Goal: Task Accomplishment & Management: Use online tool/utility

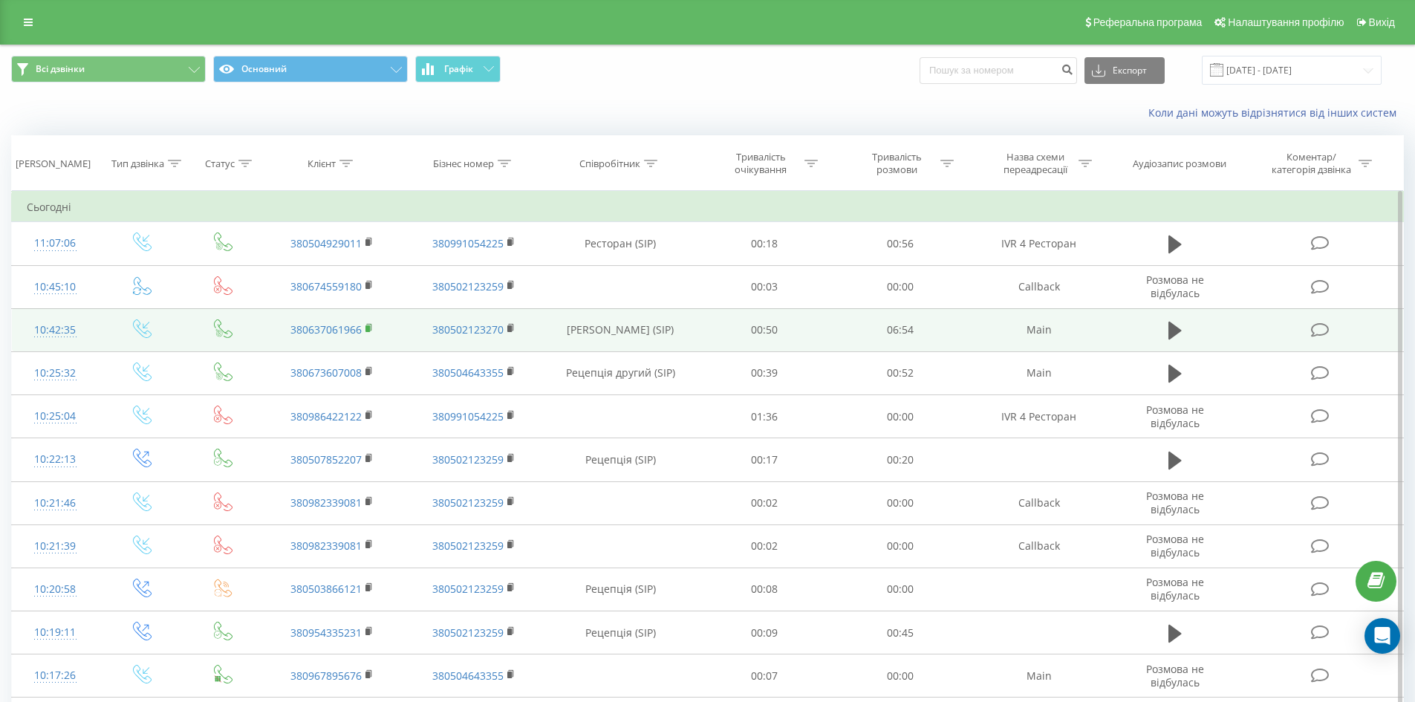
click at [368, 328] on rect at bounding box center [367, 328] width 4 height 7
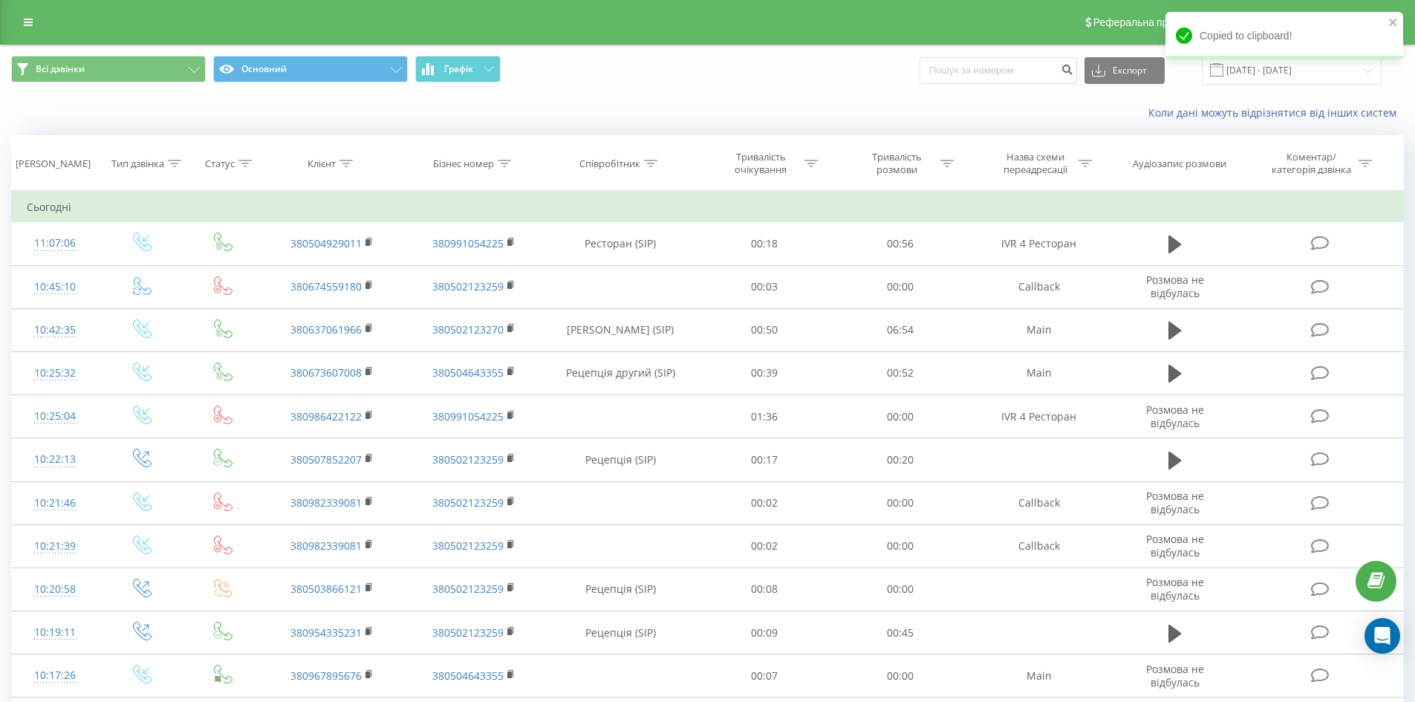
click at [654, 56] on span "Всі дзвінки Основний Графік" at bounding box center [353, 70] width 685 height 29
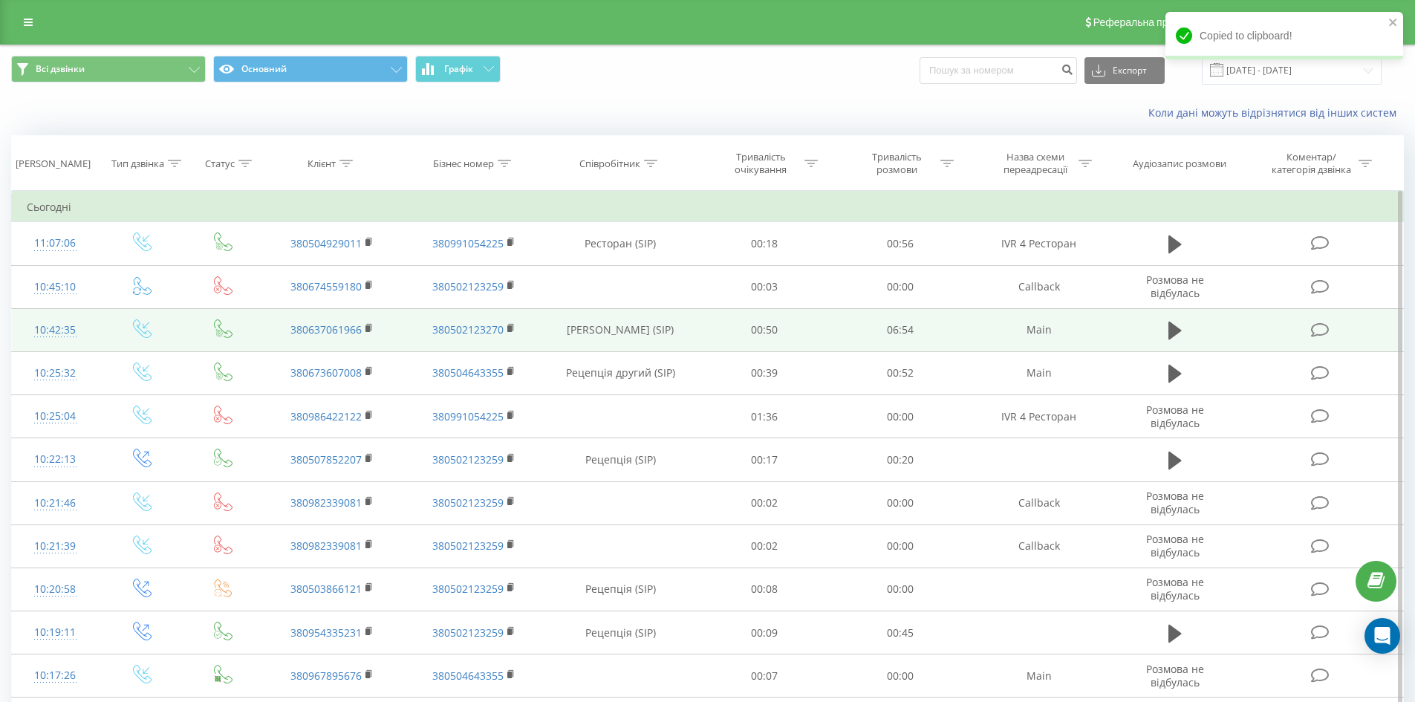
click at [1313, 333] on icon at bounding box center [1320, 330] width 19 height 16
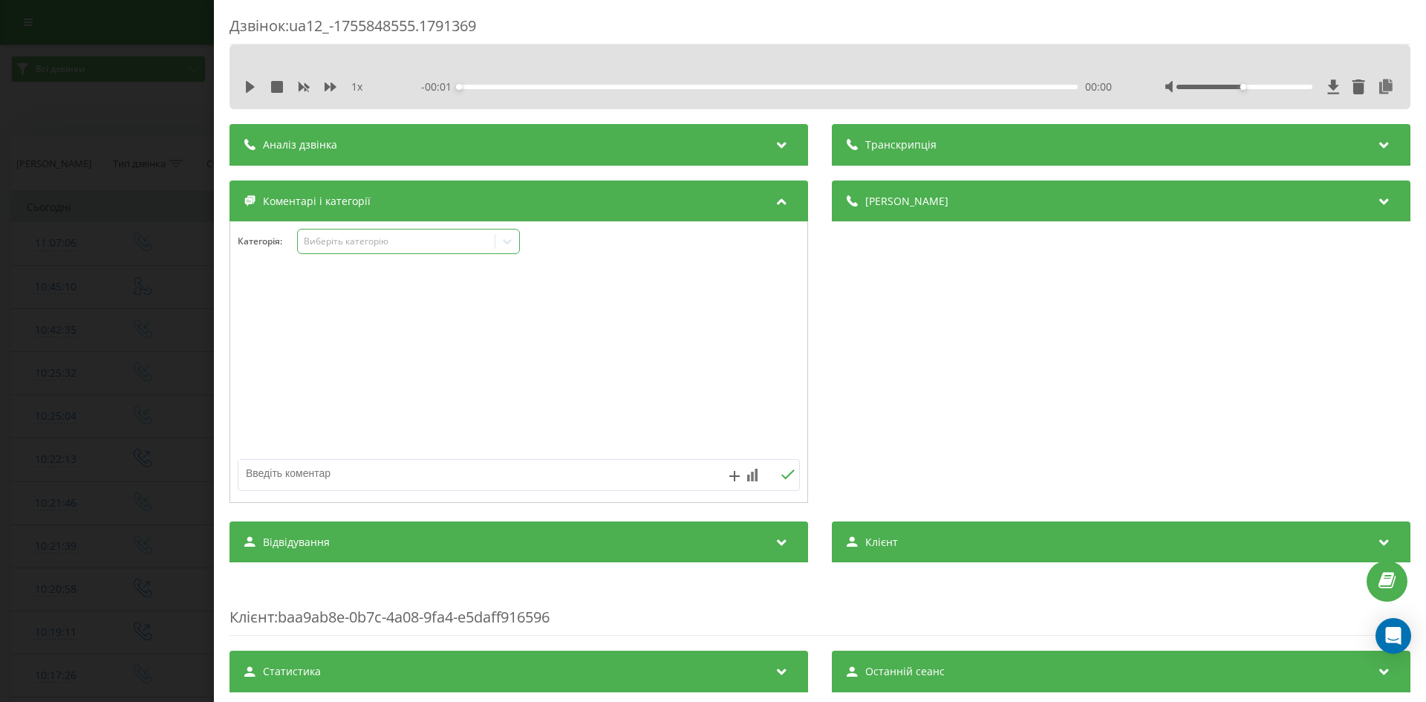
click at [357, 246] on div "Виберіть категорію" at bounding box center [397, 241] width 186 height 12
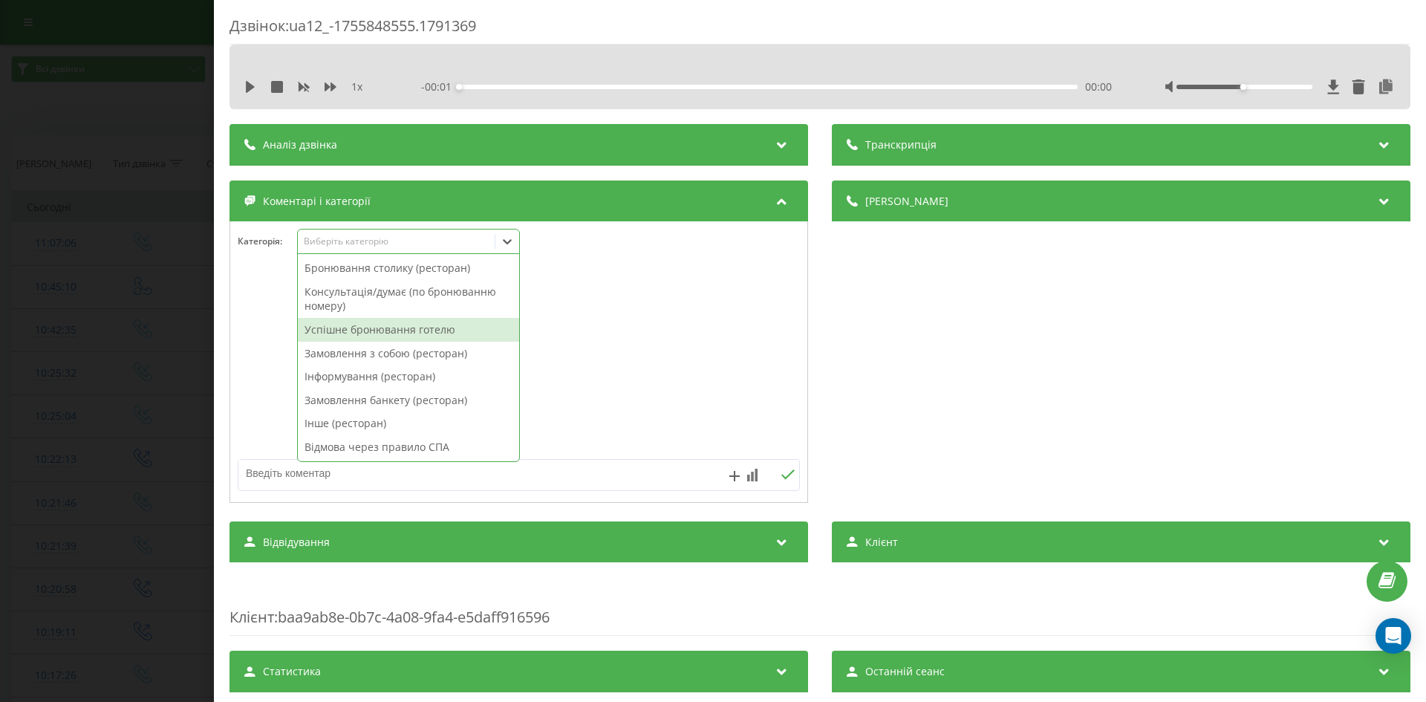
drag, startPoint x: 359, startPoint y: 316, endPoint x: 359, endPoint y: 330, distance: 13.4
click at [359, 330] on div "Бронювання столику (ресторан) Консультація/думає (по бронюванню номеру) Успішне…" at bounding box center [408, 357] width 221 height 206
click at [424, 333] on div "Успішне бронювання готелю" at bounding box center [408, 330] width 221 height 24
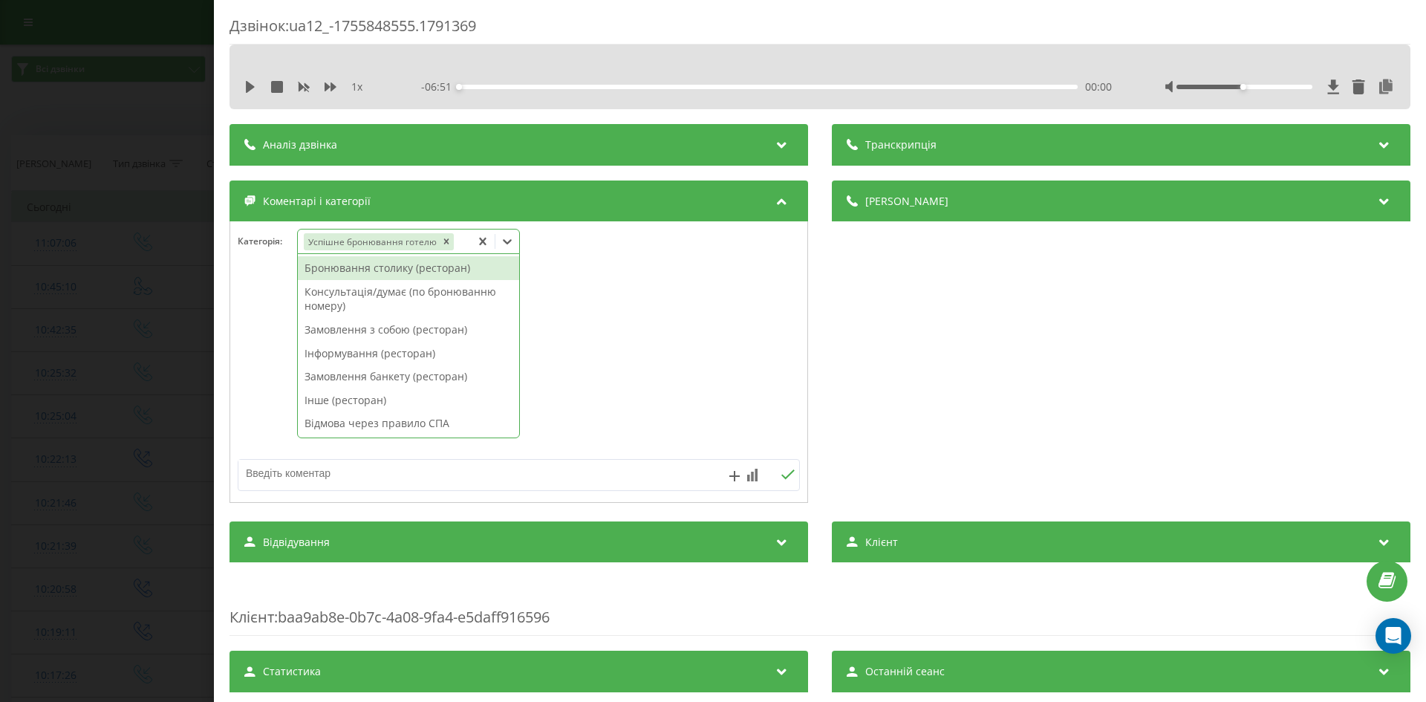
click at [618, 472] on textarea at bounding box center [462, 473] width 449 height 27
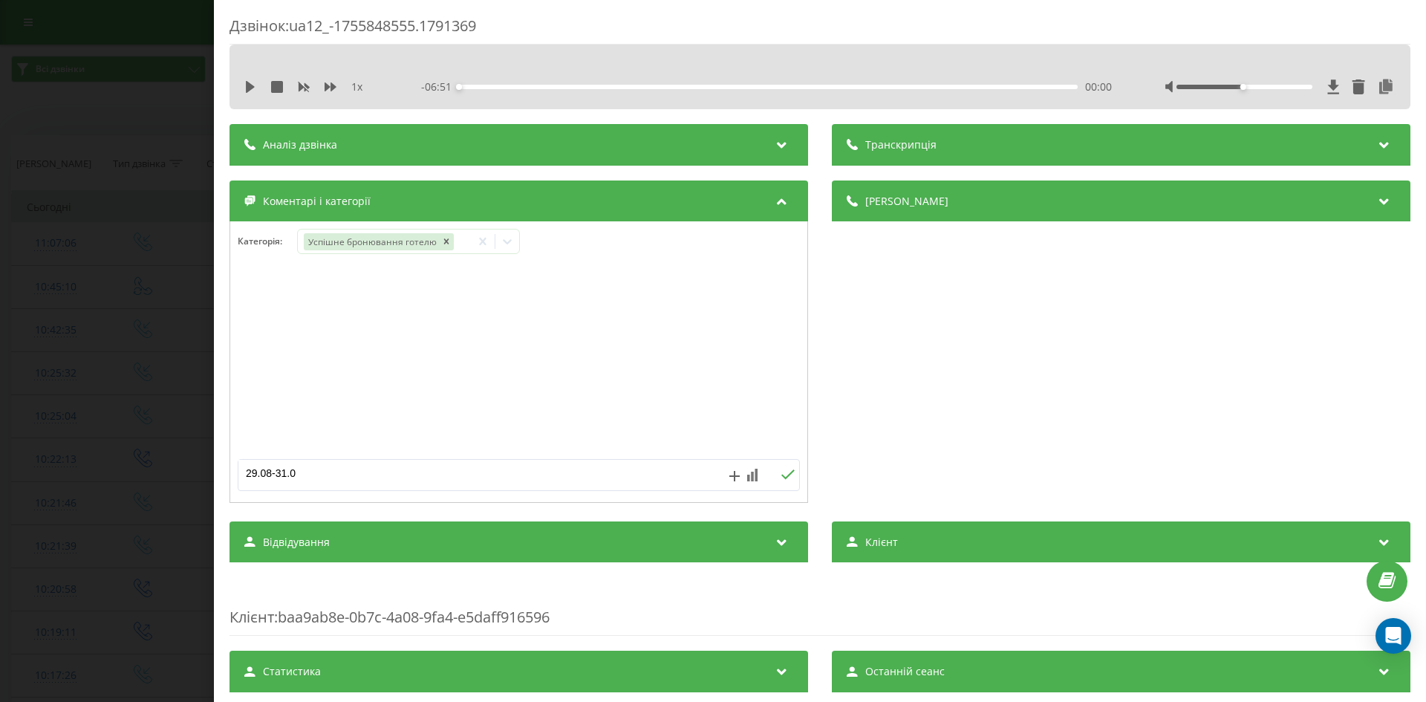
type textarea "29.08-31.08"
click at [781, 470] on icon at bounding box center [788, 474] width 14 height 10
click at [0, 215] on div "Дзвінок : ua12_-1755848555.1791369 1 x - 06:51 00:00 00:00 Транскрипція Для AI-…" at bounding box center [713, 351] width 1426 height 702
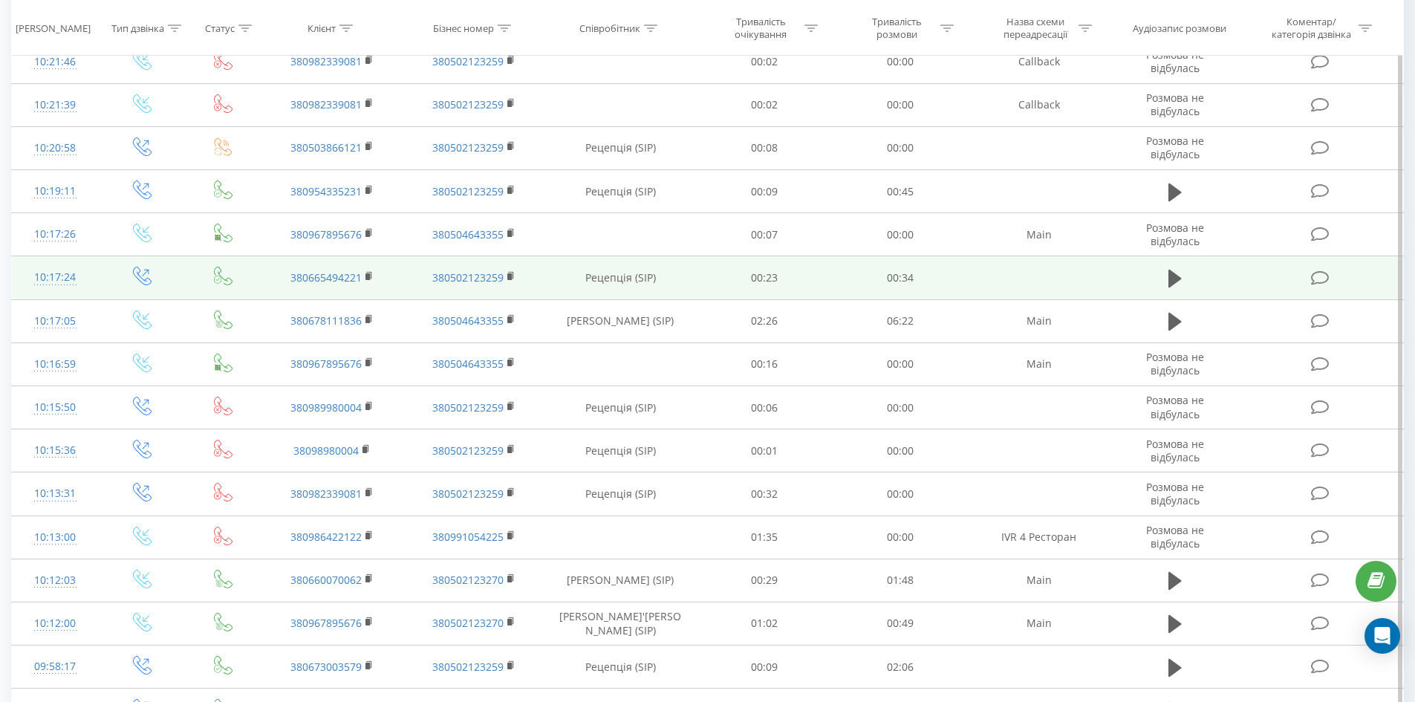
scroll to position [446, 0]
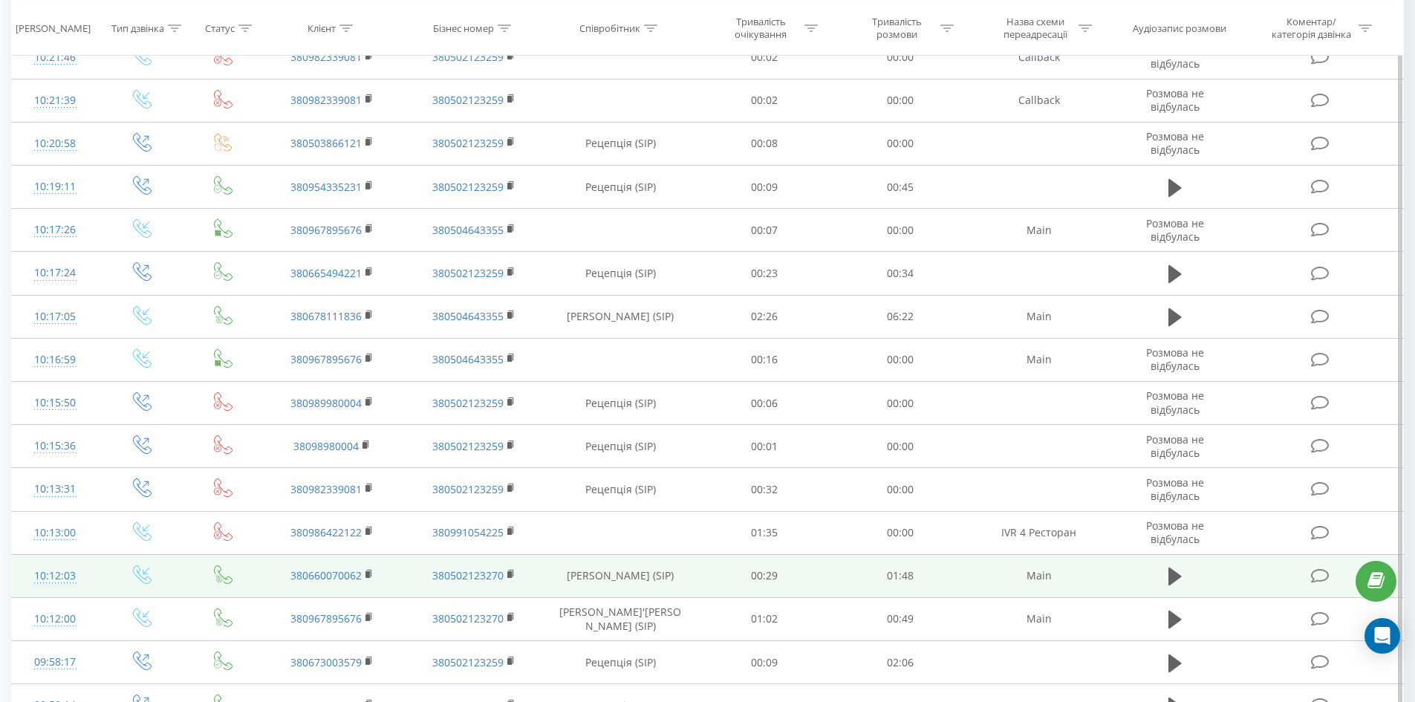
click at [365, 575] on td "380660070062" at bounding box center [331, 575] width 141 height 43
click at [370, 572] on icon at bounding box center [369, 574] width 8 height 10
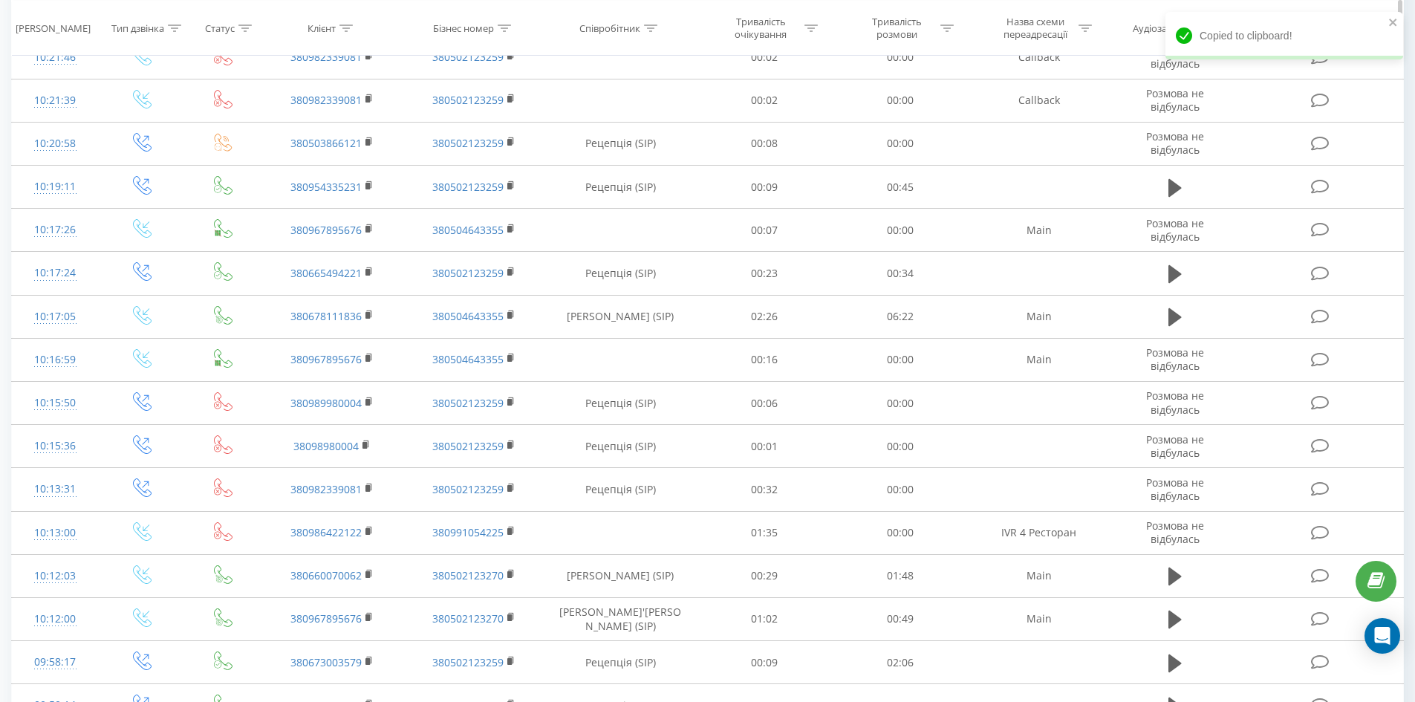
click at [986, 37] on div "Назва схеми переадресації" at bounding box center [1038, 28] width 141 height 25
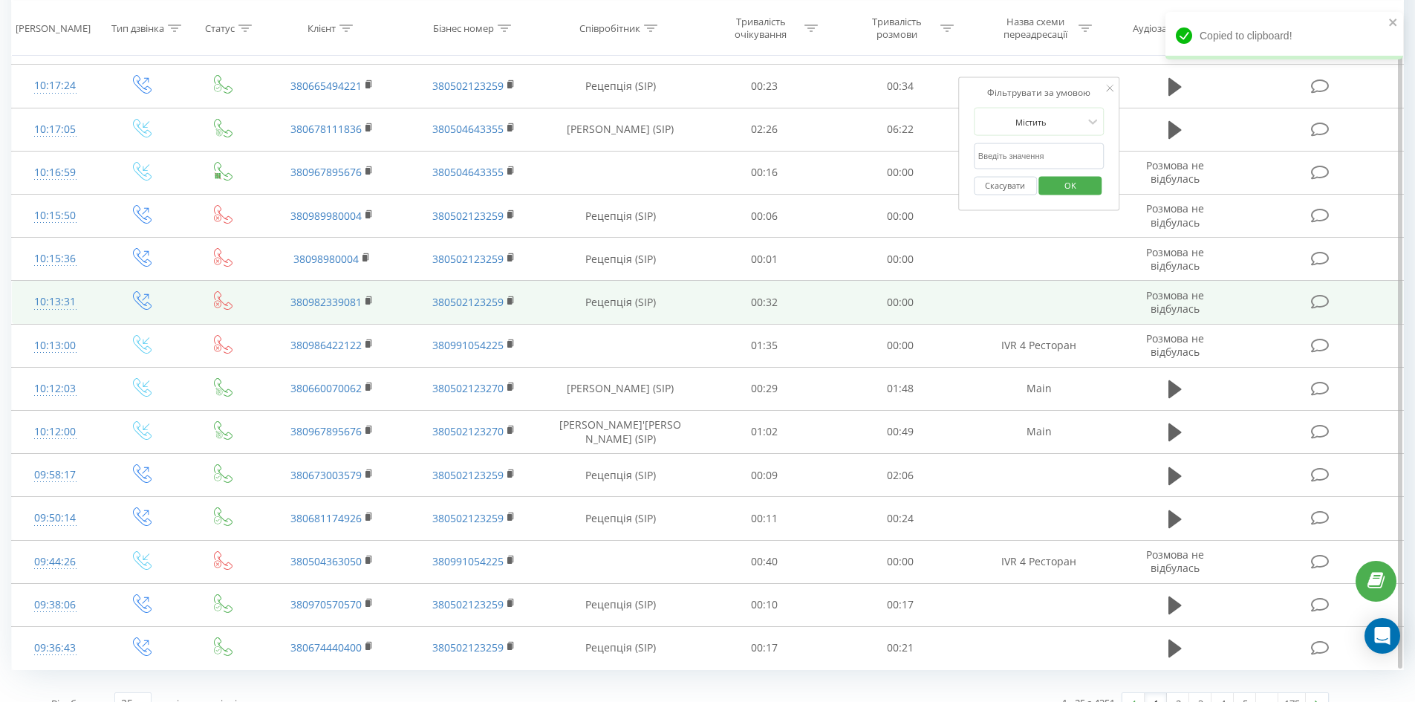
scroll to position [657, 0]
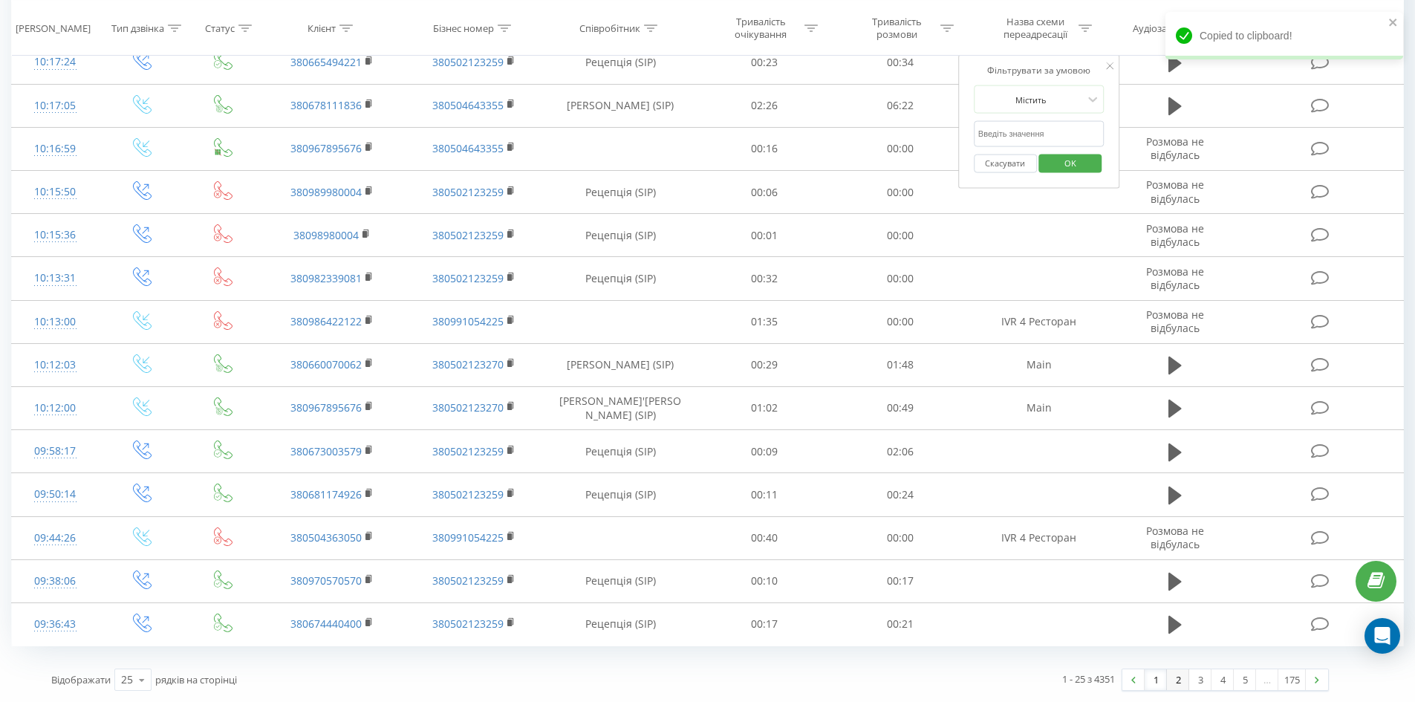
click at [1177, 684] on link "2" at bounding box center [1178, 679] width 22 height 21
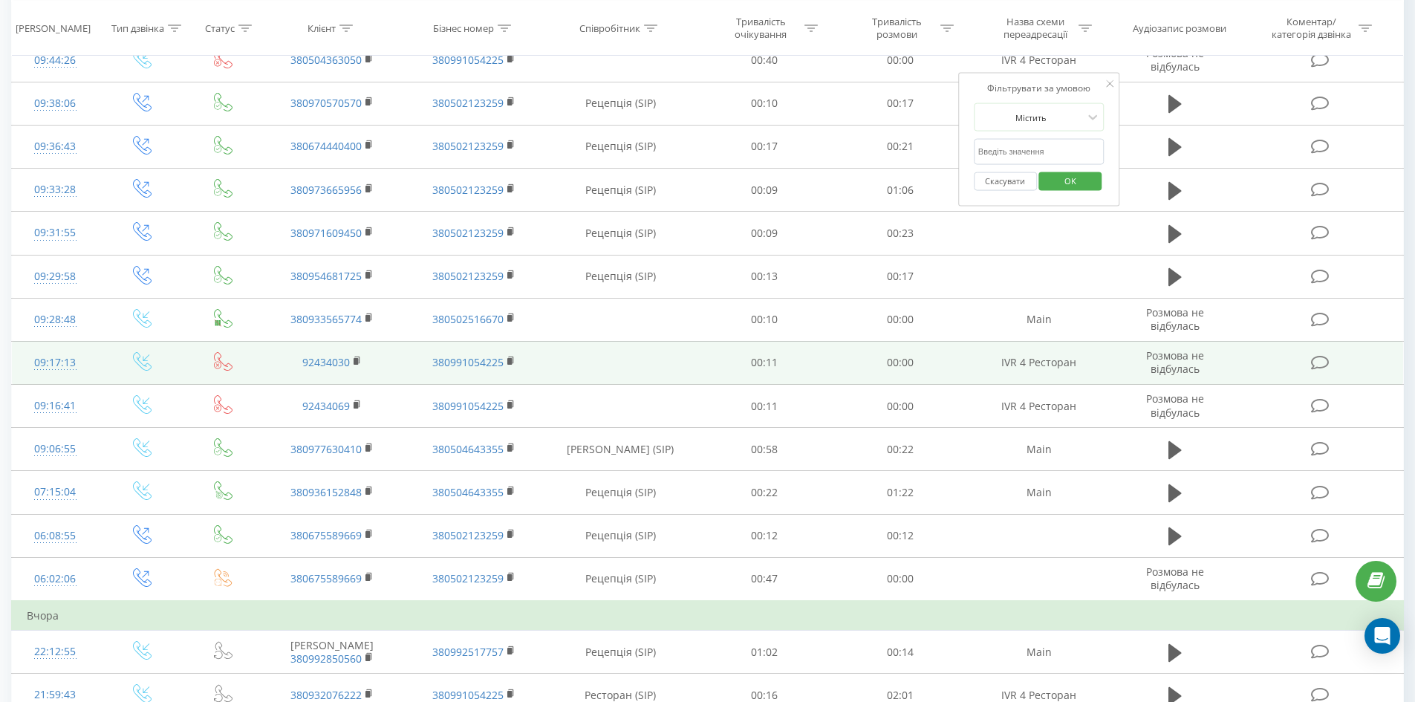
scroll to position [247, 0]
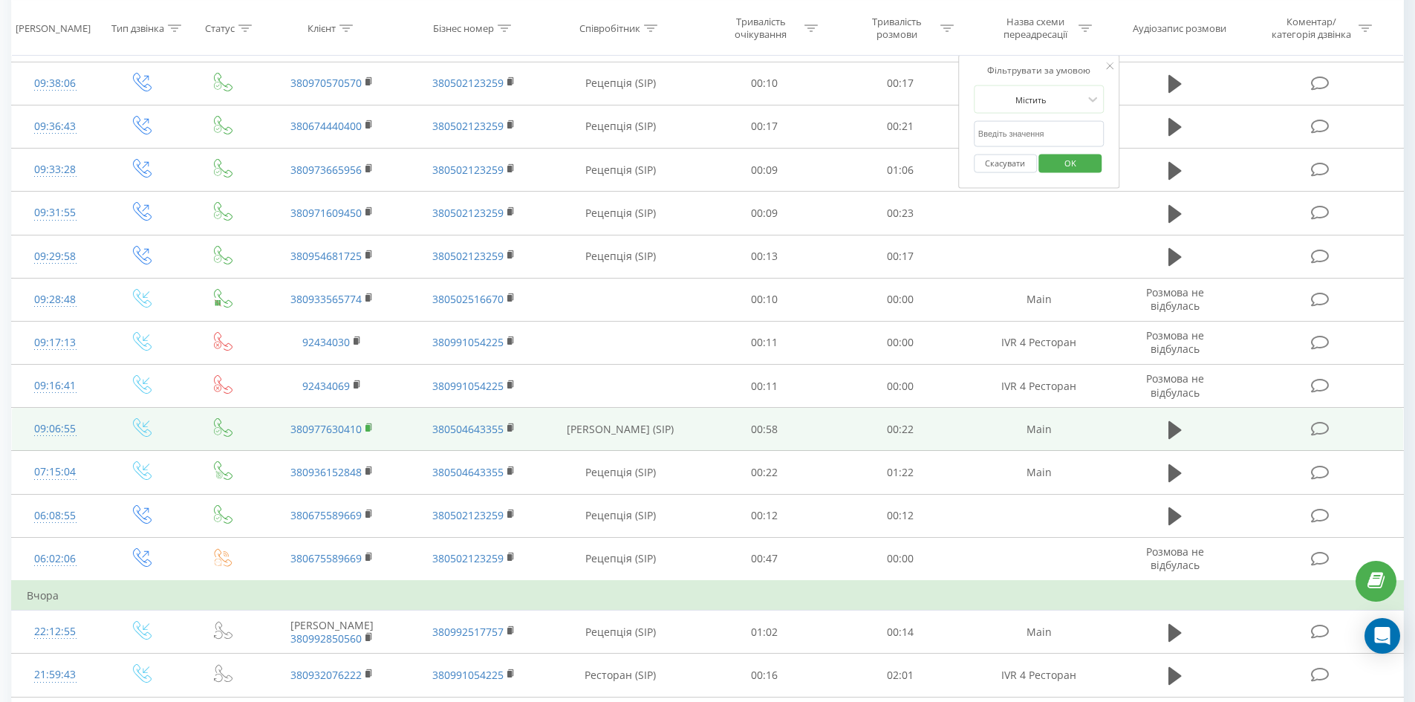
click at [365, 426] on icon at bounding box center [369, 428] width 8 height 10
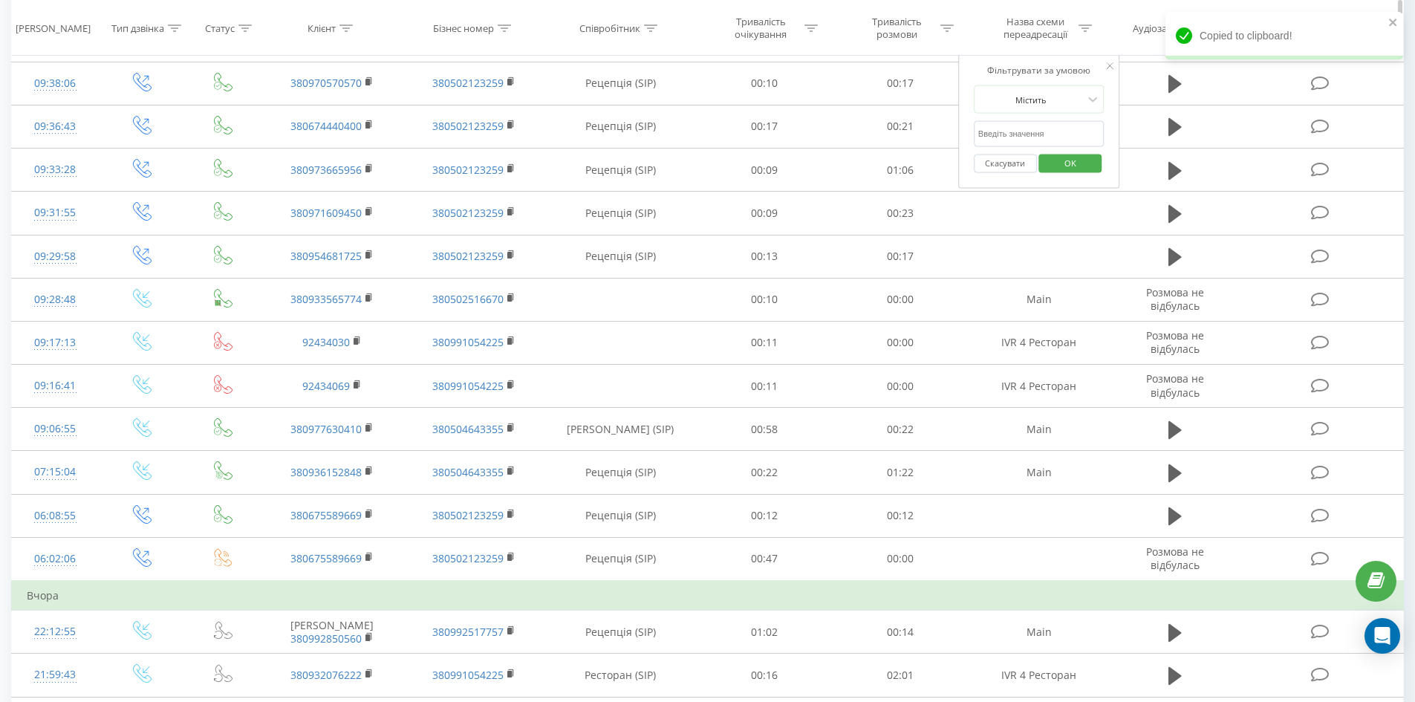
click at [561, 53] on th "Співробітник" at bounding box center [620, 28] width 152 height 55
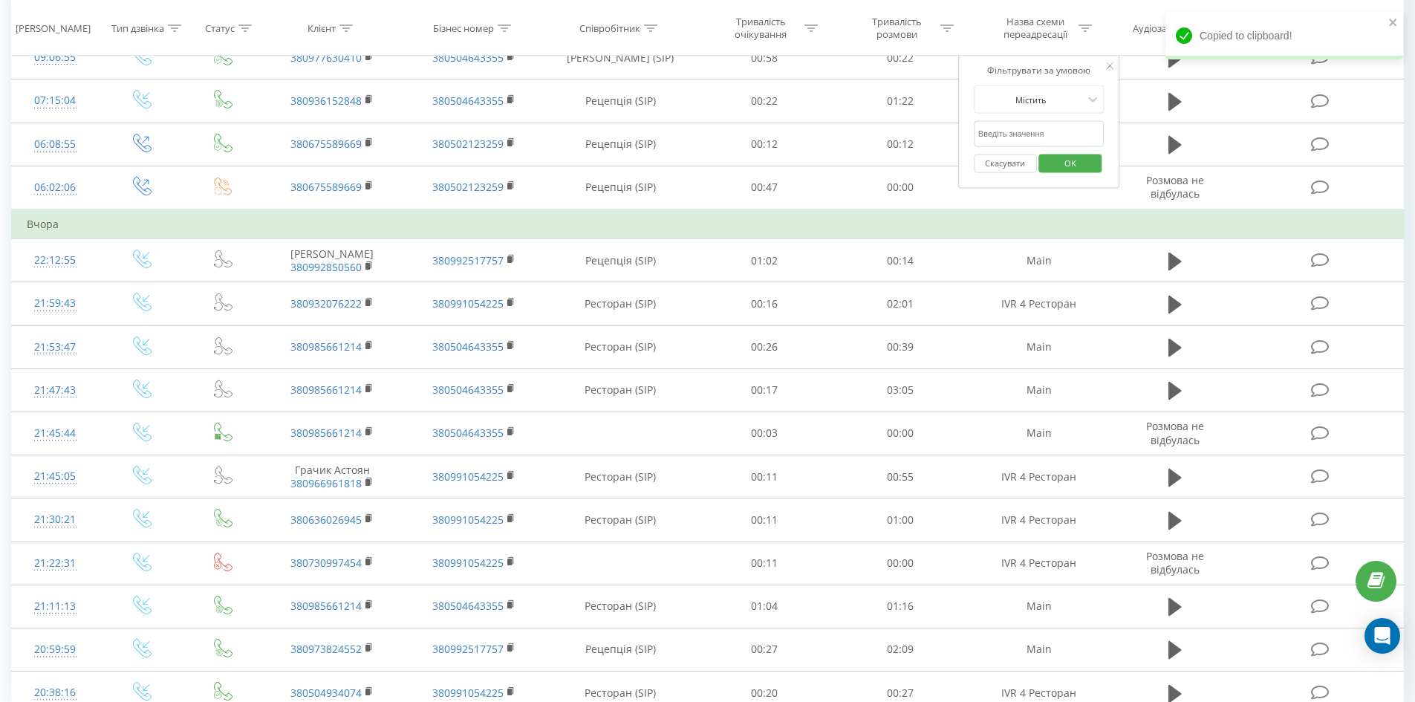
scroll to position [686, 0]
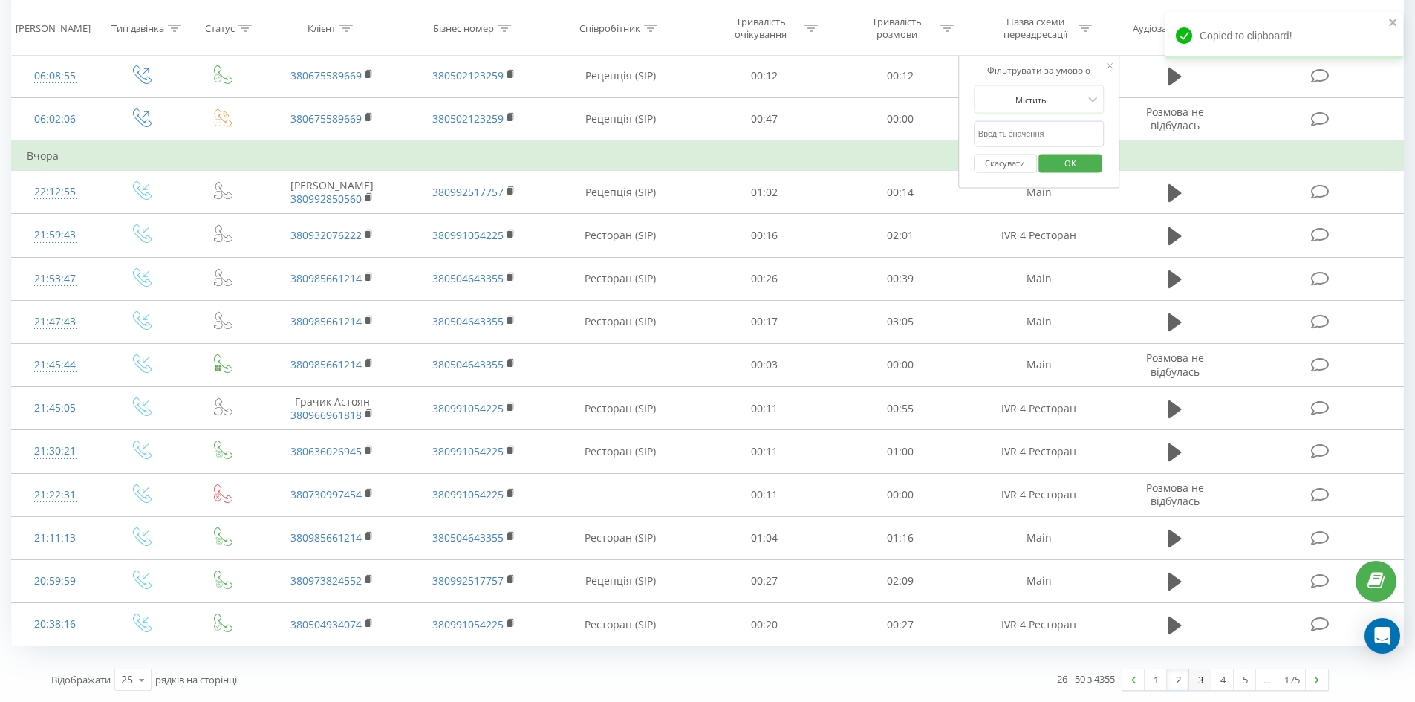
click at [1207, 680] on link "3" at bounding box center [1200, 679] width 22 height 21
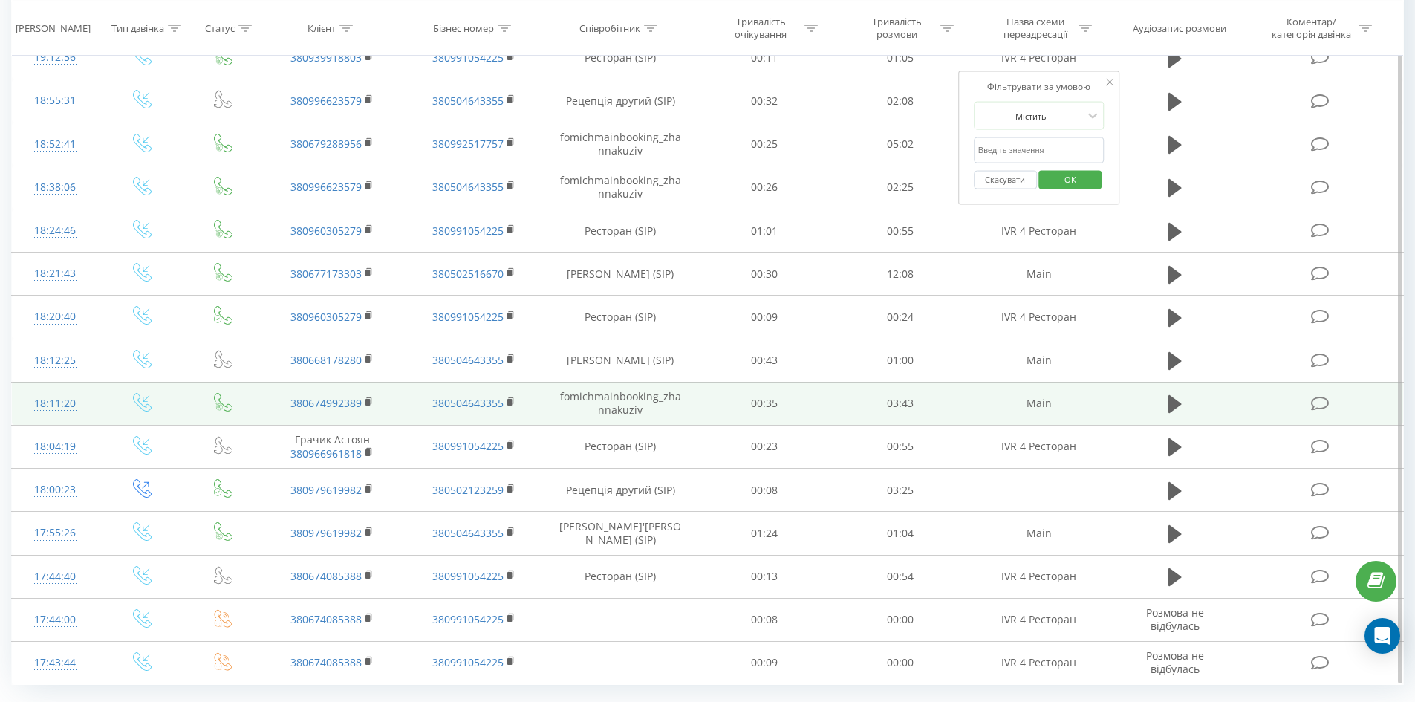
scroll to position [657, 0]
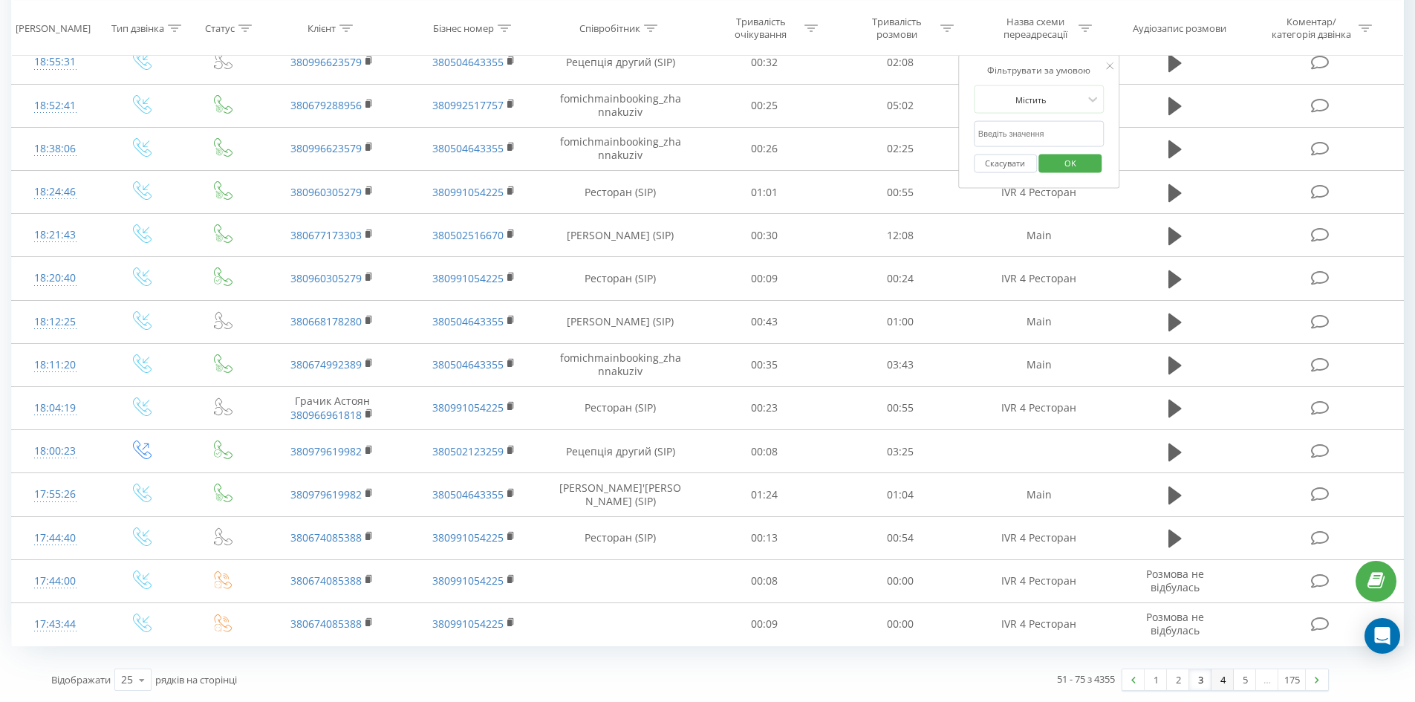
click at [1223, 682] on link "4" at bounding box center [1222, 679] width 22 height 21
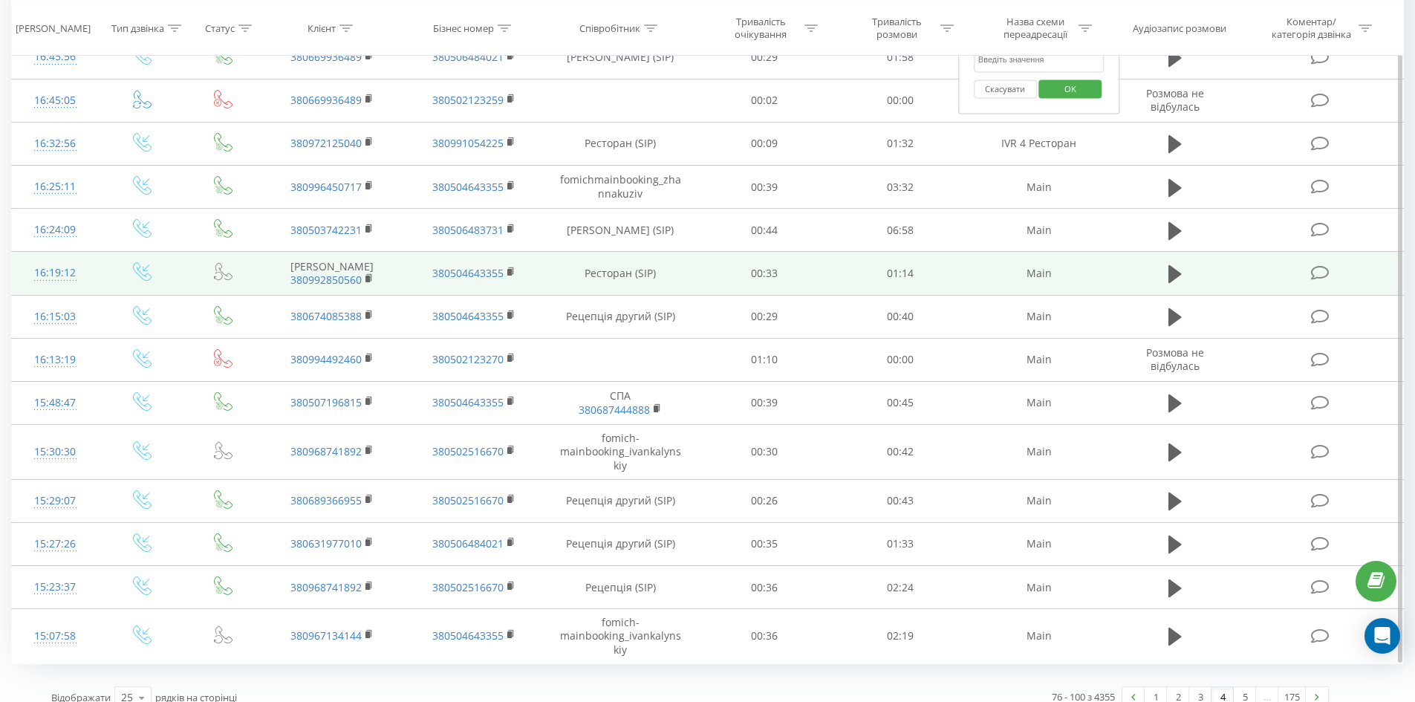
scroll to position [680, 0]
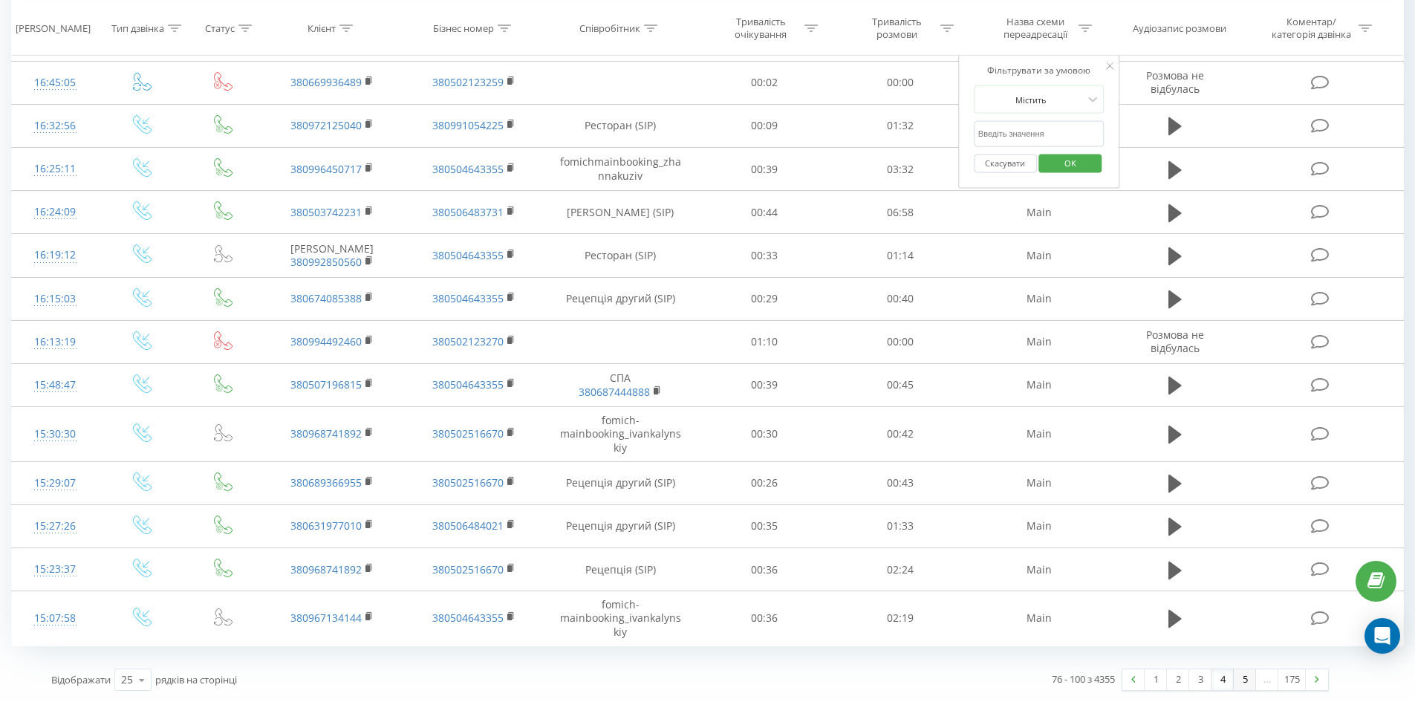
click at [1238, 680] on link "5" at bounding box center [1245, 679] width 22 height 21
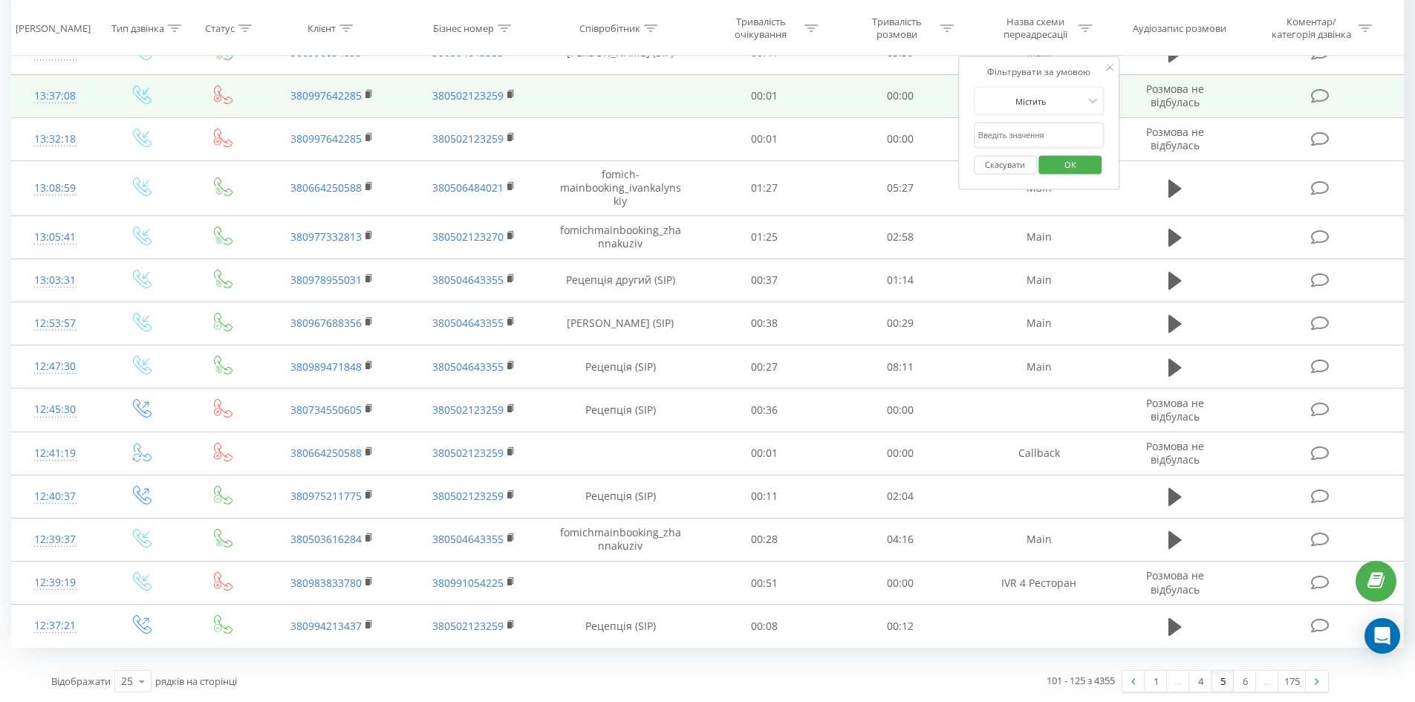
scroll to position [668, 0]
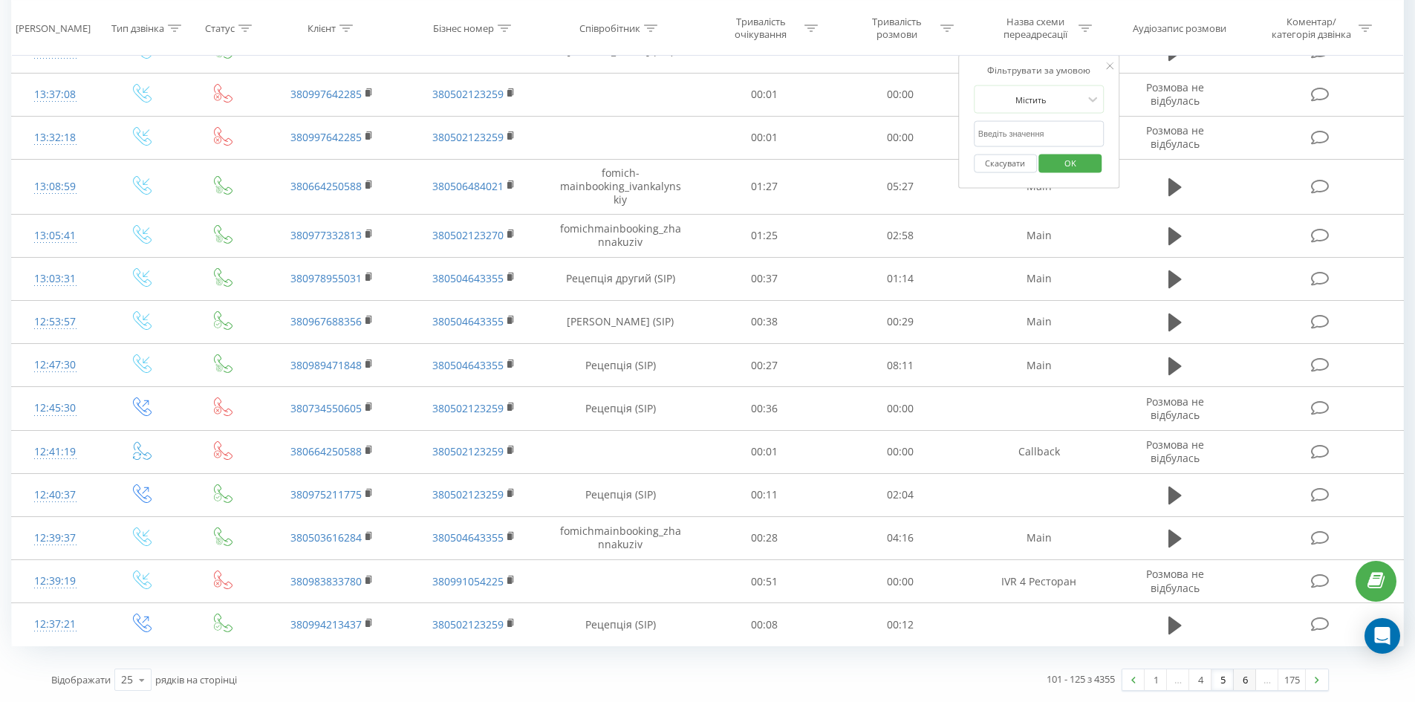
click at [1243, 682] on link "6" at bounding box center [1245, 679] width 22 height 21
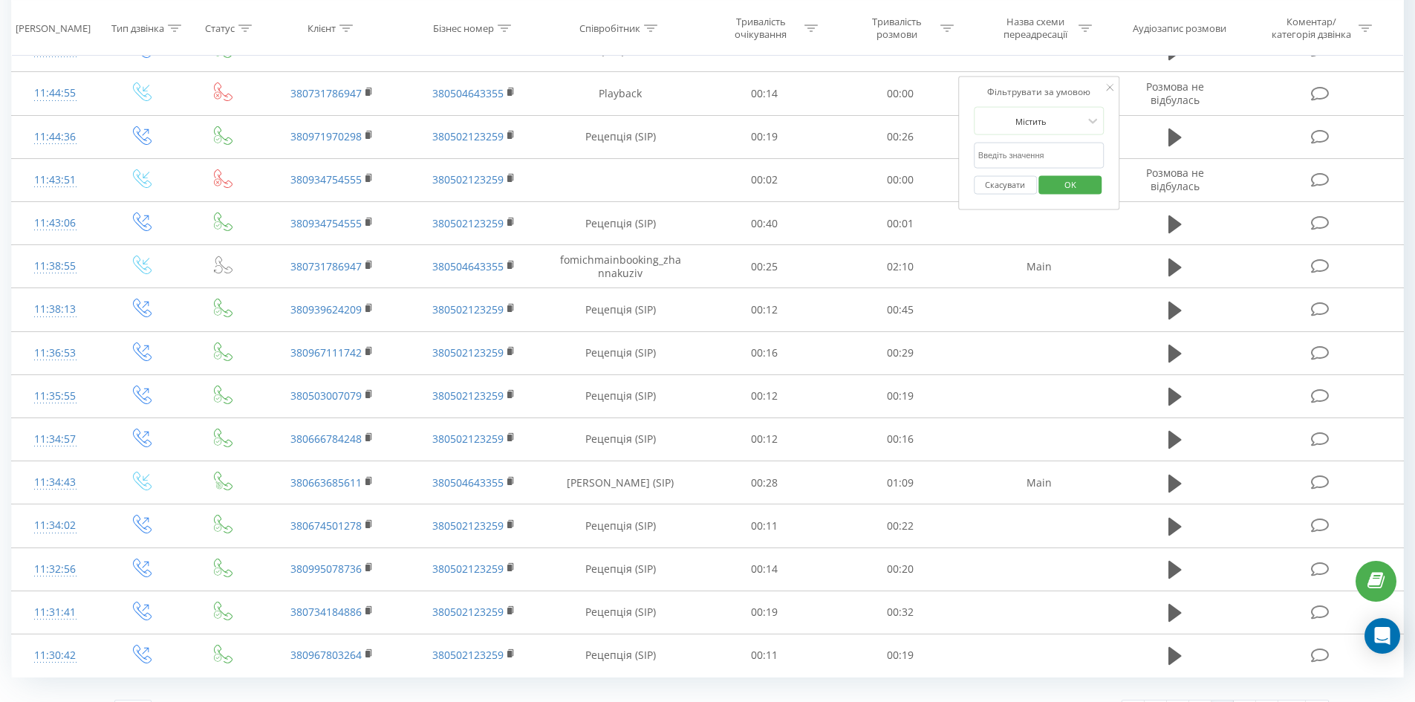
scroll to position [657, 0]
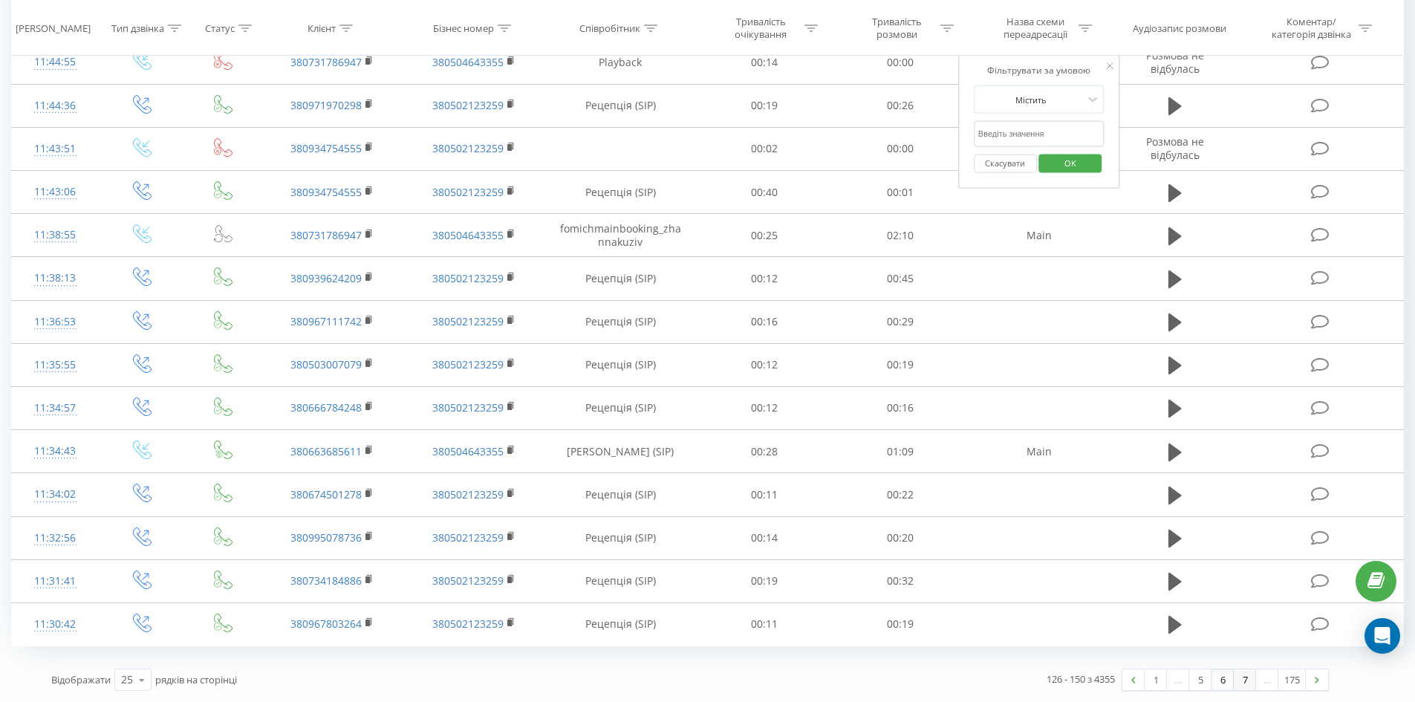
click at [1243, 684] on link "7" at bounding box center [1245, 679] width 22 height 21
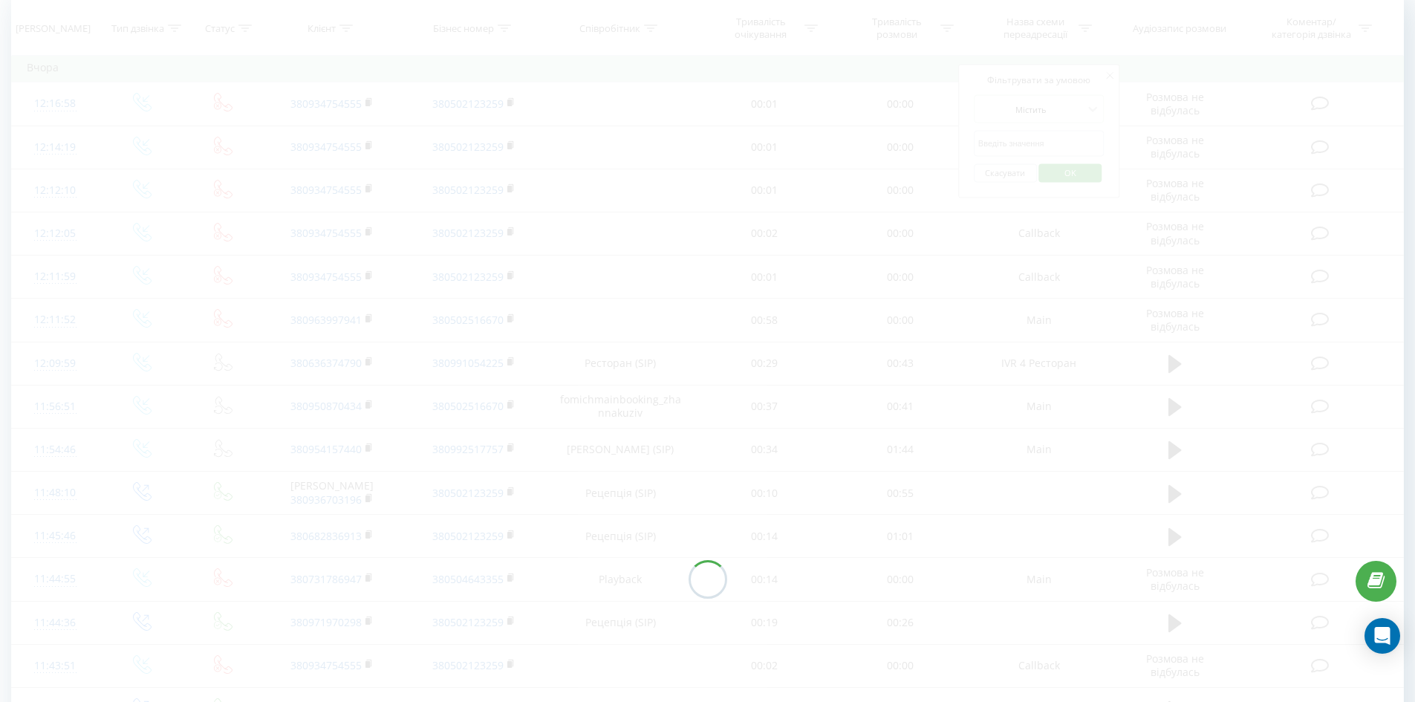
scroll to position [98, 0]
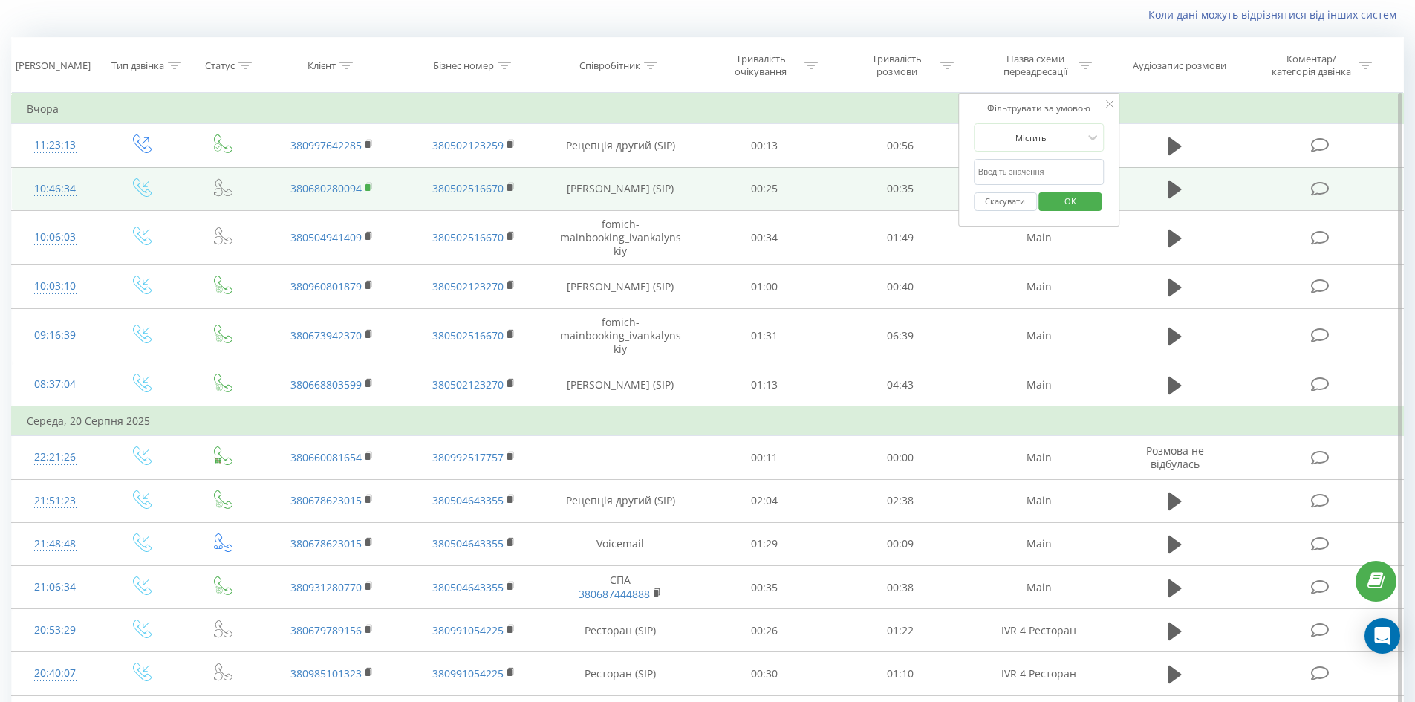
click at [370, 188] on rect at bounding box center [367, 187] width 4 height 7
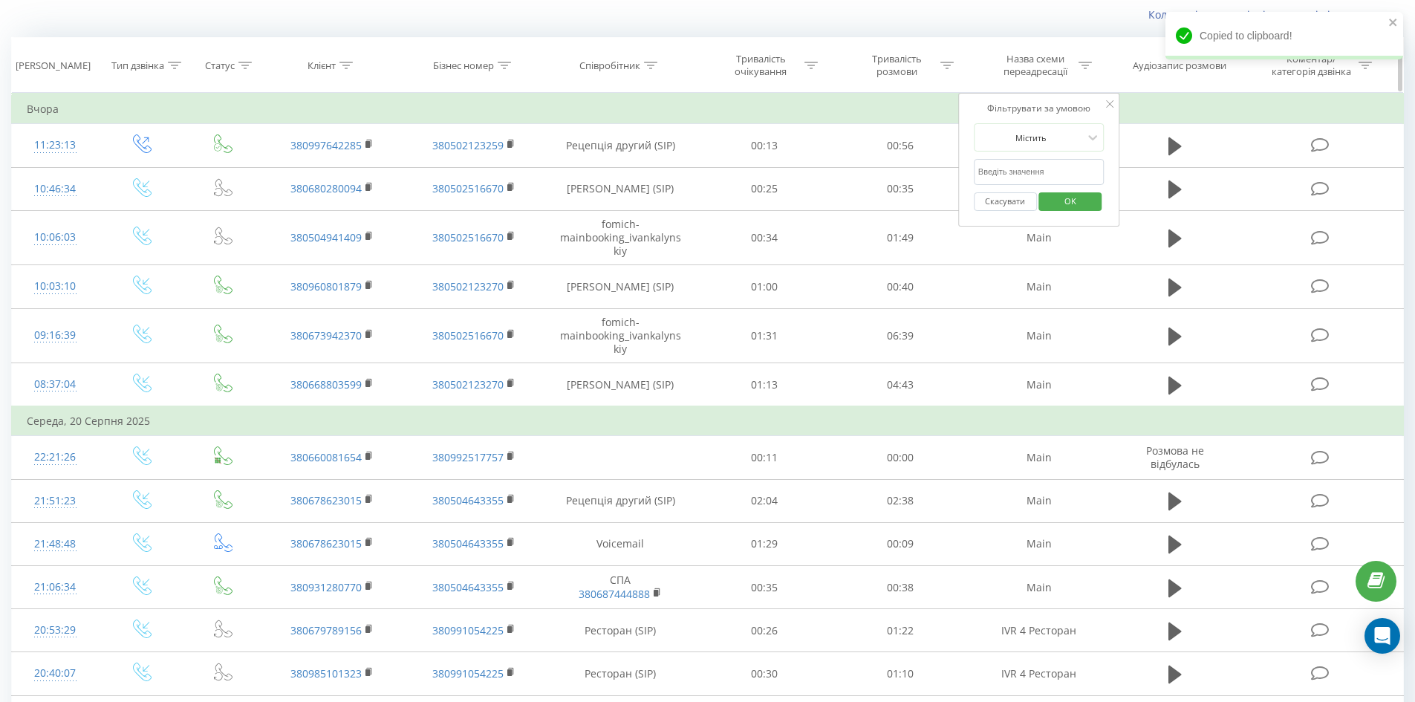
click at [55, 41] on th "[PERSON_NAME]" at bounding box center [55, 65] width 87 height 55
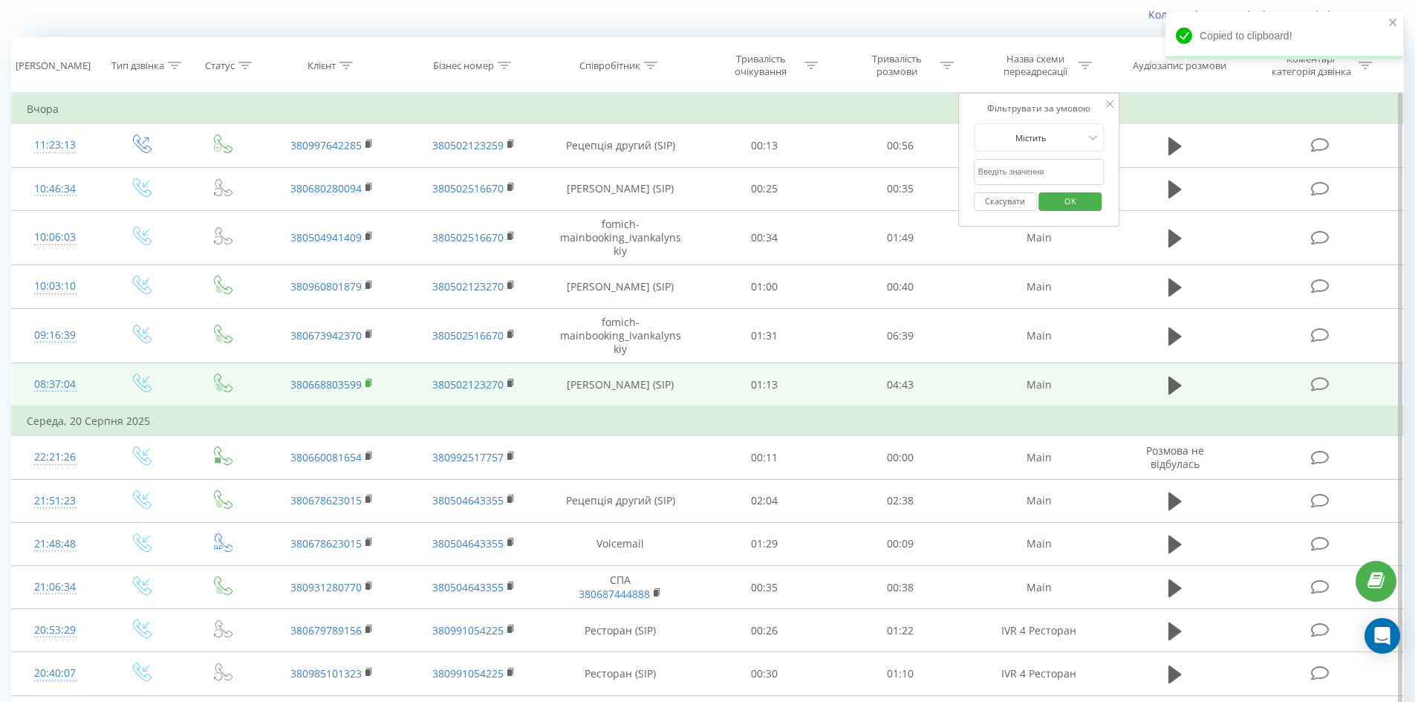
click at [371, 382] on icon at bounding box center [369, 383] width 8 height 10
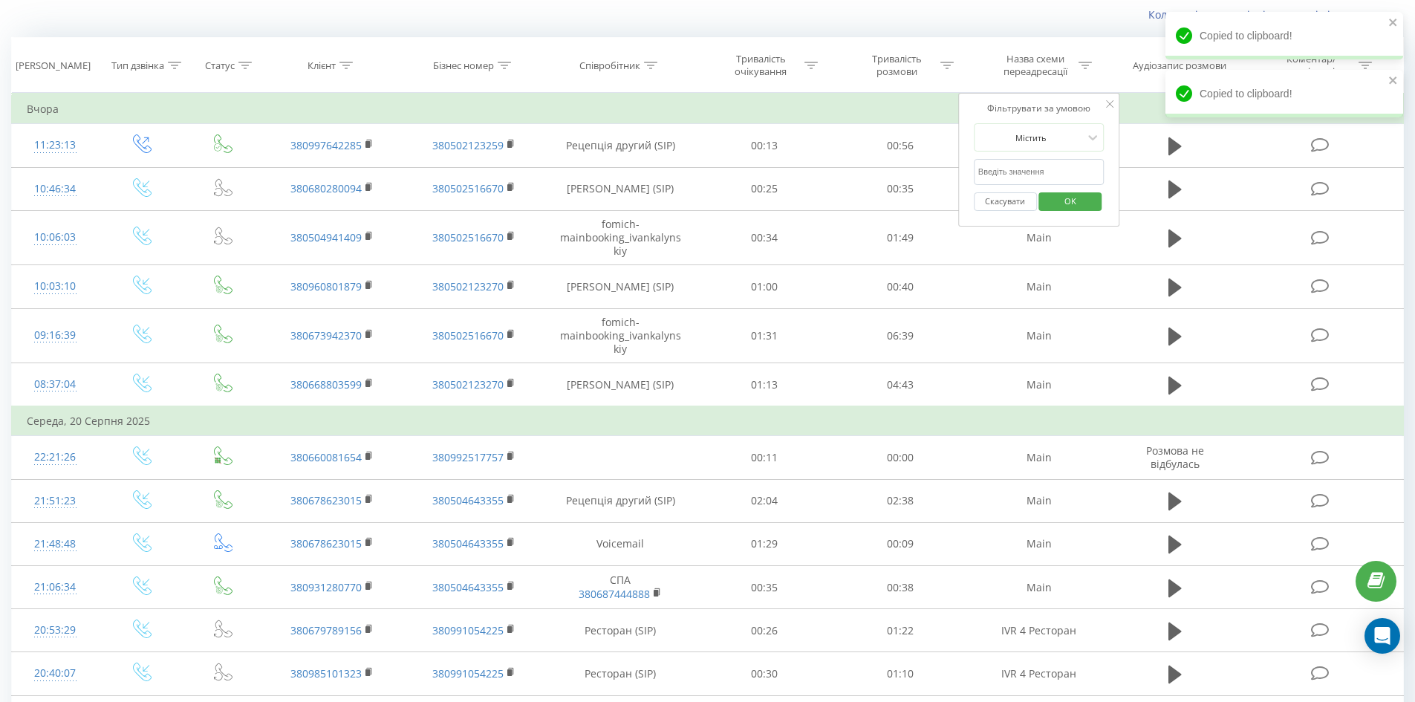
click at [45, 28] on div "Коли дані можуть відрізнятися вiд інших систем" at bounding box center [707, 15] width 1413 height 36
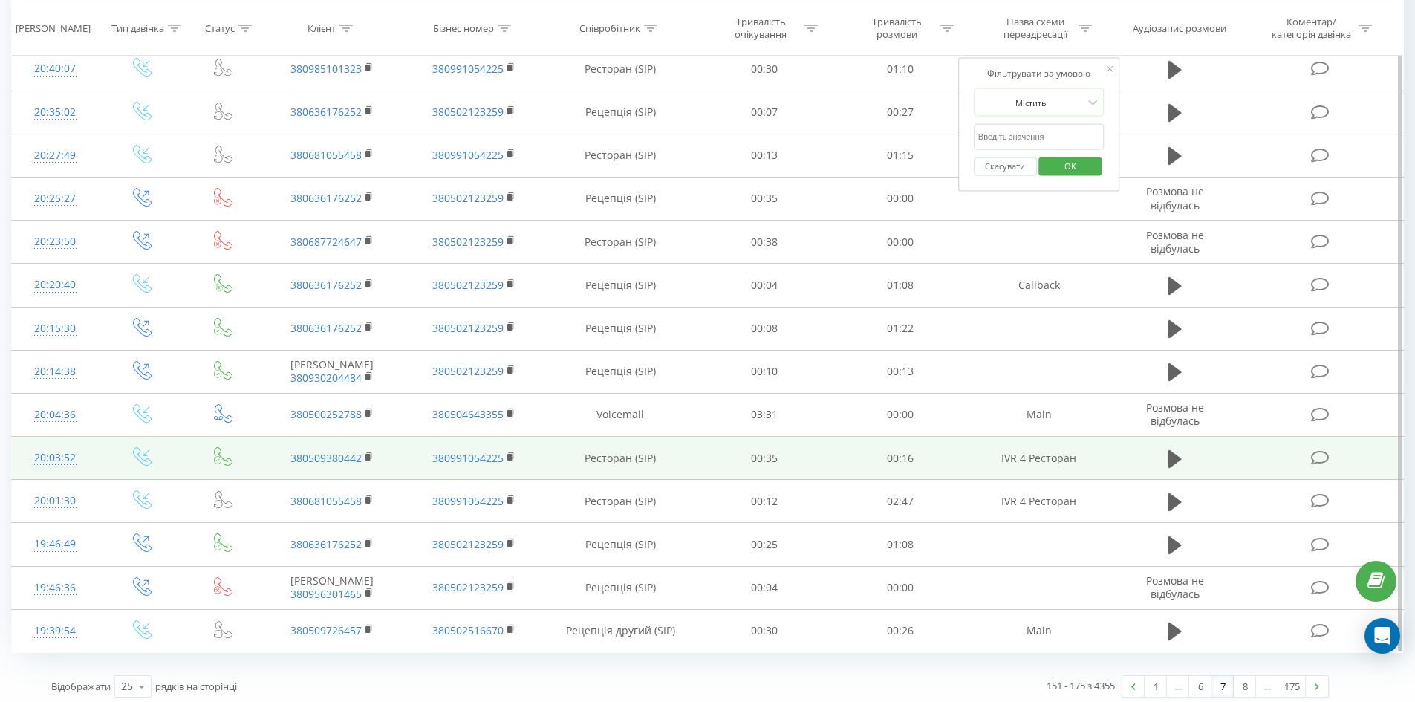
scroll to position [709, 0]
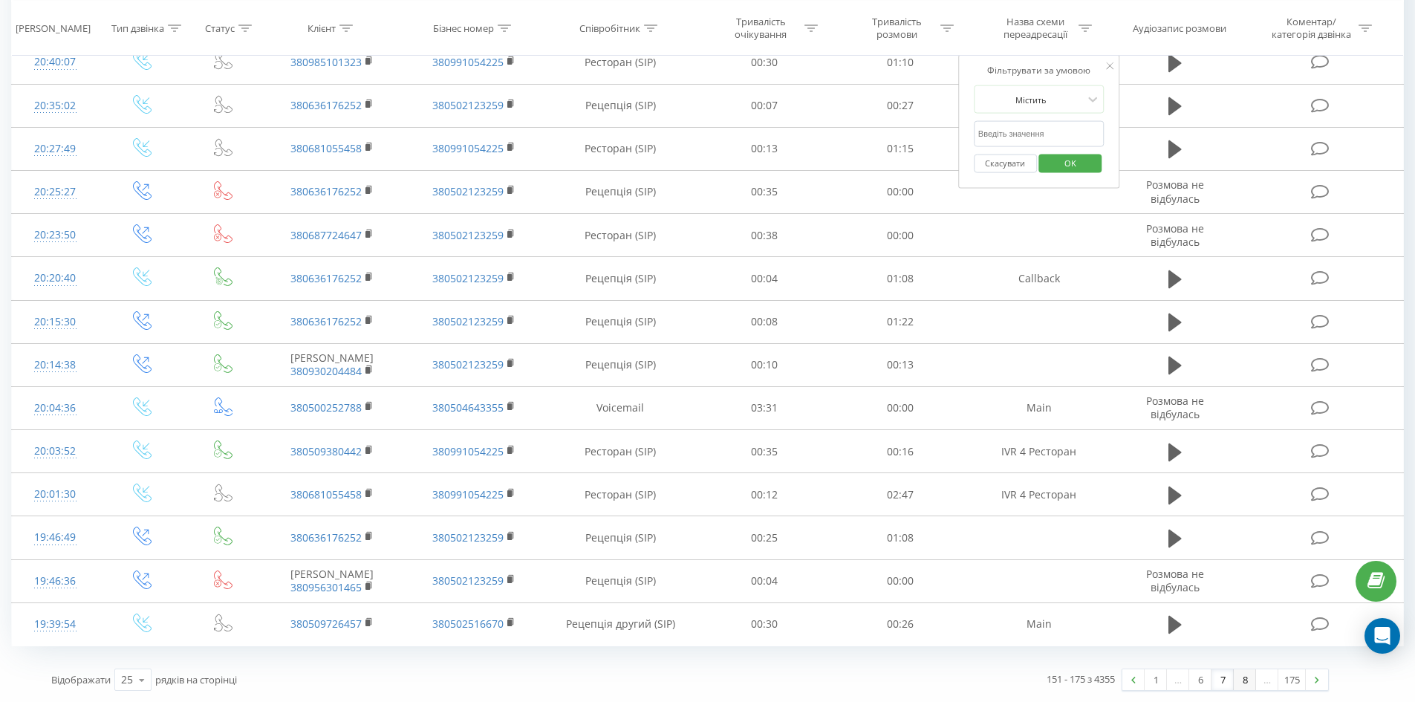
click at [1238, 683] on link "8" at bounding box center [1245, 679] width 22 height 21
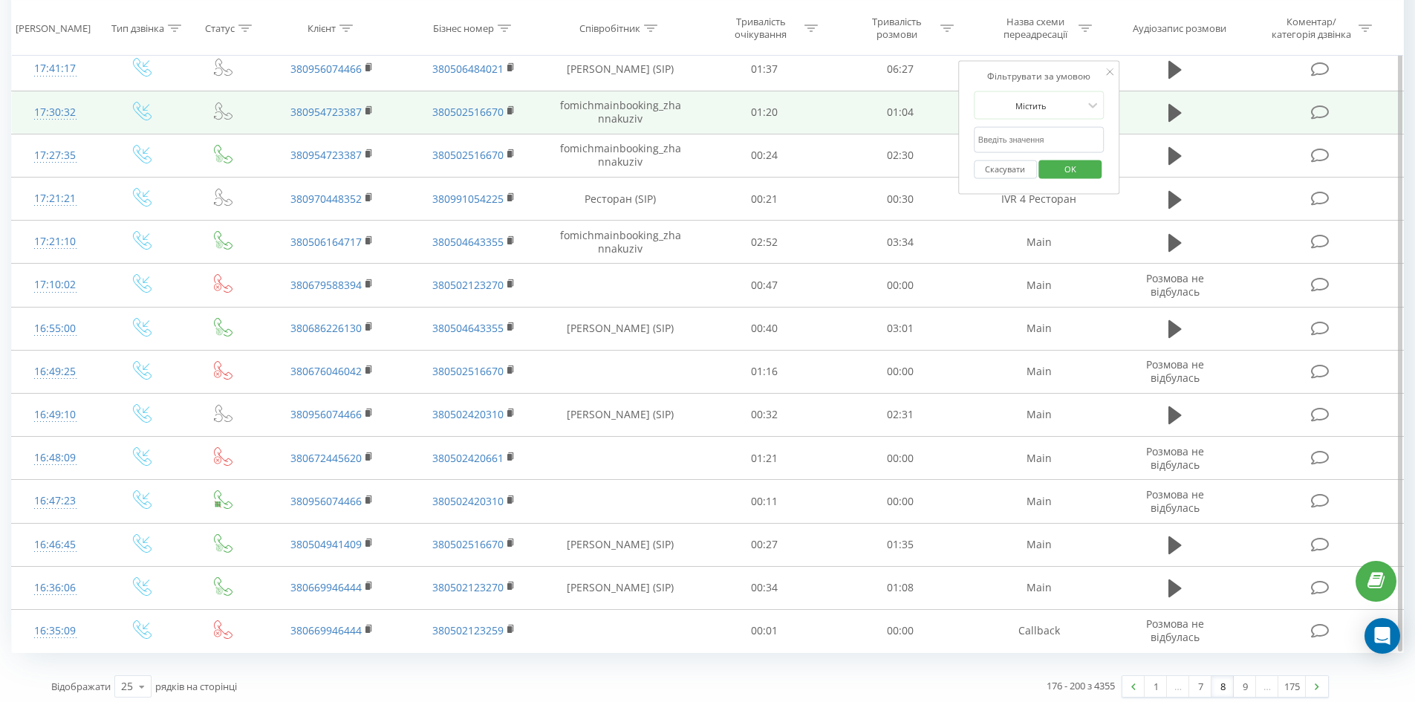
scroll to position [657, 0]
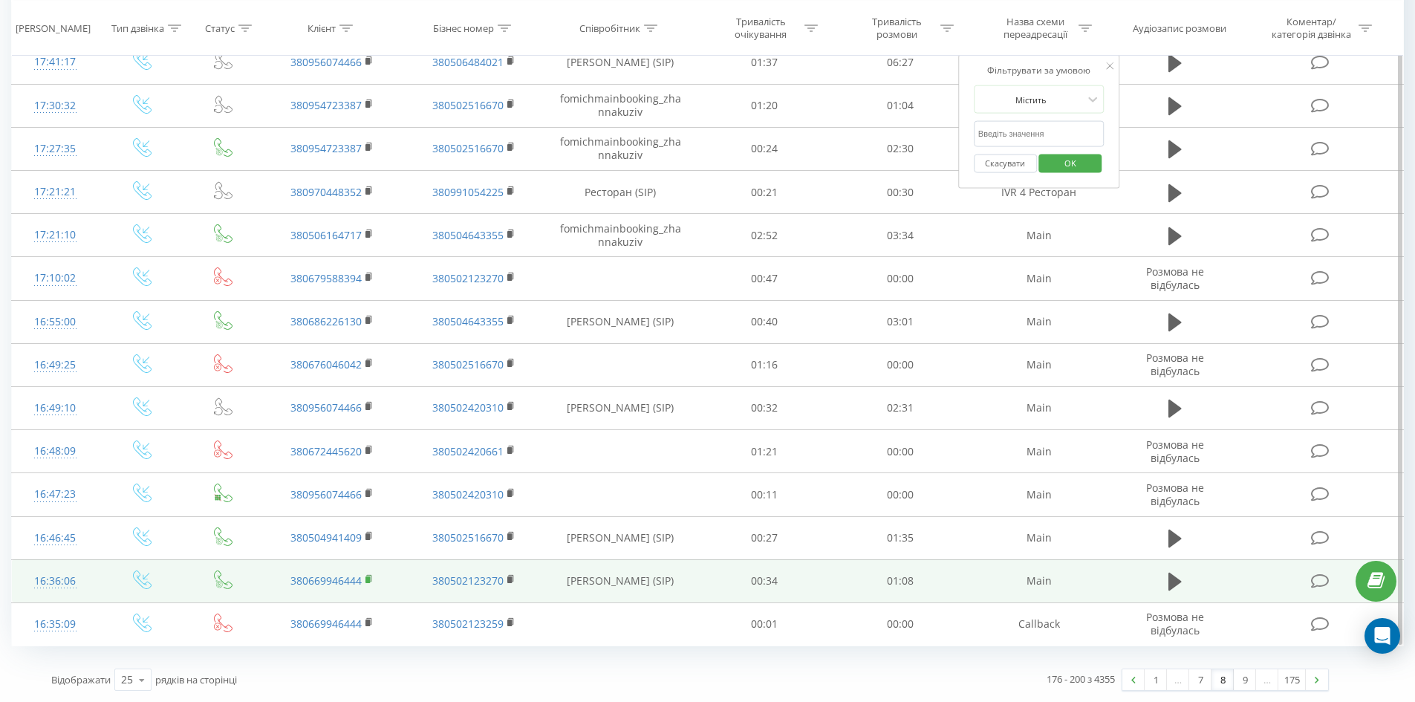
click at [367, 578] on rect at bounding box center [367, 579] width 4 height 7
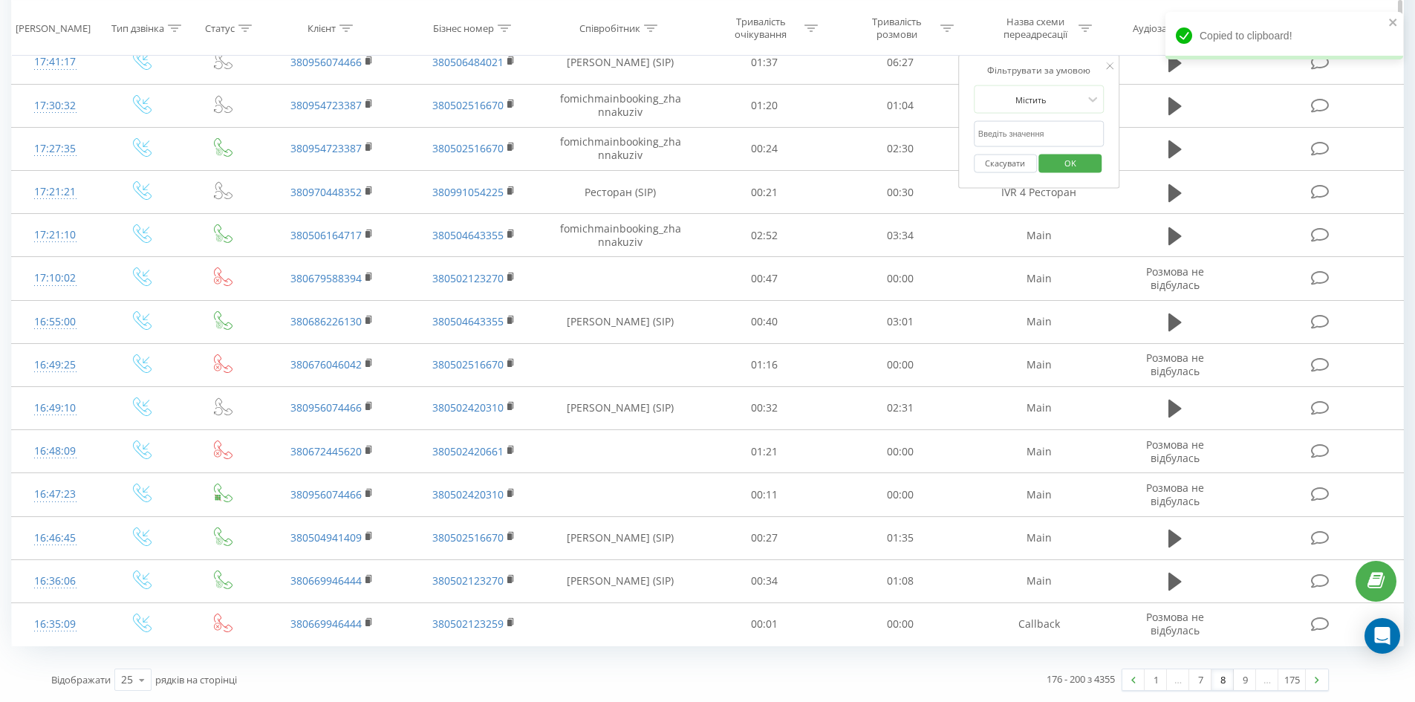
click at [707, 26] on div "Тривалість очікування" at bounding box center [765, 28] width 136 height 25
click at [1246, 689] on link "9" at bounding box center [1245, 679] width 22 height 21
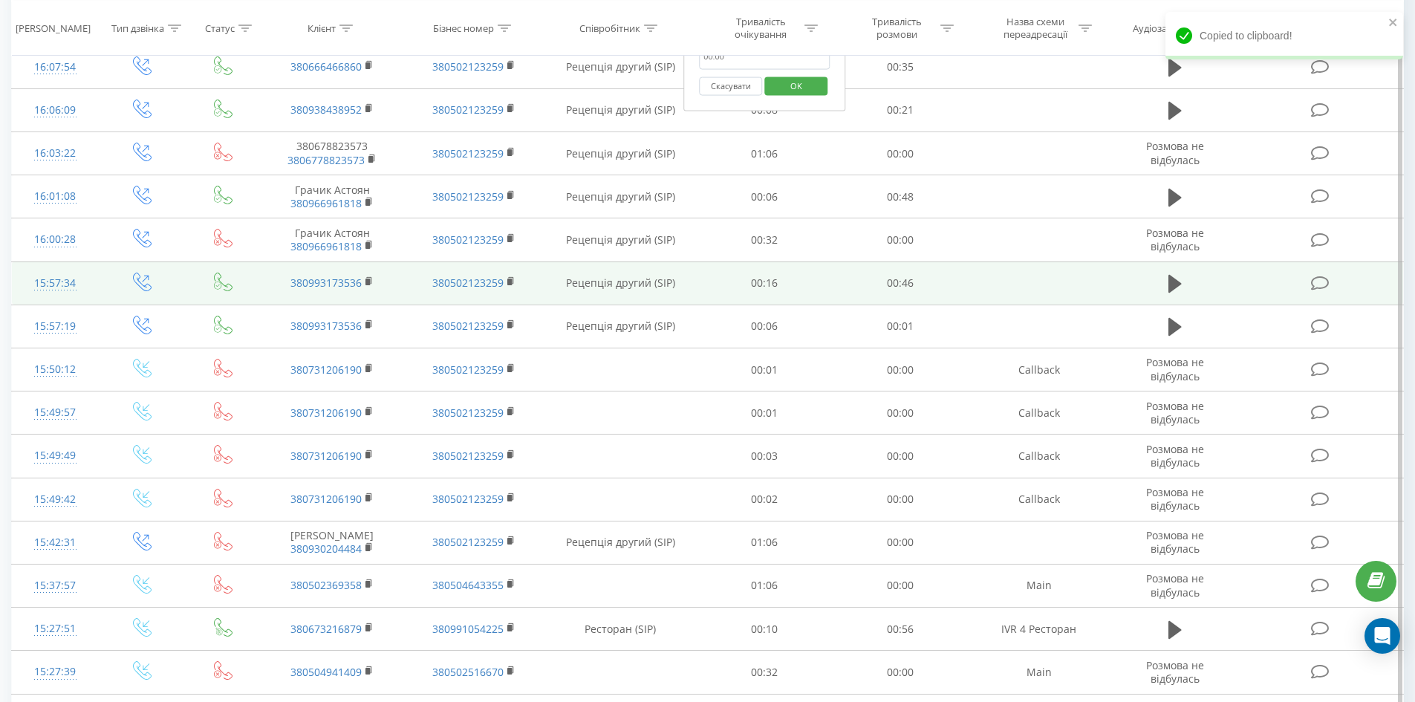
scroll to position [657, 0]
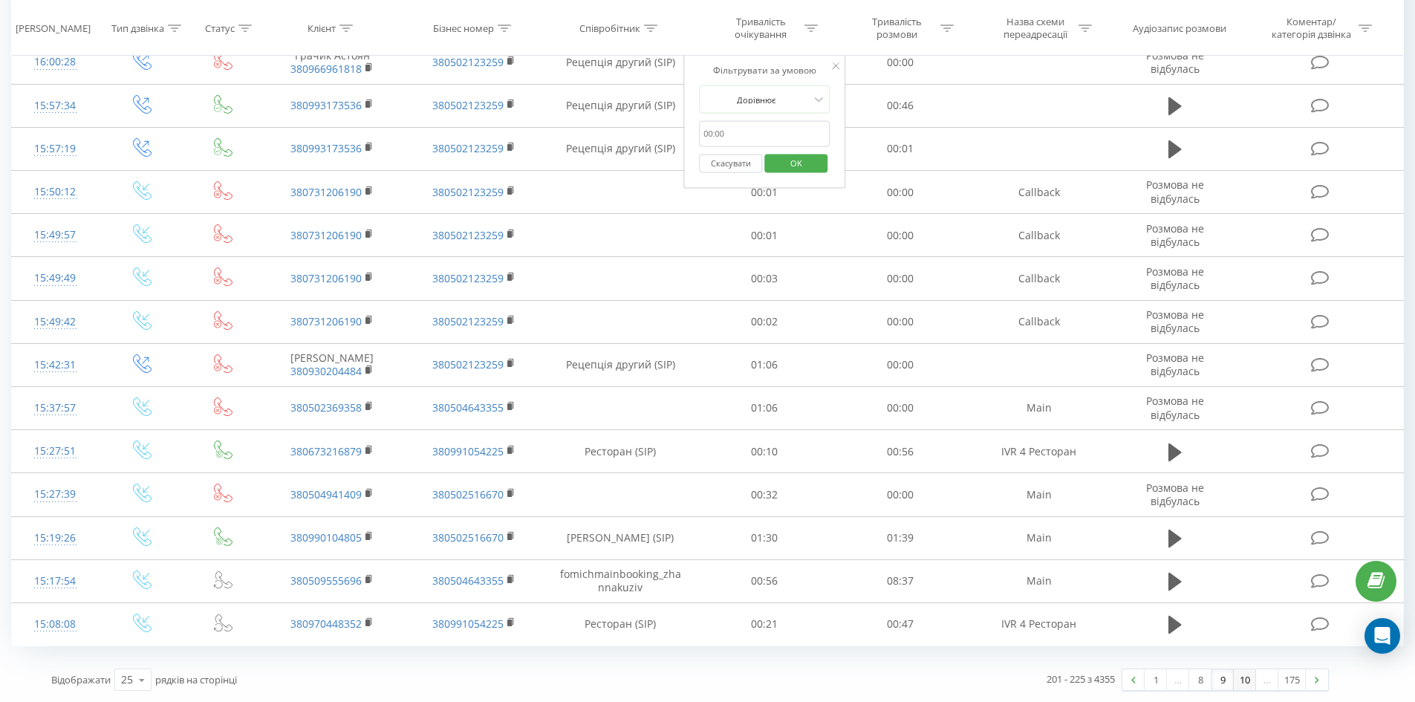
click at [1249, 687] on link "10" at bounding box center [1245, 679] width 22 height 21
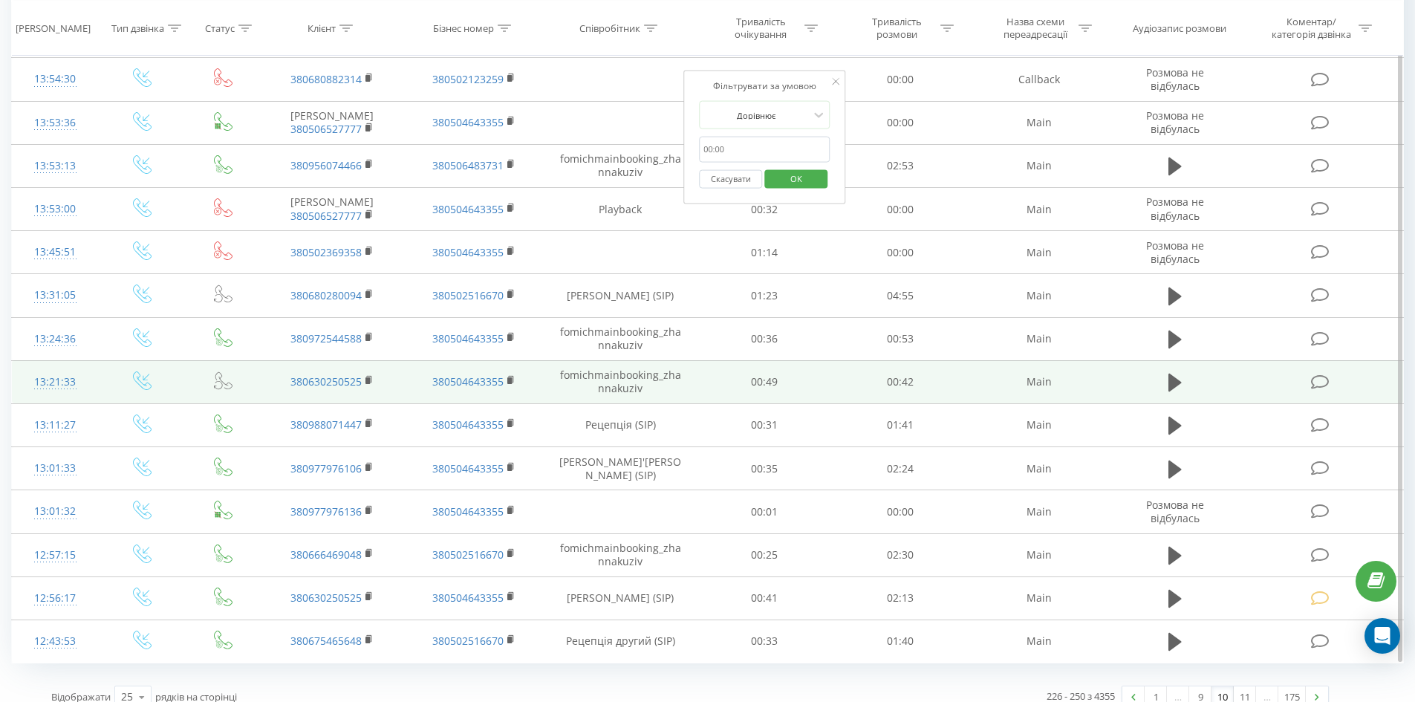
scroll to position [657, 0]
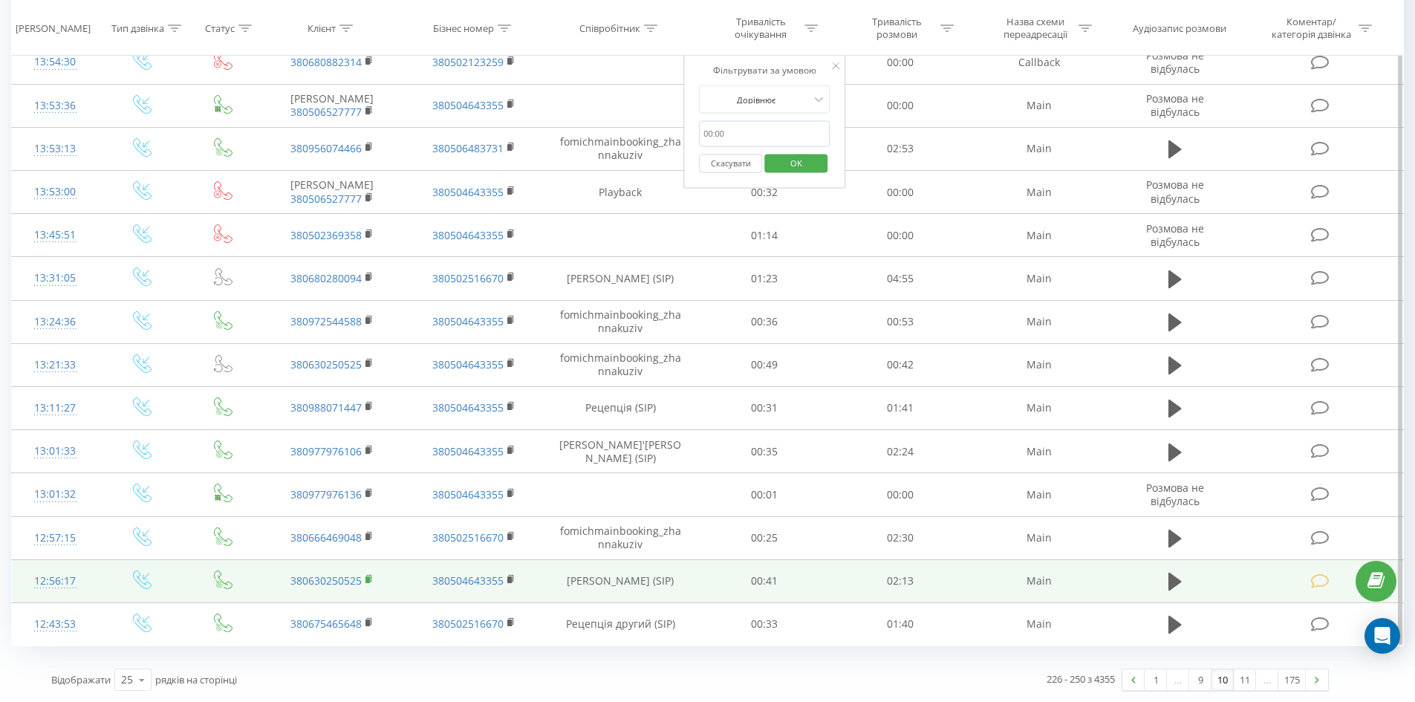
click at [371, 578] on icon at bounding box center [369, 579] width 8 height 10
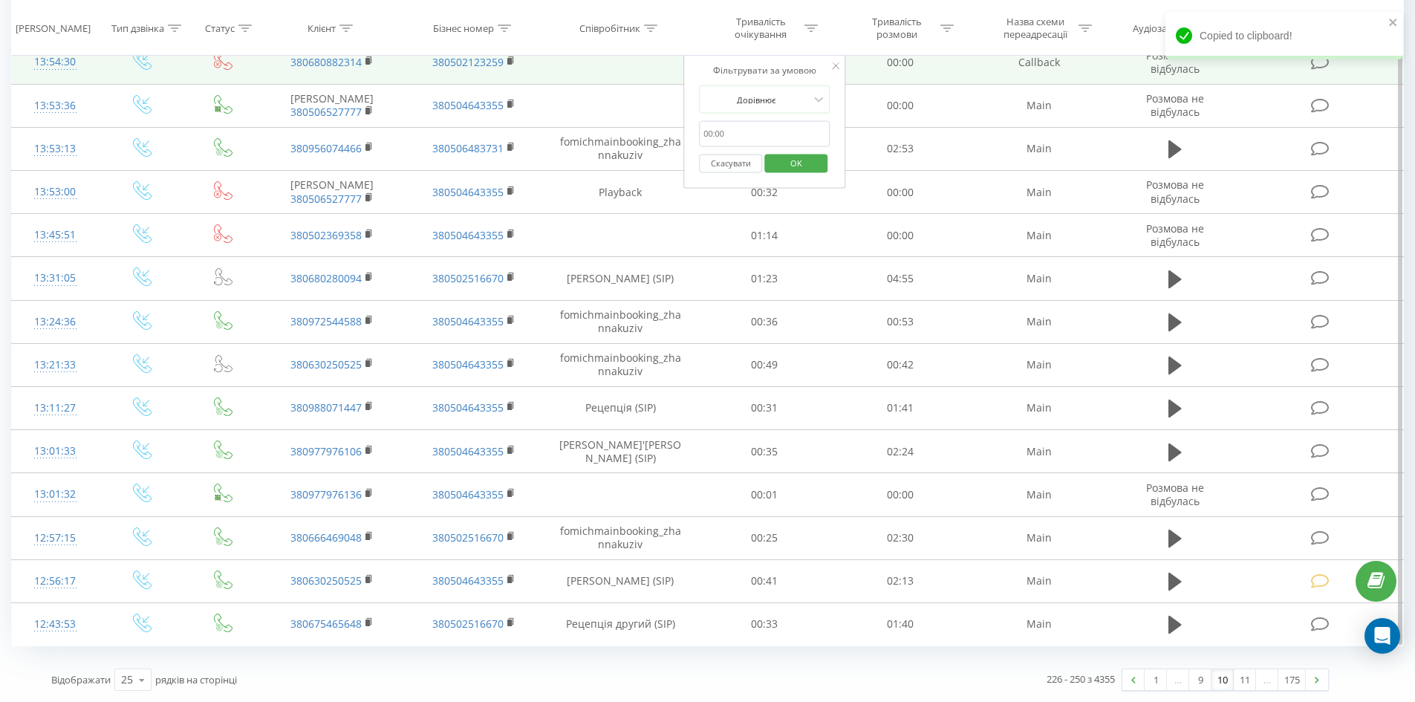
click at [627, 56] on td at bounding box center [620, 62] width 152 height 43
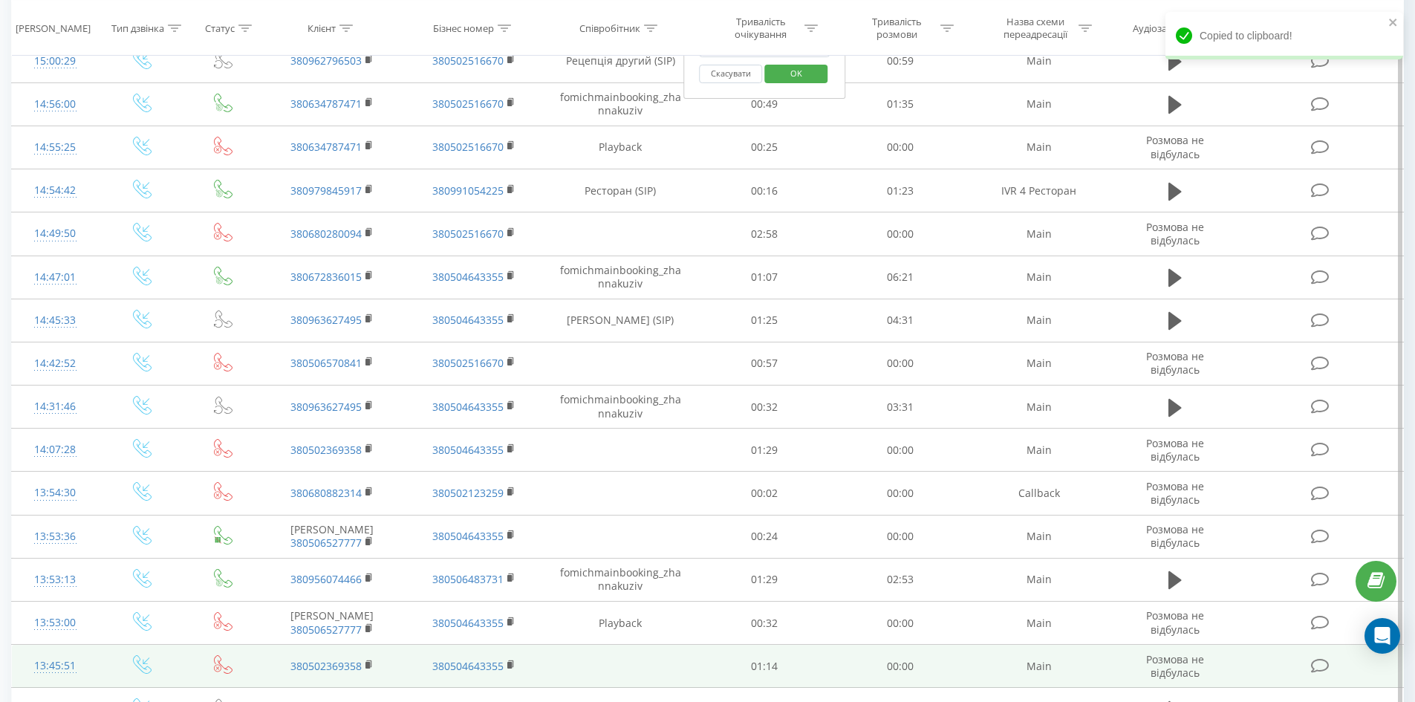
scroll to position [0, 0]
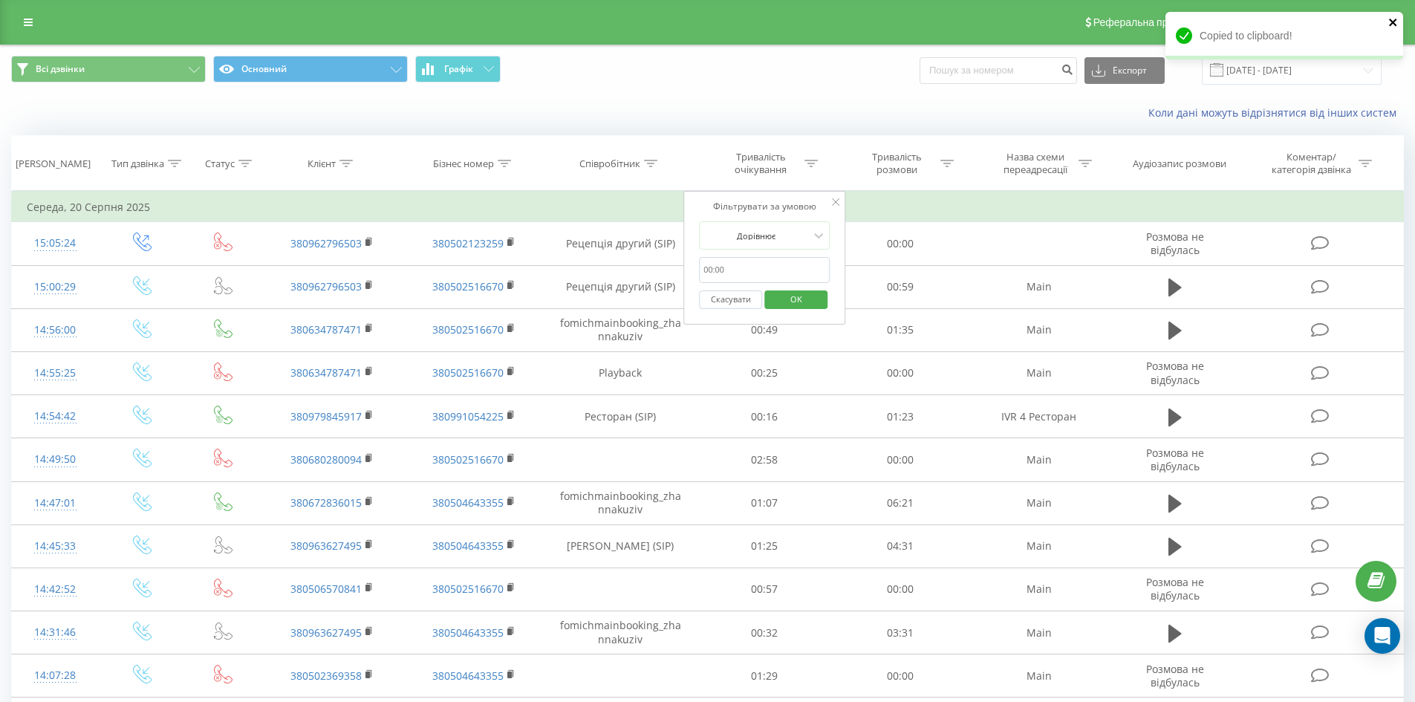
click at [1394, 19] on icon "close" at bounding box center [1393, 22] width 10 height 12
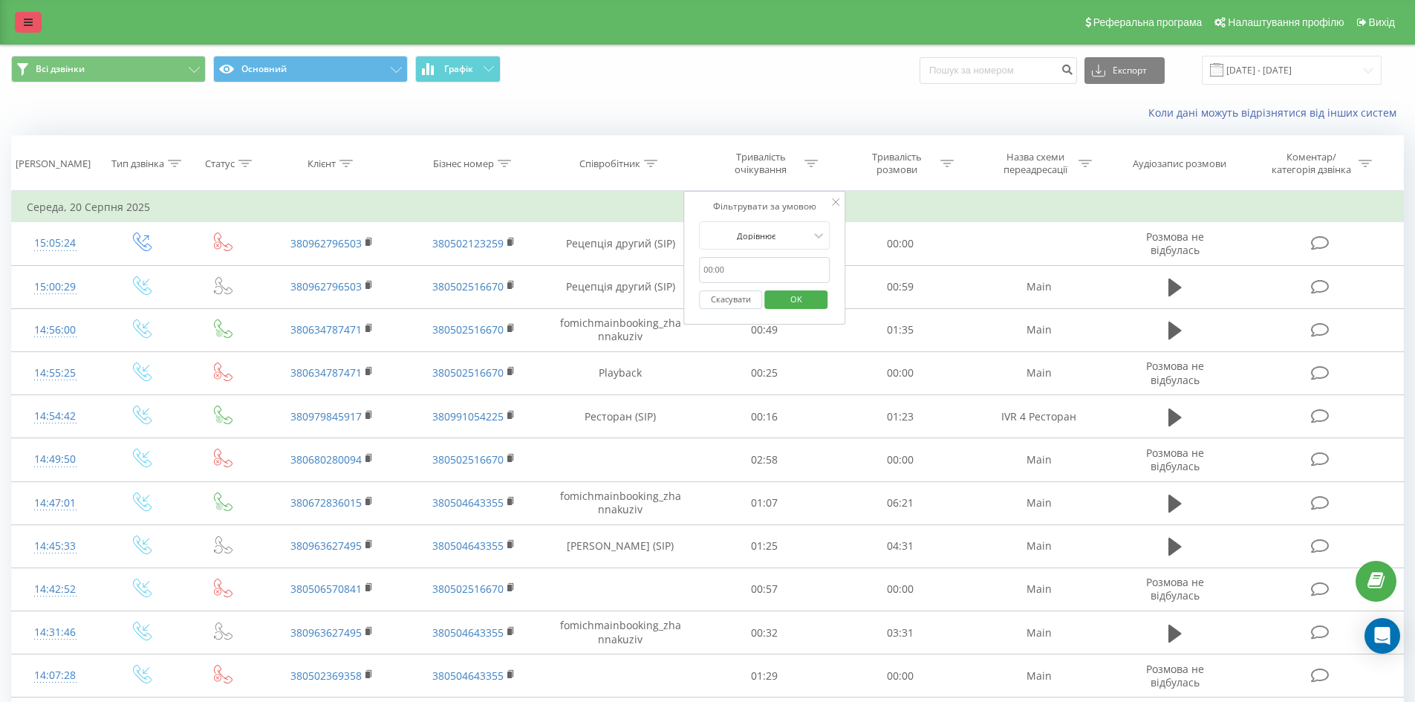
click at [26, 21] on icon at bounding box center [28, 22] width 9 height 10
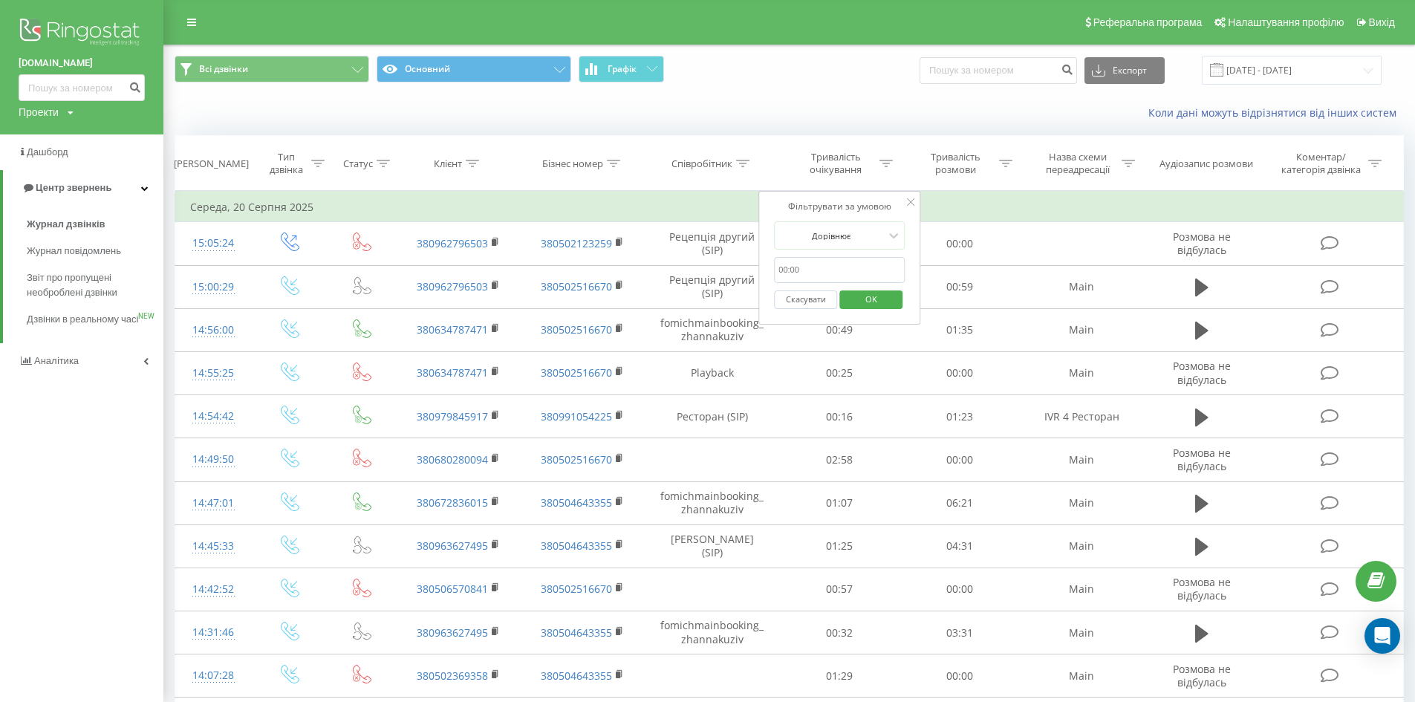
click at [58, 25] on img at bounding box center [82, 33] width 126 height 37
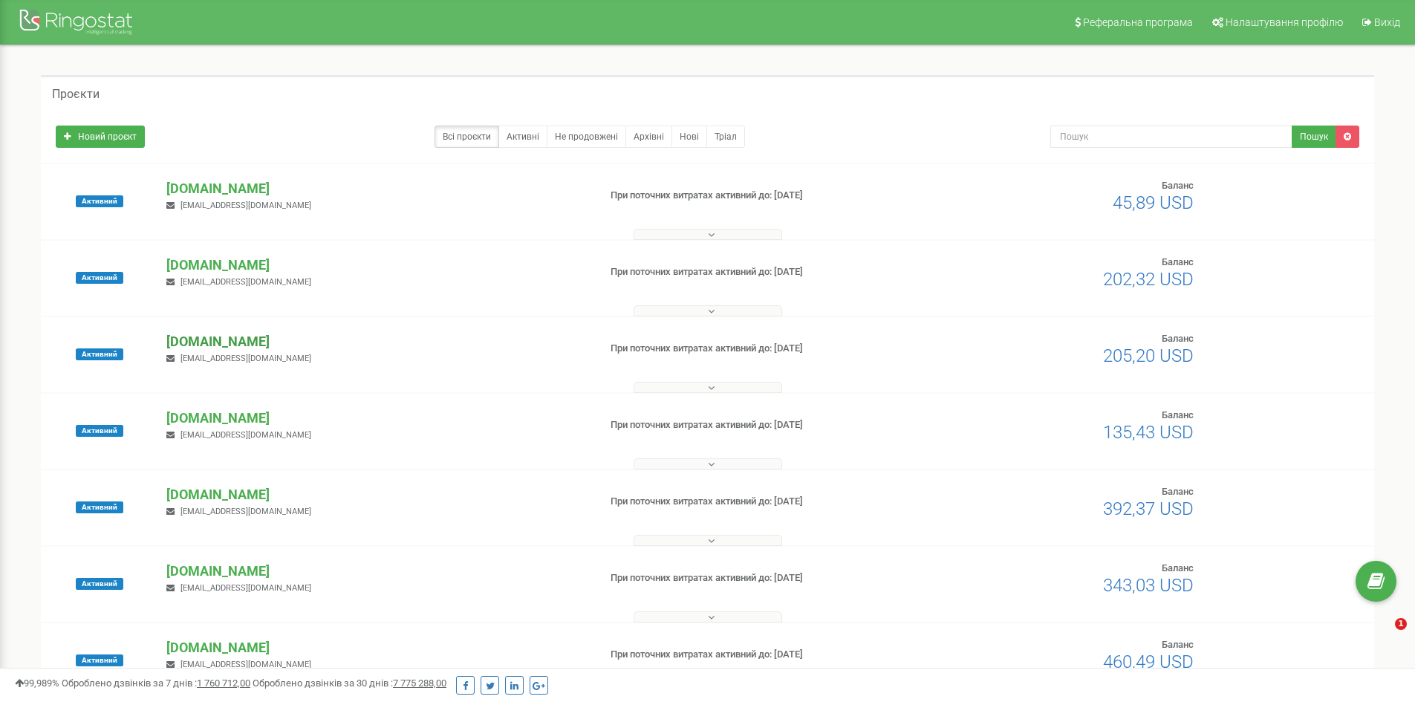
click at [250, 337] on p "[DOMAIN_NAME]" at bounding box center [376, 341] width 420 height 19
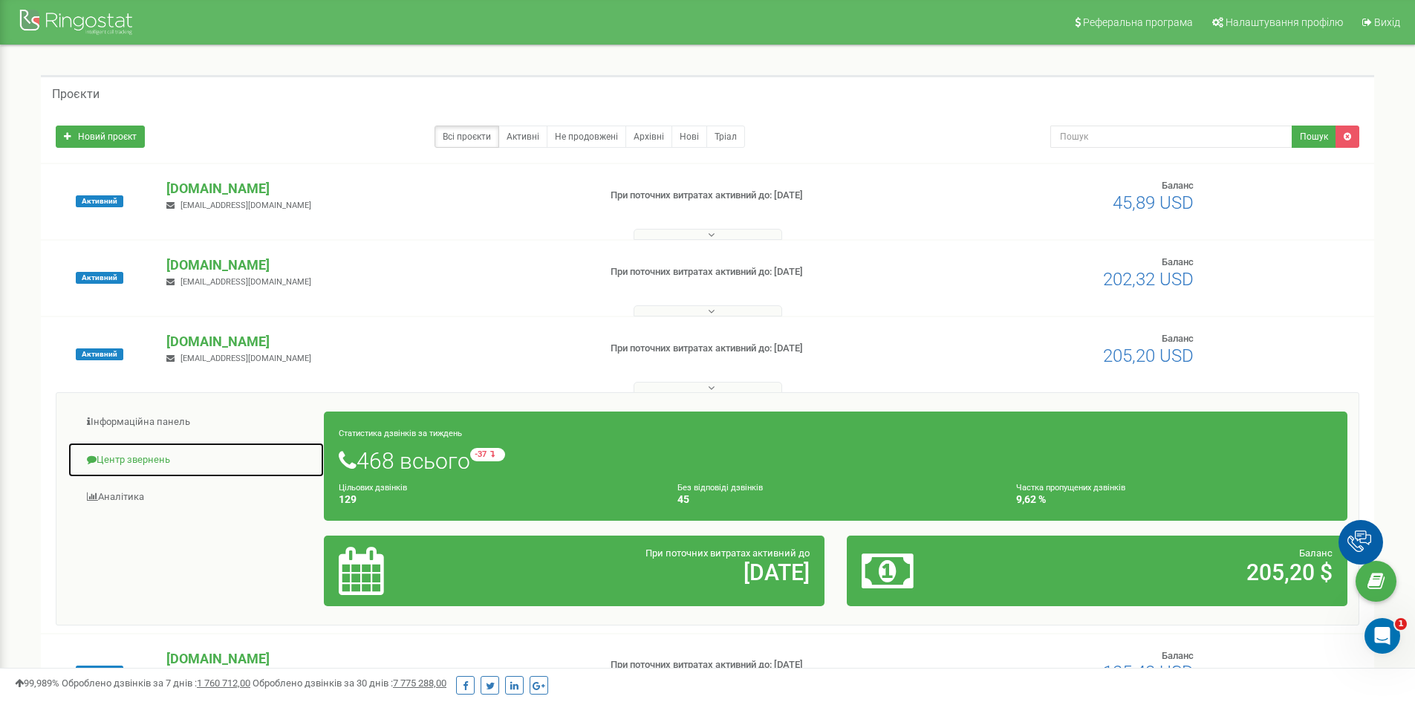
click at [172, 453] on link "Центр звернень" at bounding box center [196, 460] width 257 height 36
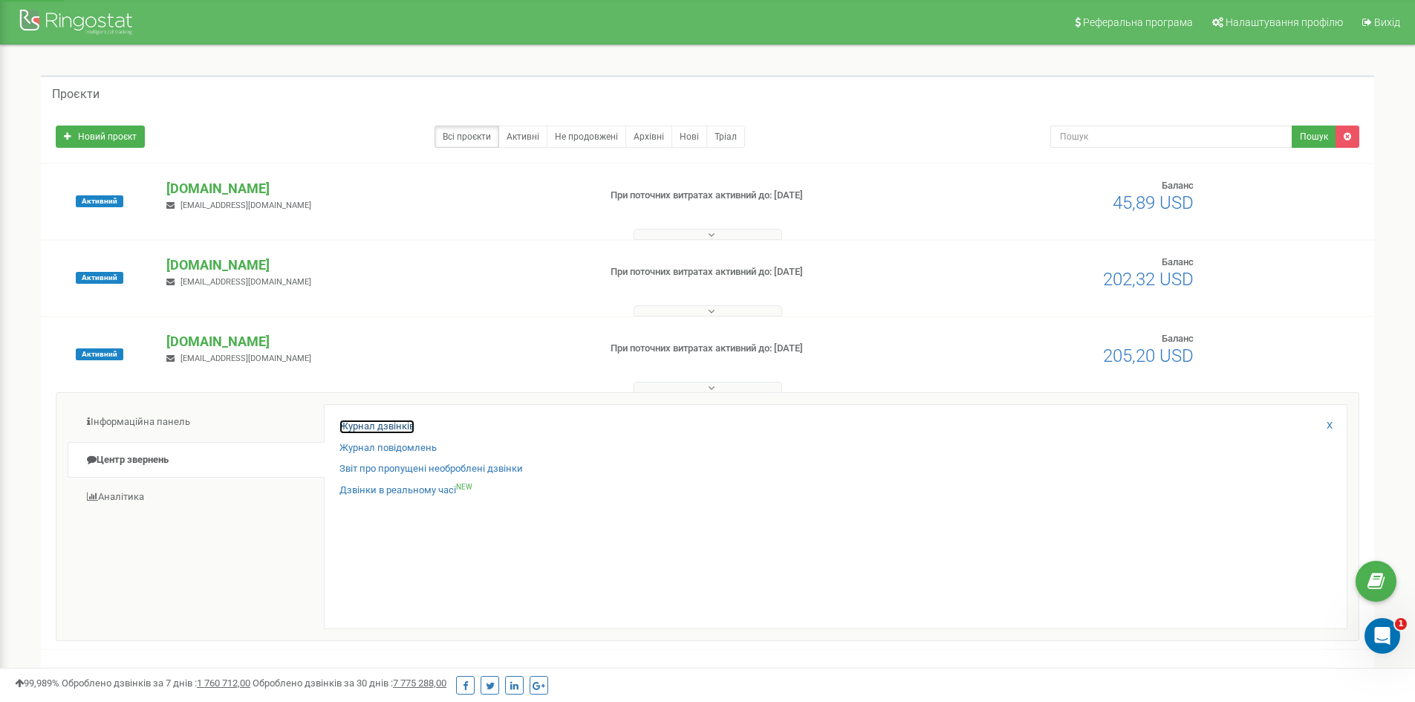
click at [359, 420] on link "Журнал дзвінків" at bounding box center [376, 427] width 75 height 14
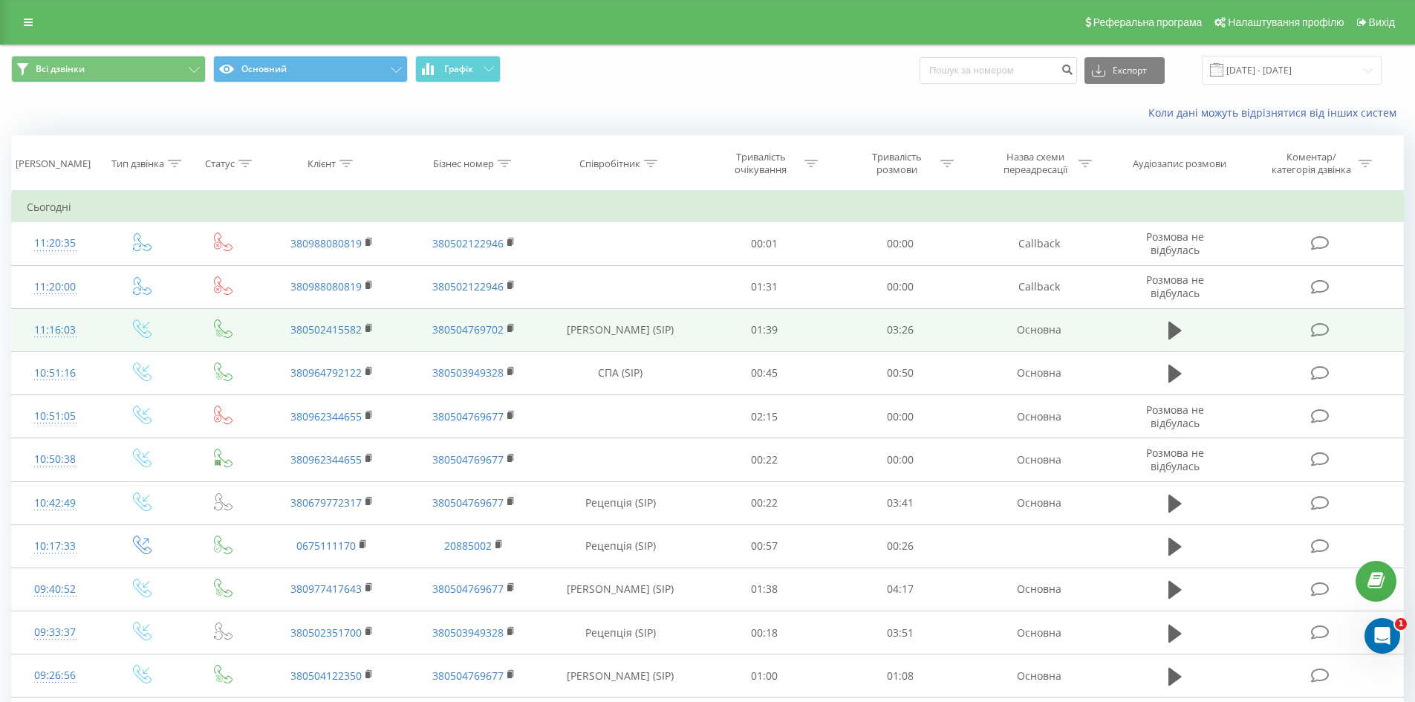
click at [366, 325] on icon at bounding box center [369, 328] width 8 height 10
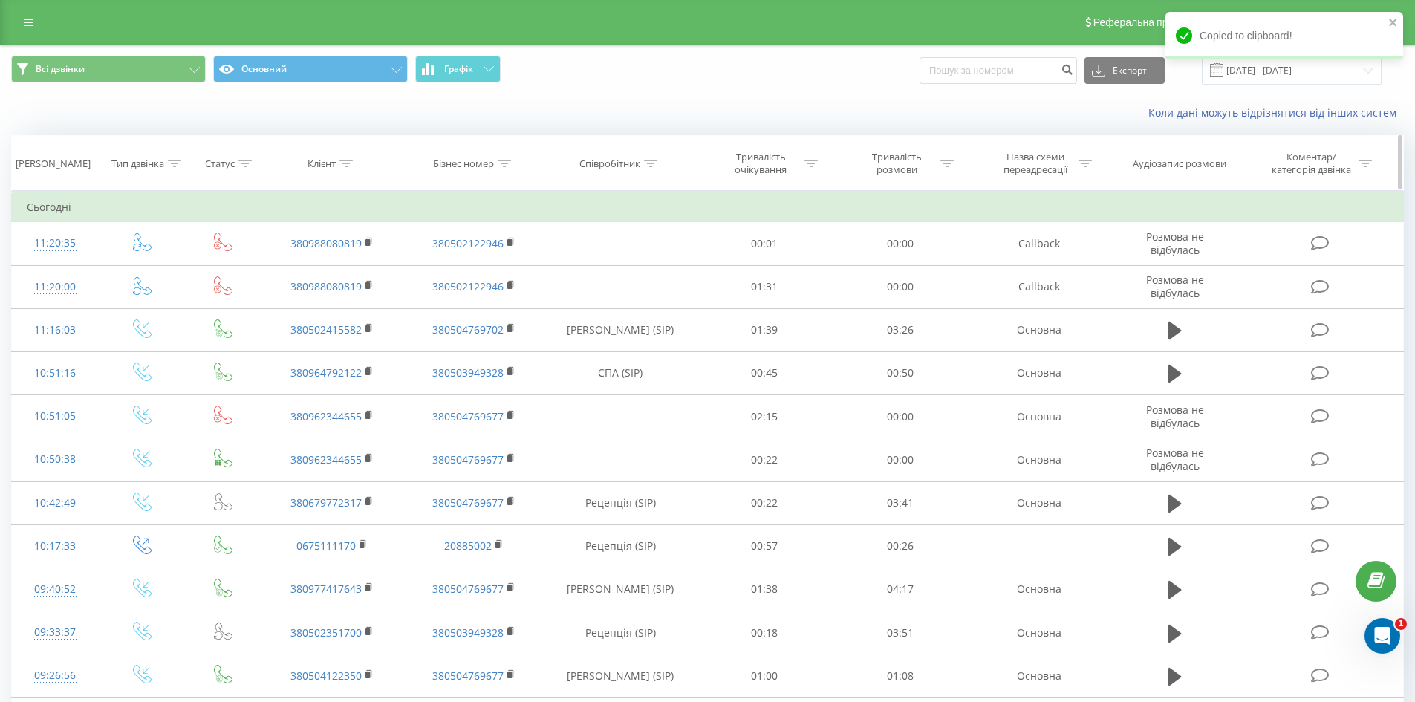
drag, startPoint x: 1048, startPoint y: 102, endPoint x: 1045, endPoint y: 135, distance: 33.6
click at [1048, 102] on div "Коли дані можуть відрізнятися вiд інших систем" at bounding box center [707, 113] width 1413 height 36
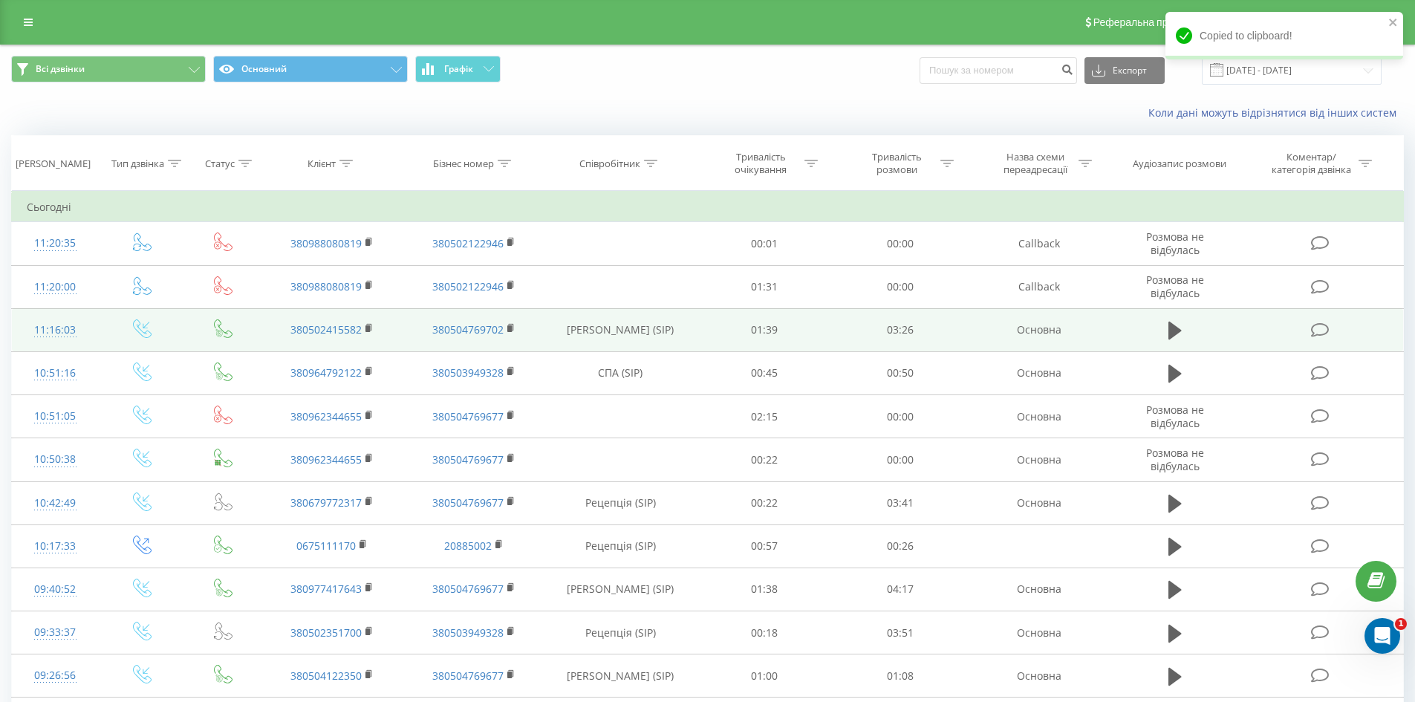
click at [1323, 328] on icon at bounding box center [1320, 330] width 19 height 16
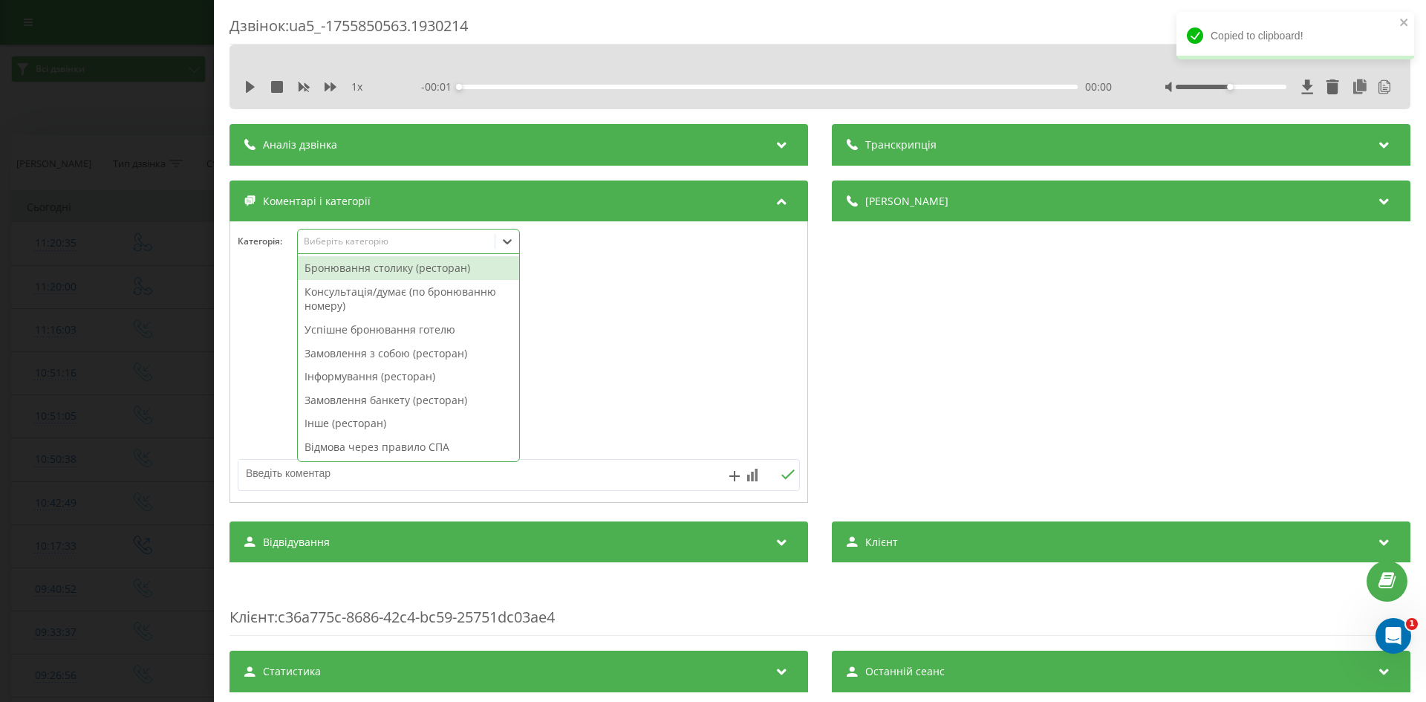
click at [366, 247] on div "Виберіть категорію" at bounding box center [397, 241] width 186 height 12
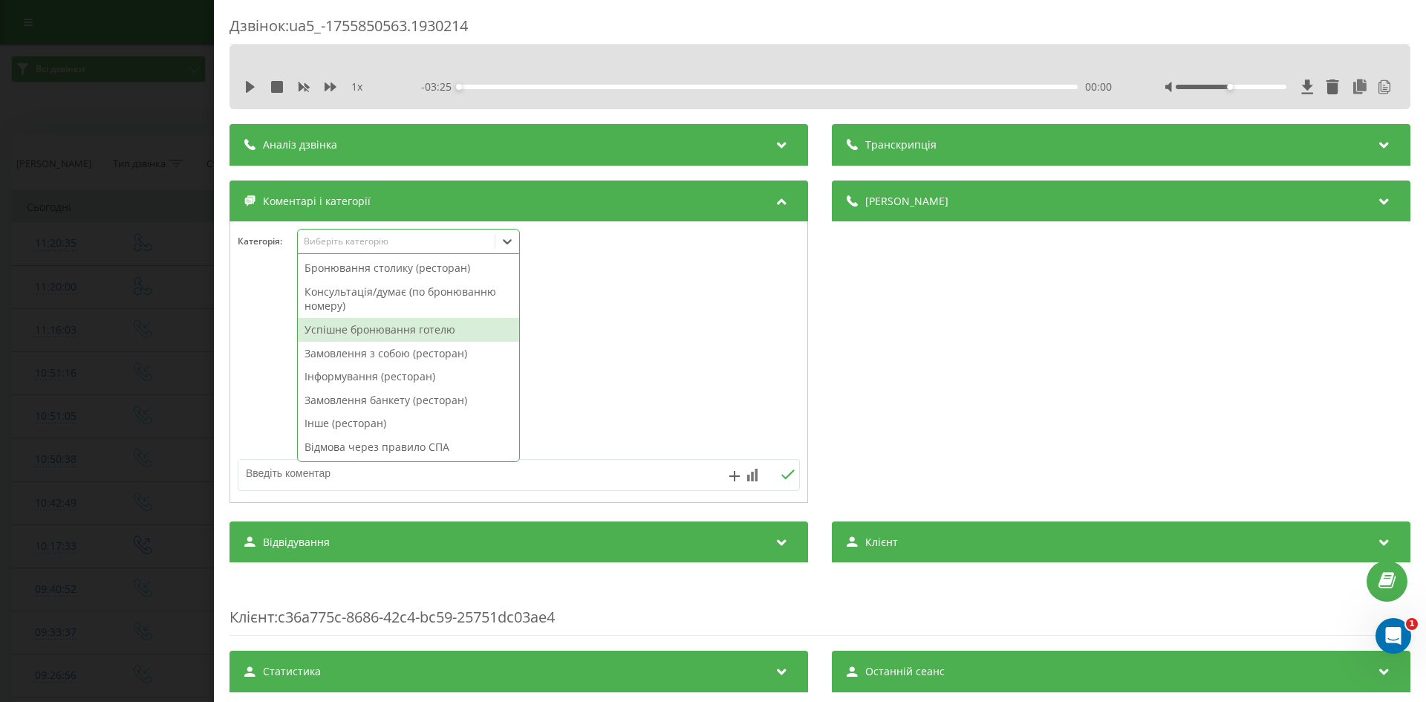
click at [365, 328] on div "Успішне бронювання готелю" at bounding box center [408, 330] width 221 height 24
click at [556, 472] on textarea at bounding box center [462, 473] width 449 height 27
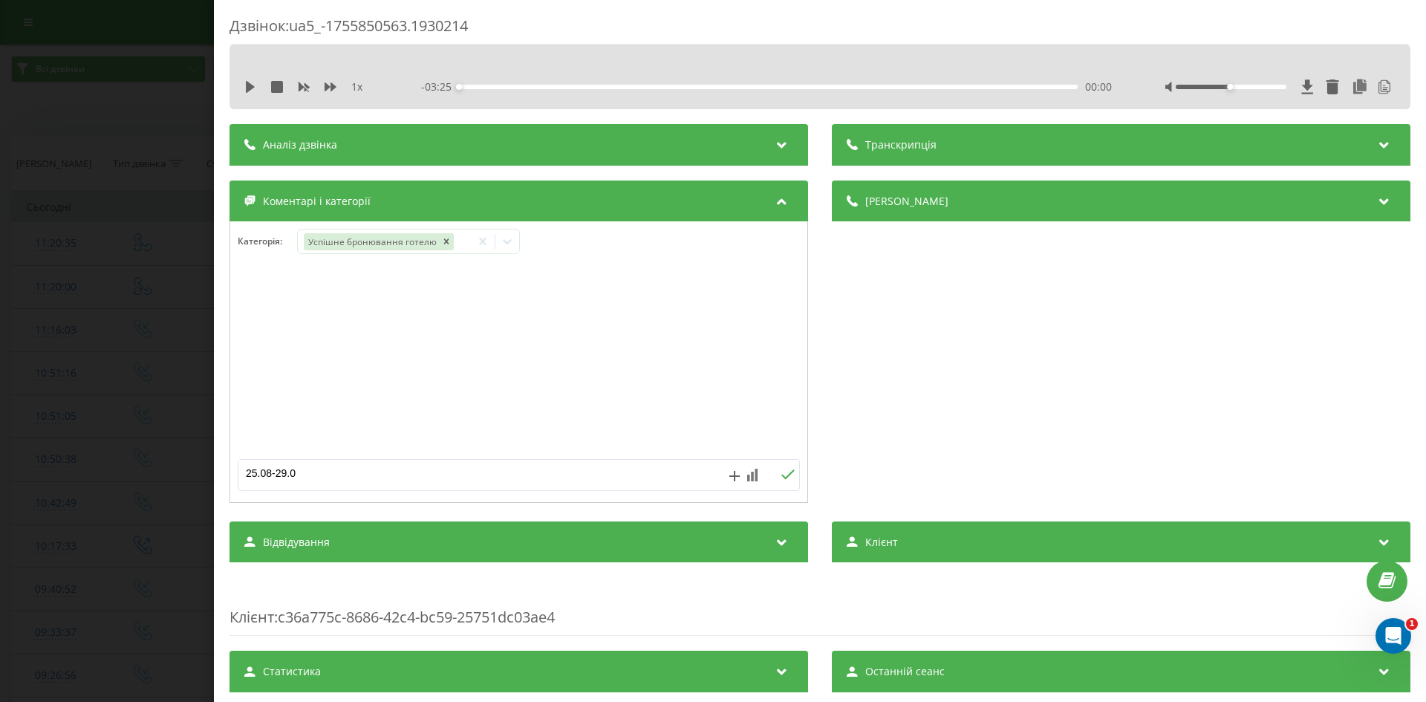
type textarea "25.08-29.08"
click at [790, 478] on button at bounding box center [787, 475] width 23 height 13
click at [89, 128] on div "Дзвінок : ua5_-1755850563.1930214 1 x - 03:25 00:00 00:00 Транскрипція 00:00 Ре…" at bounding box center [713, 351] width 1426 height 702
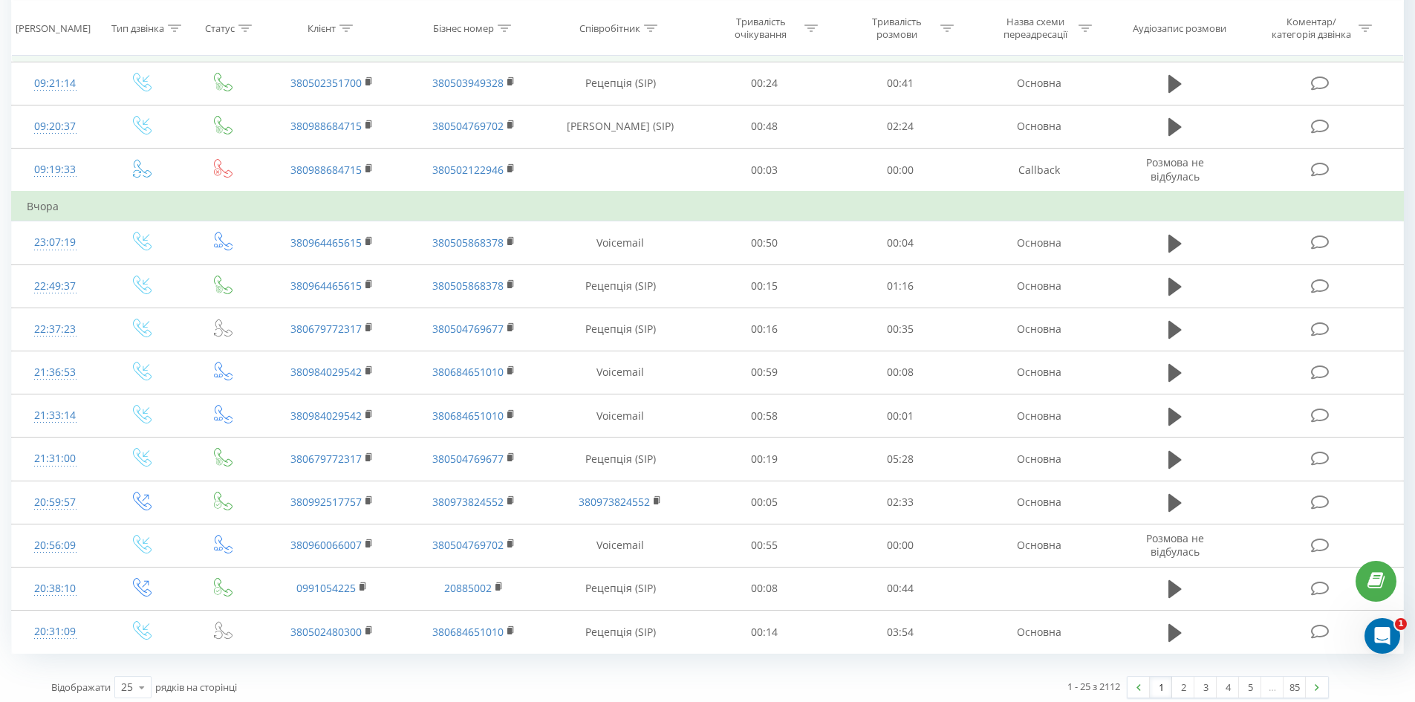
scroll to position [686, 0]
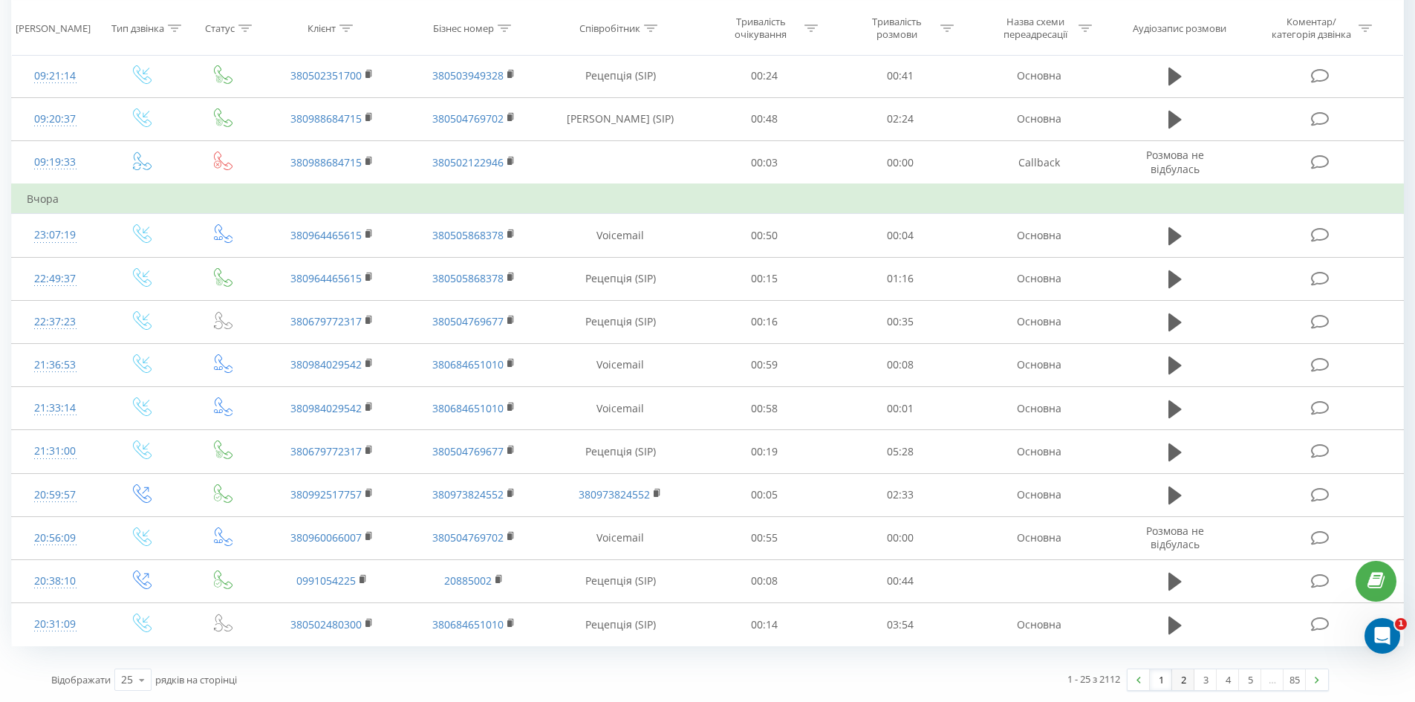
click at [1180, 680] on link "2" at bounding box center [1183, 679] width 22 height 21
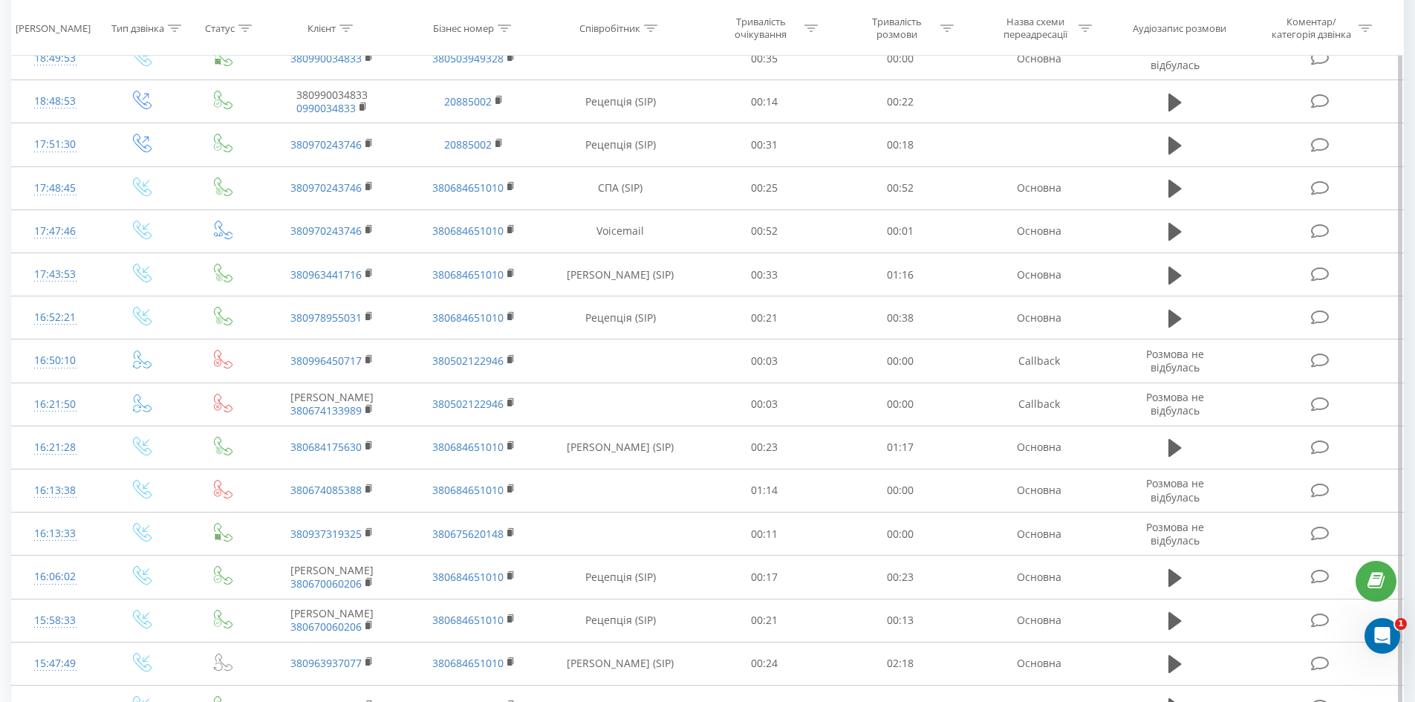
scroll to position [657, 0]
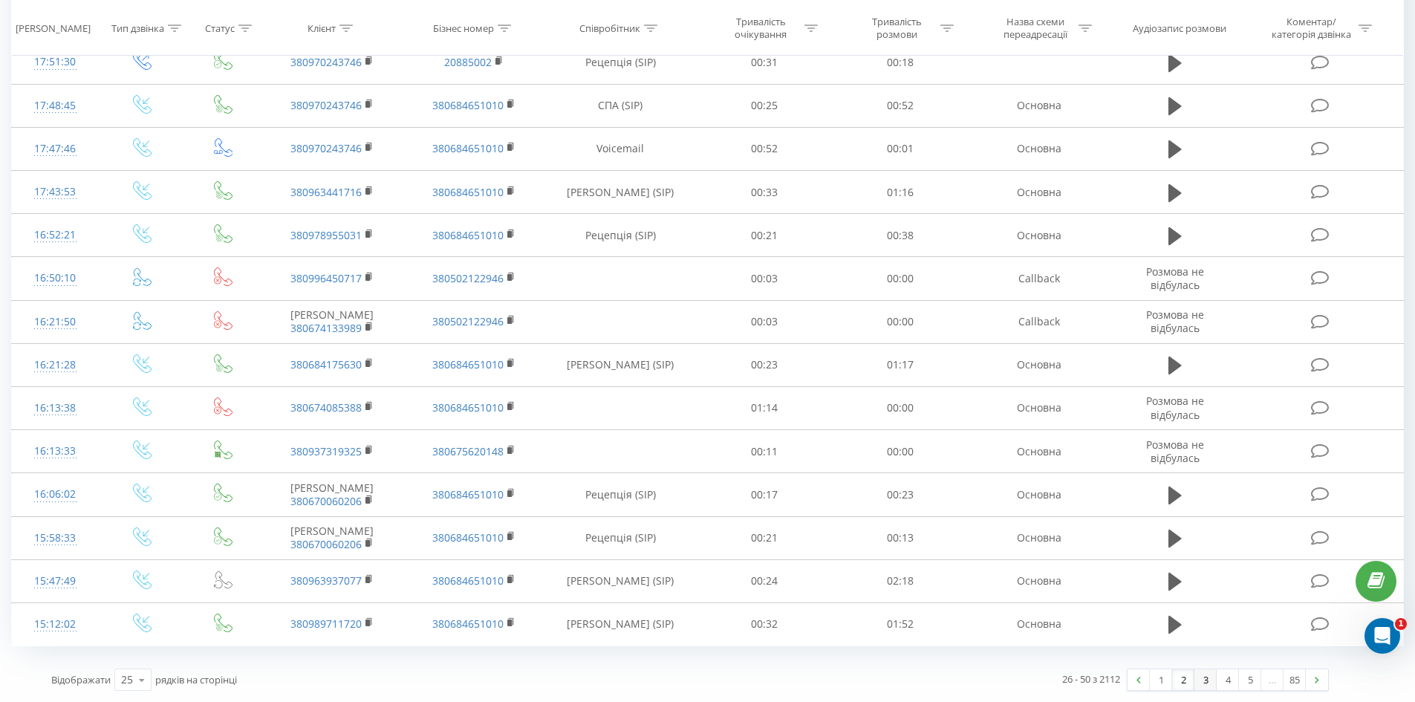
click at [1208, 688] on link "3" at bounding box center [1205, 679] width 22 height 21
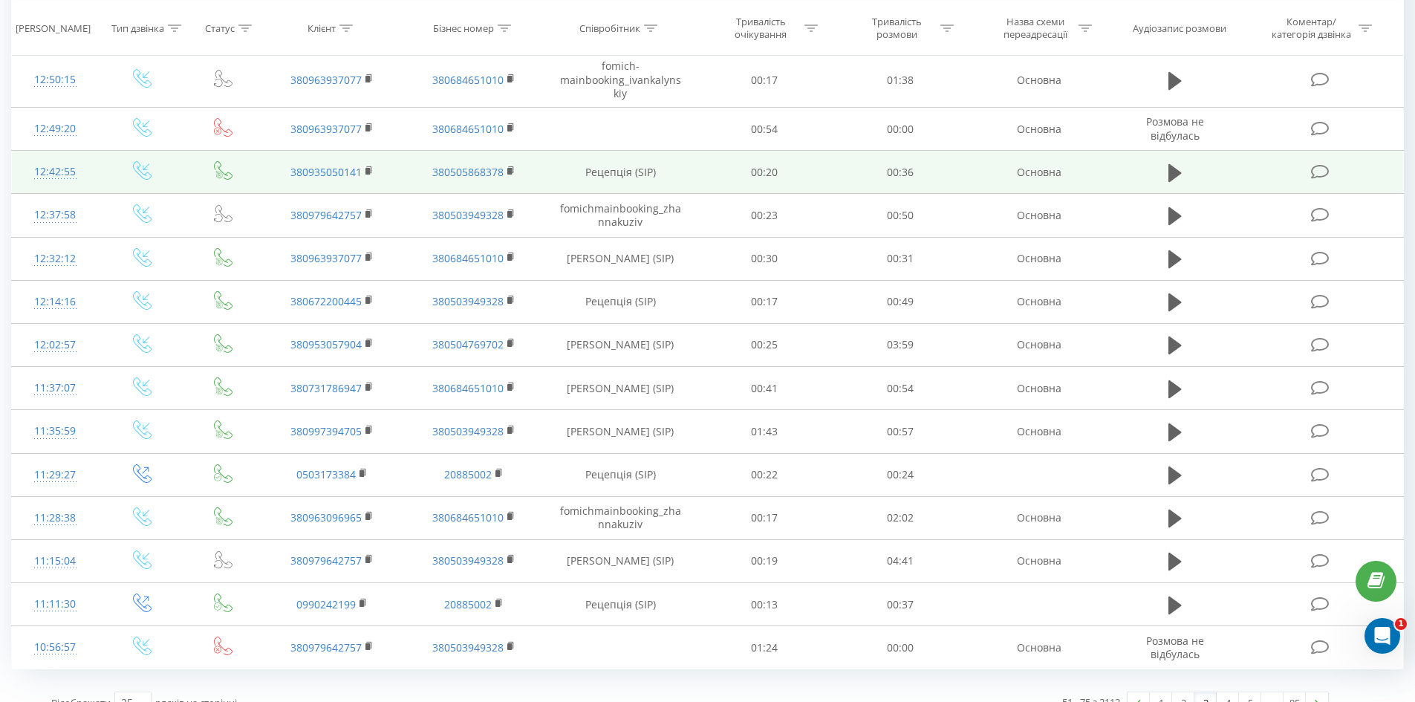
scroll to position [668, 0]
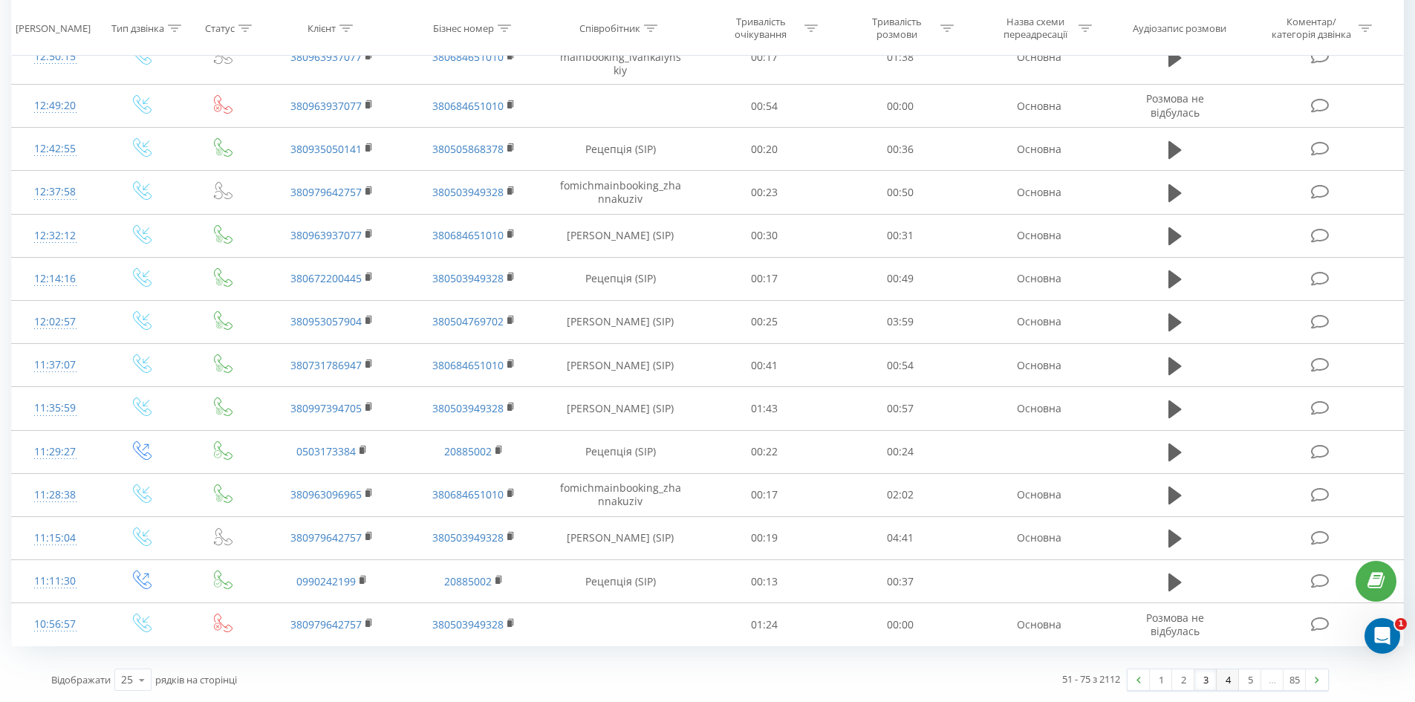
click at [1232, 685] on link "4" at bounding box center [1227, 679] width 22 height 21
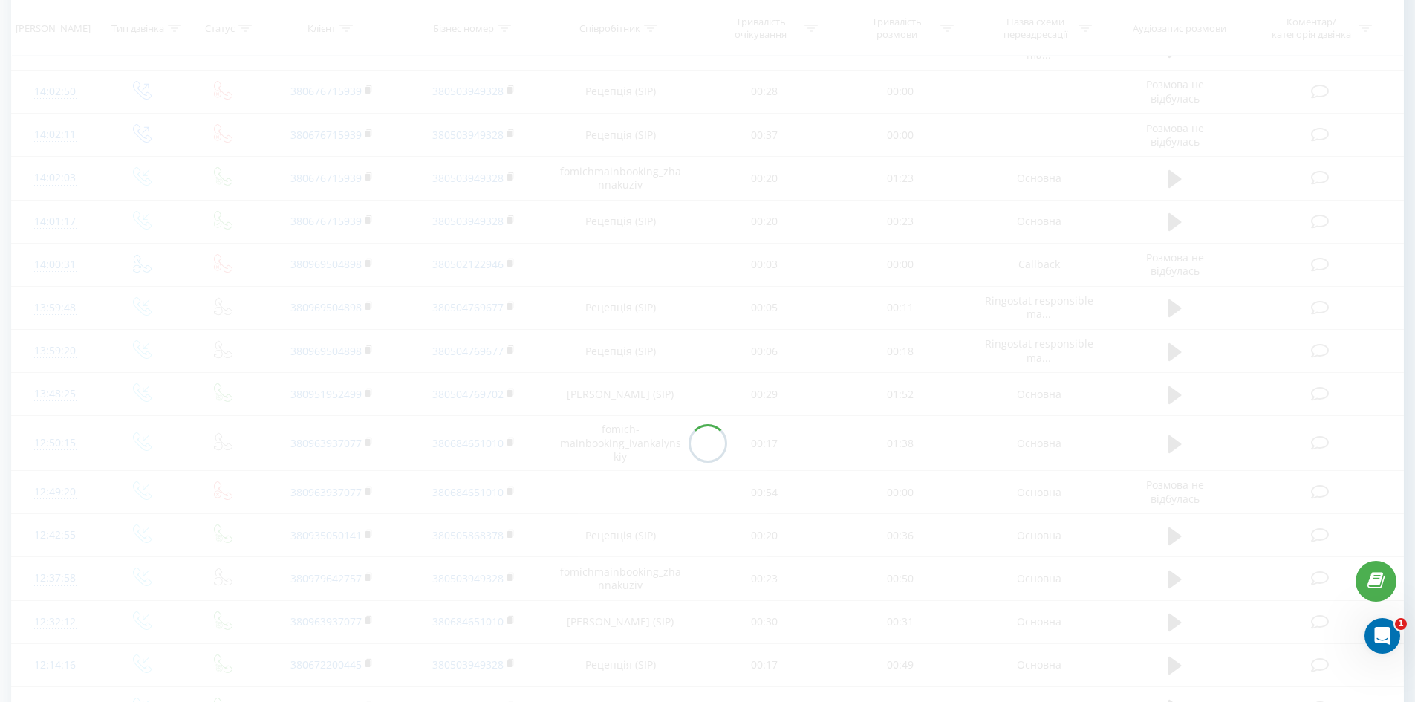
scroll to position [98, 0]
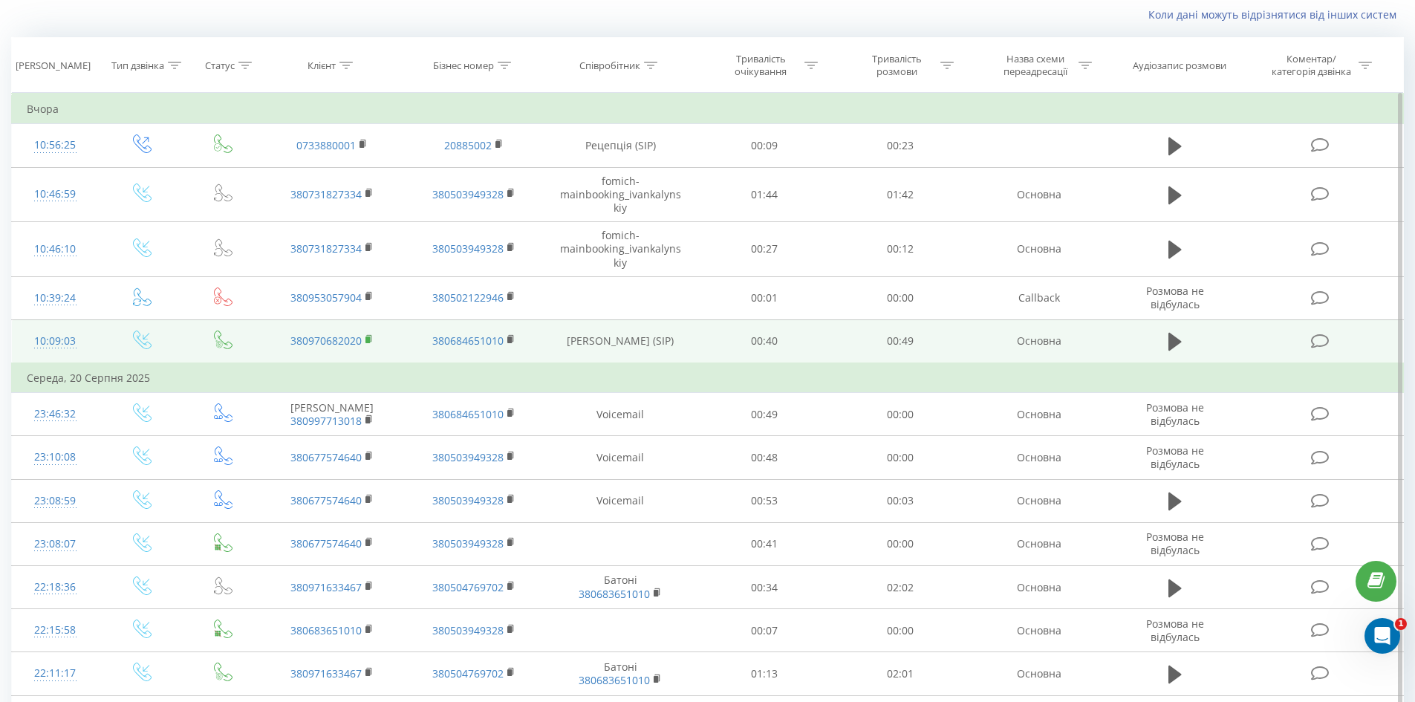
click at [365, 338] on icon at bounding box center [369, 339] width 8 height 10
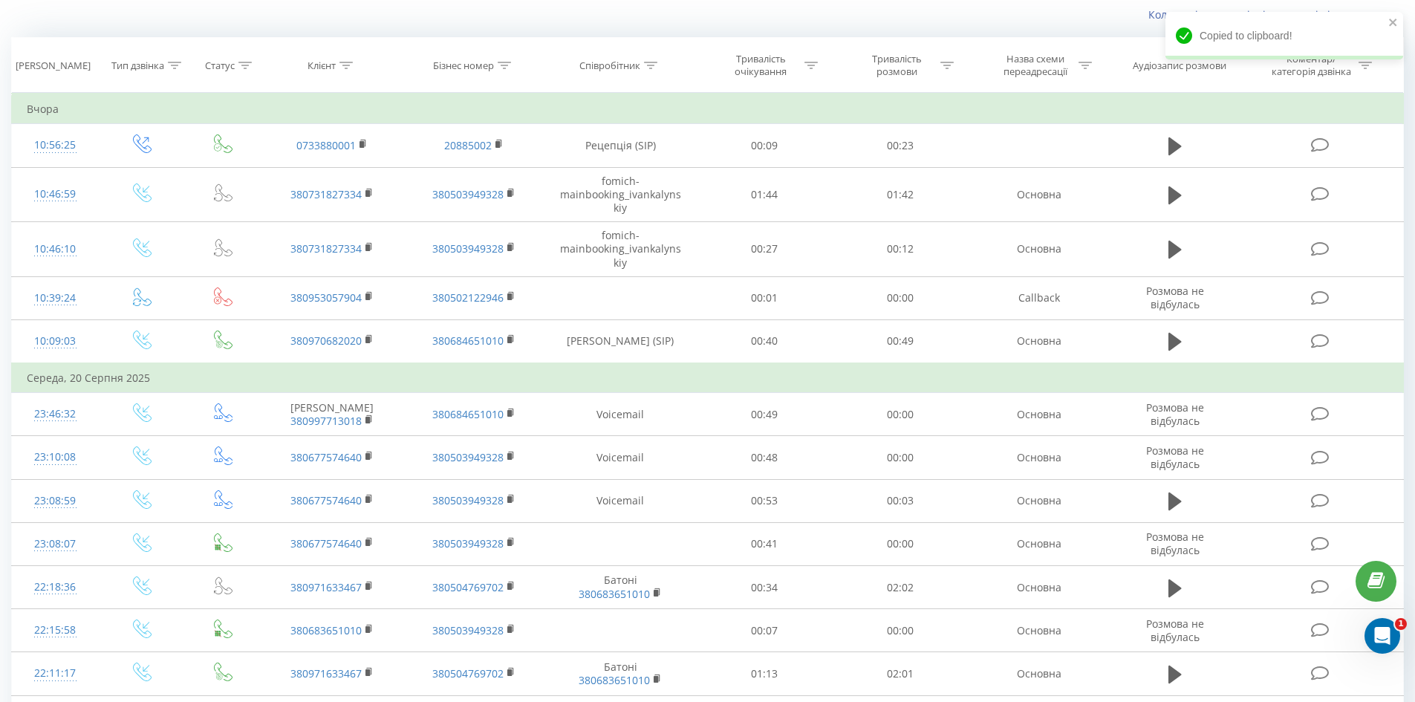
click at [968, 15] on div "Коли дані можуть відрізнятися вiд інших систем" at bounding box center [972, 14] width 883 height 15
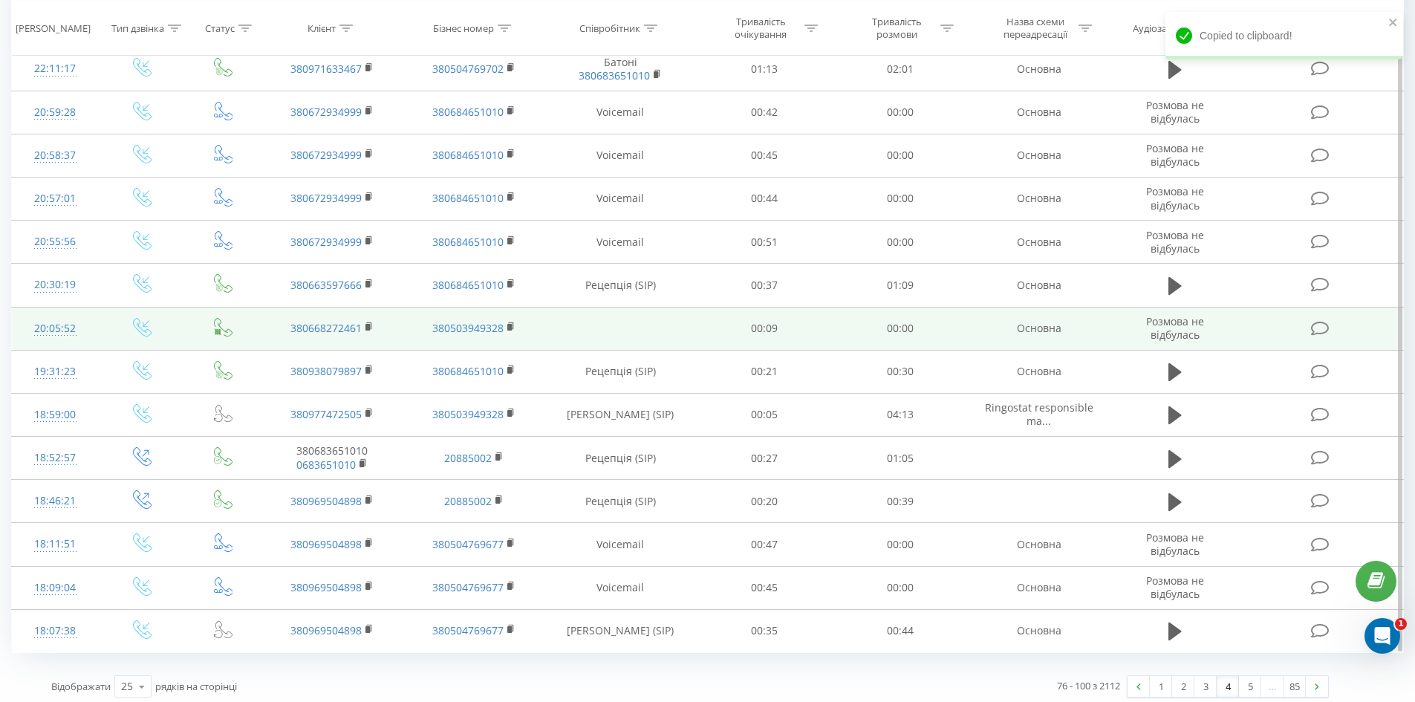
scroll to position [709, 0]
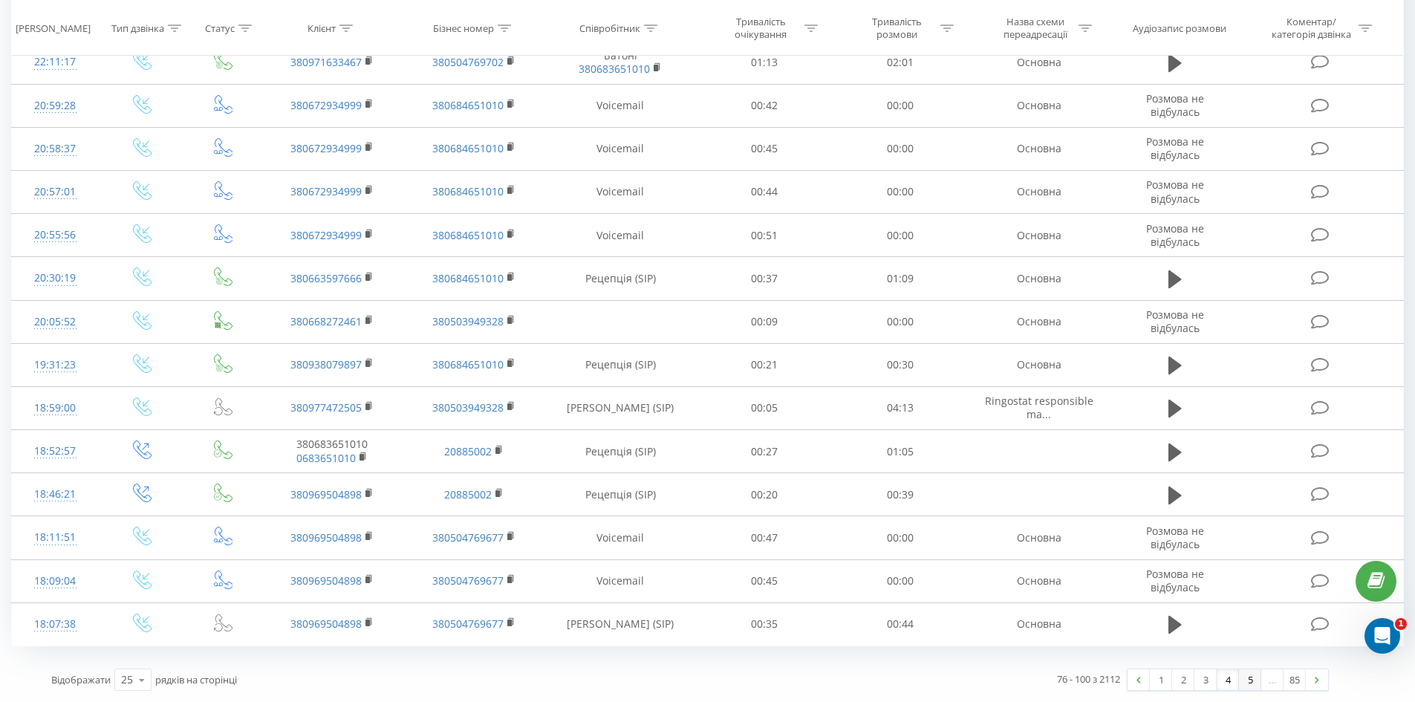
click at [1245, 678] on link "5" at bounding box center [1250, 679] width 22 height 21
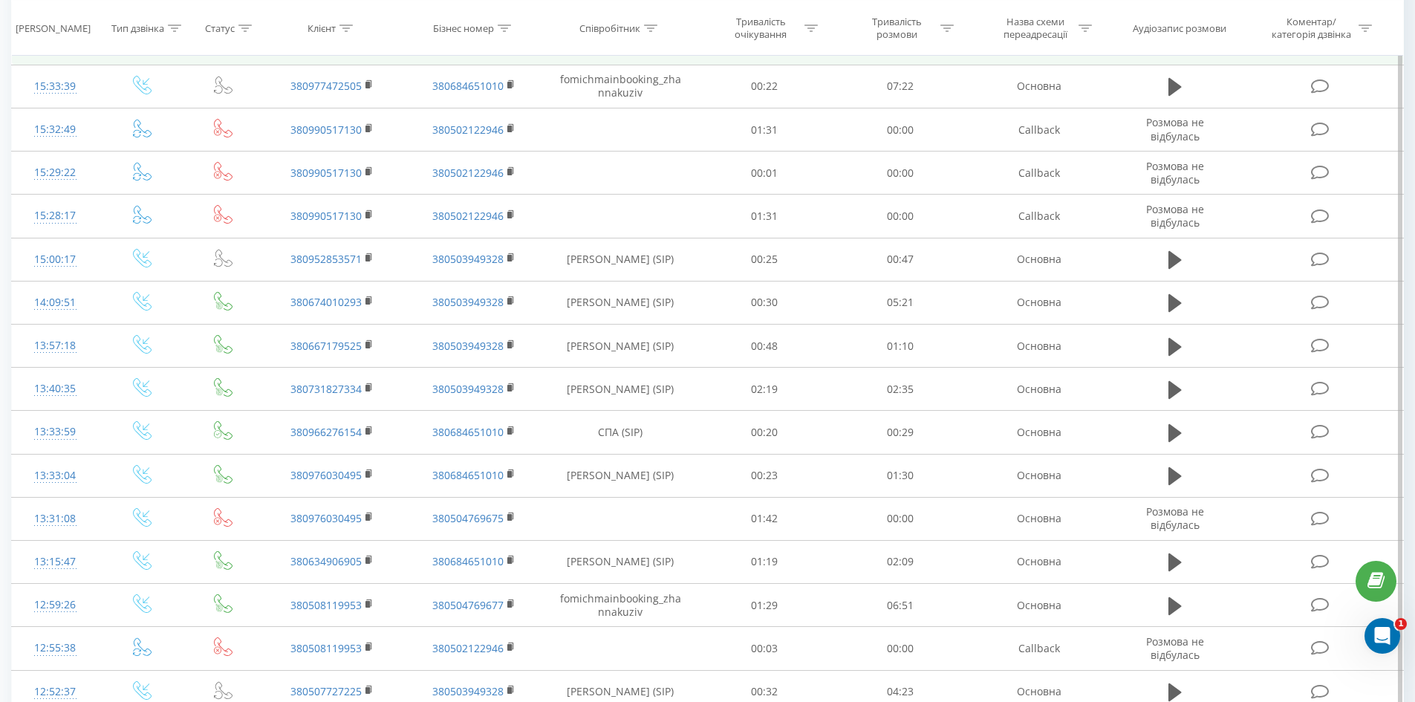
scroll to position [544, 0]
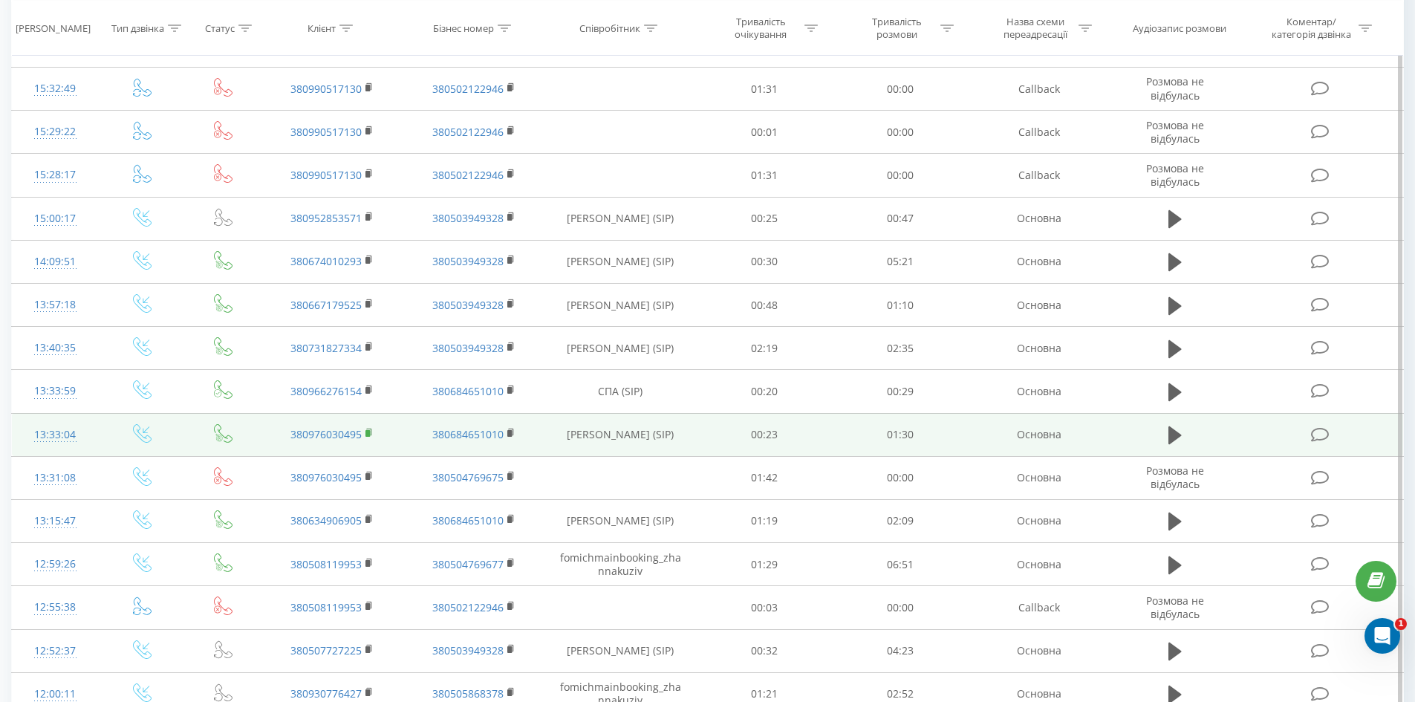
click at [369, 433] on rect at bounding box center [367, 433] width 4 height 7
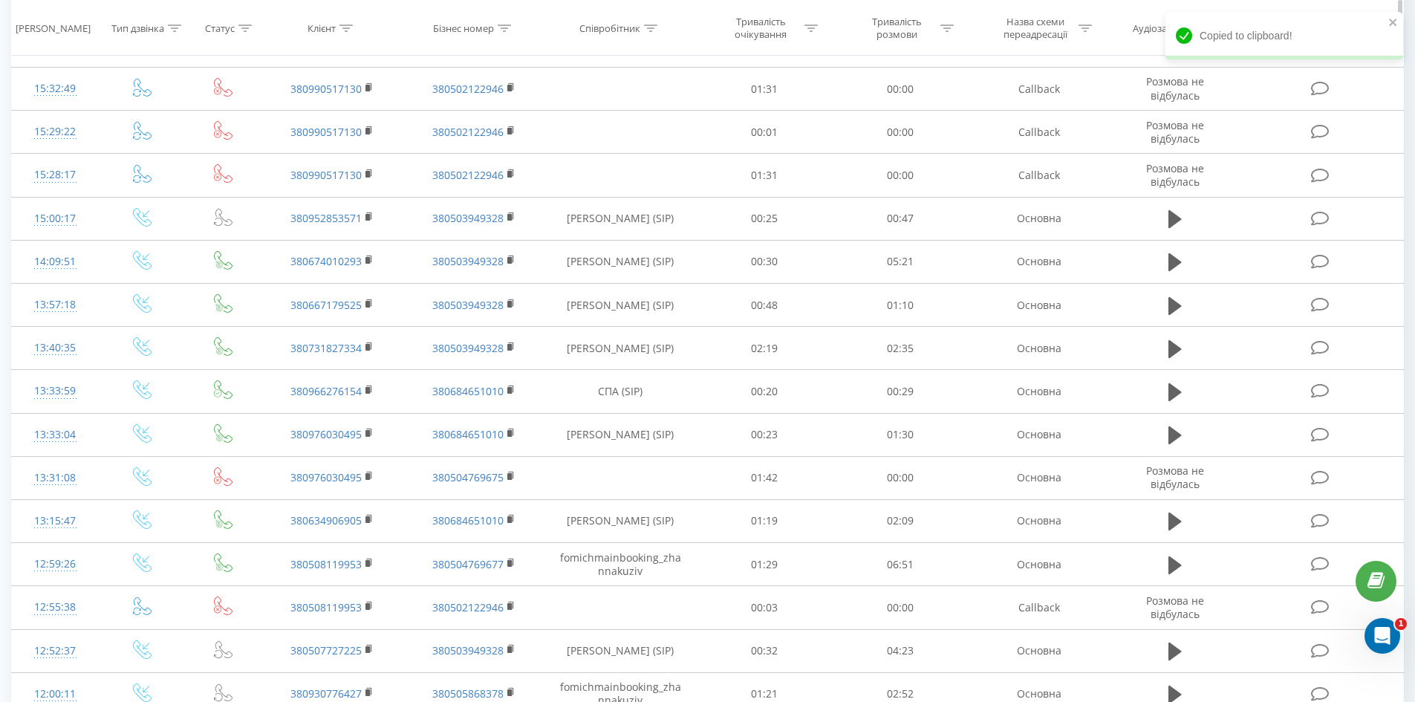
click at [140, 51] on th "Тип дзвінка" at bounding box center [142, 28] width 87 height 55
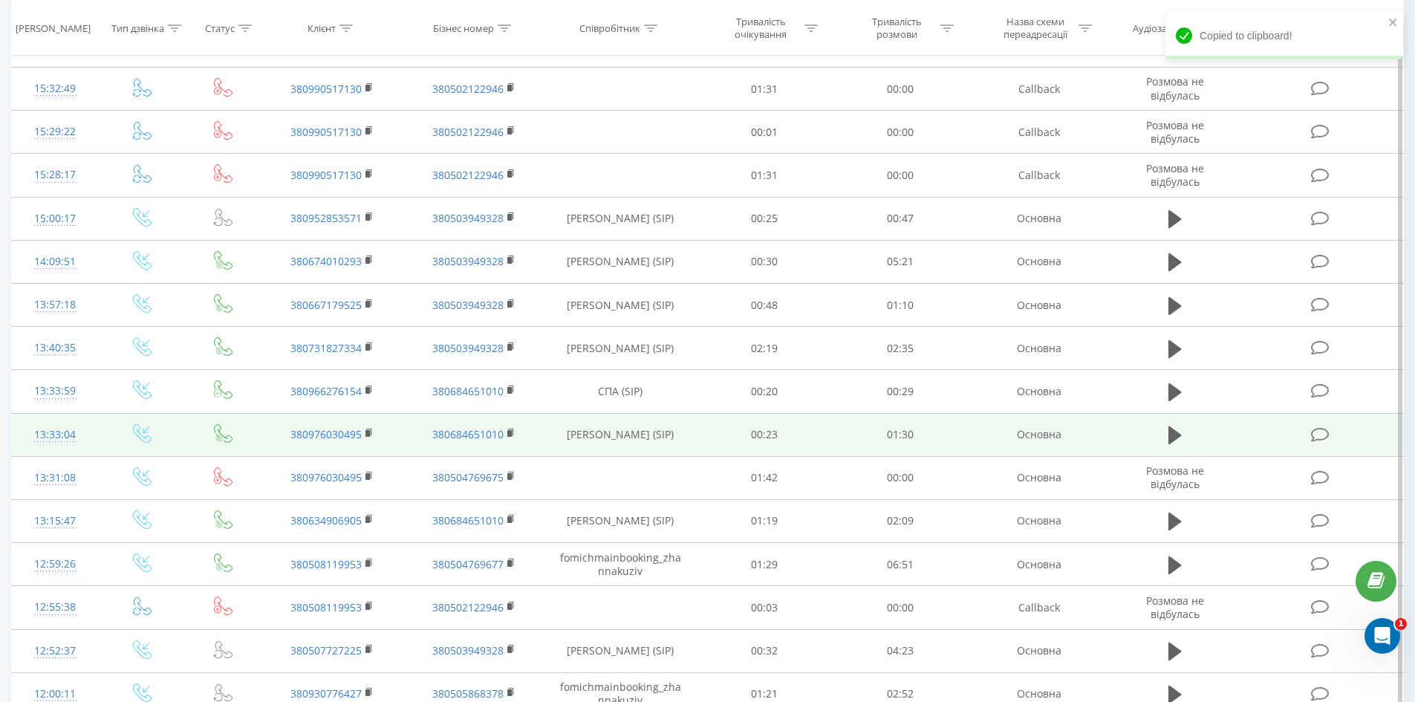
click at [1297, 431] on td at bounding box center [1320, 434] width 163 height 43
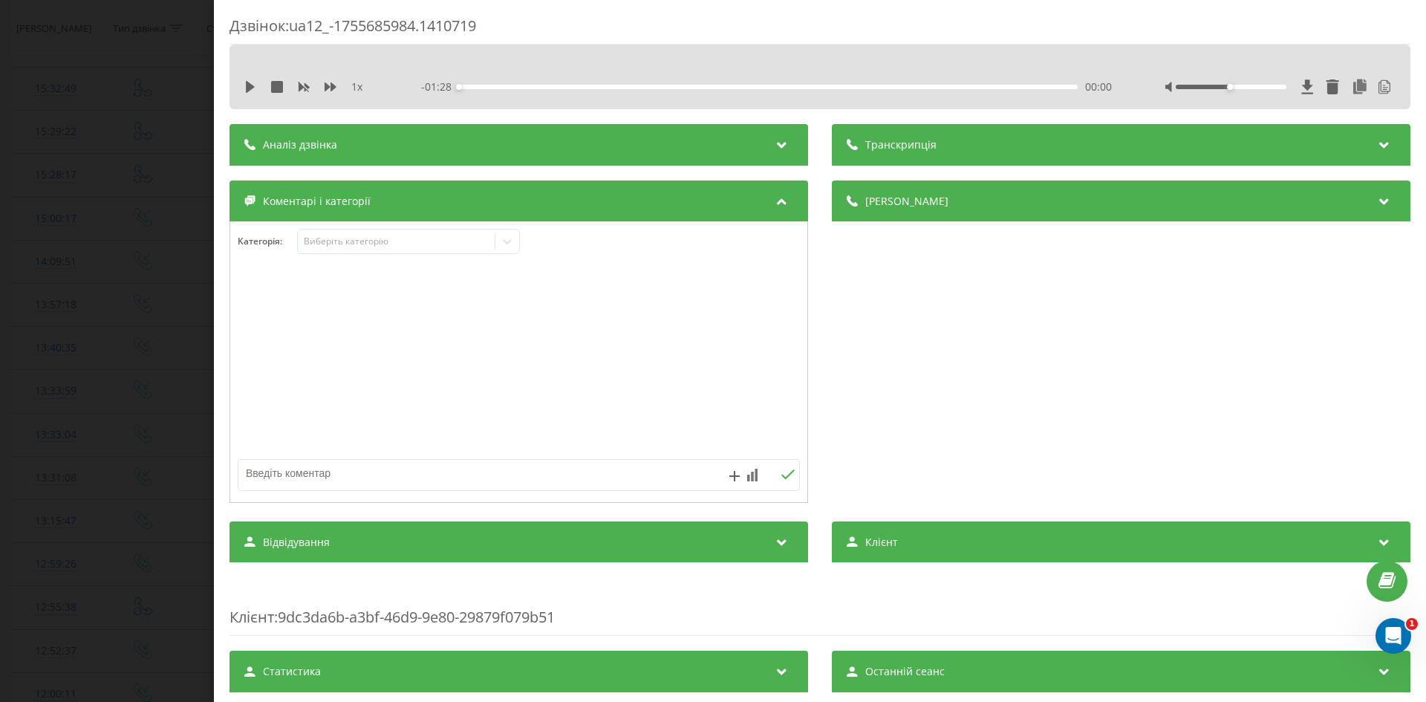
click at [16, 195] on div "Дзвінок : ua12_-1755685984.1410719 1 x - 01:28 00:00 00:00 Транскрипція 00:00 Р…" at bounding box center [713, 351] width 1426 height 702
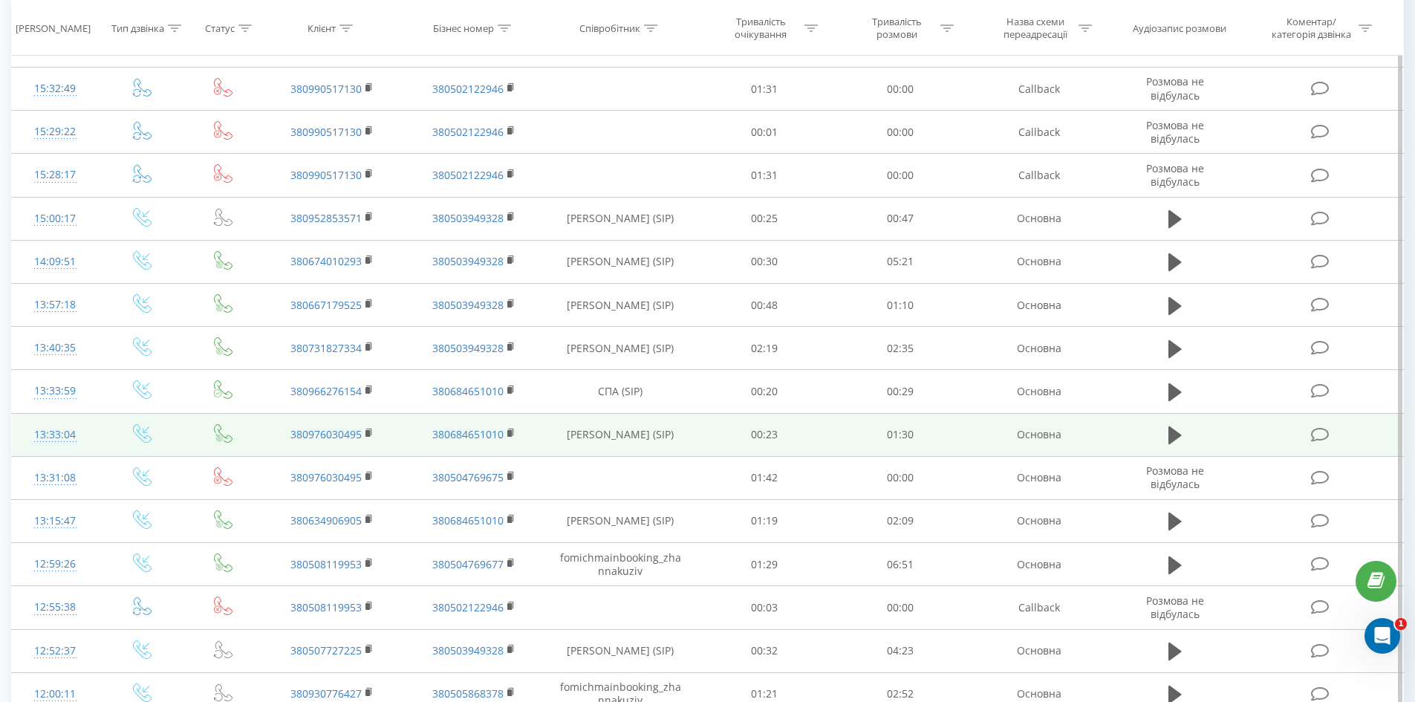
click at [1323, 432] on icon at bounding box center [1320, 435] width 19 height 16
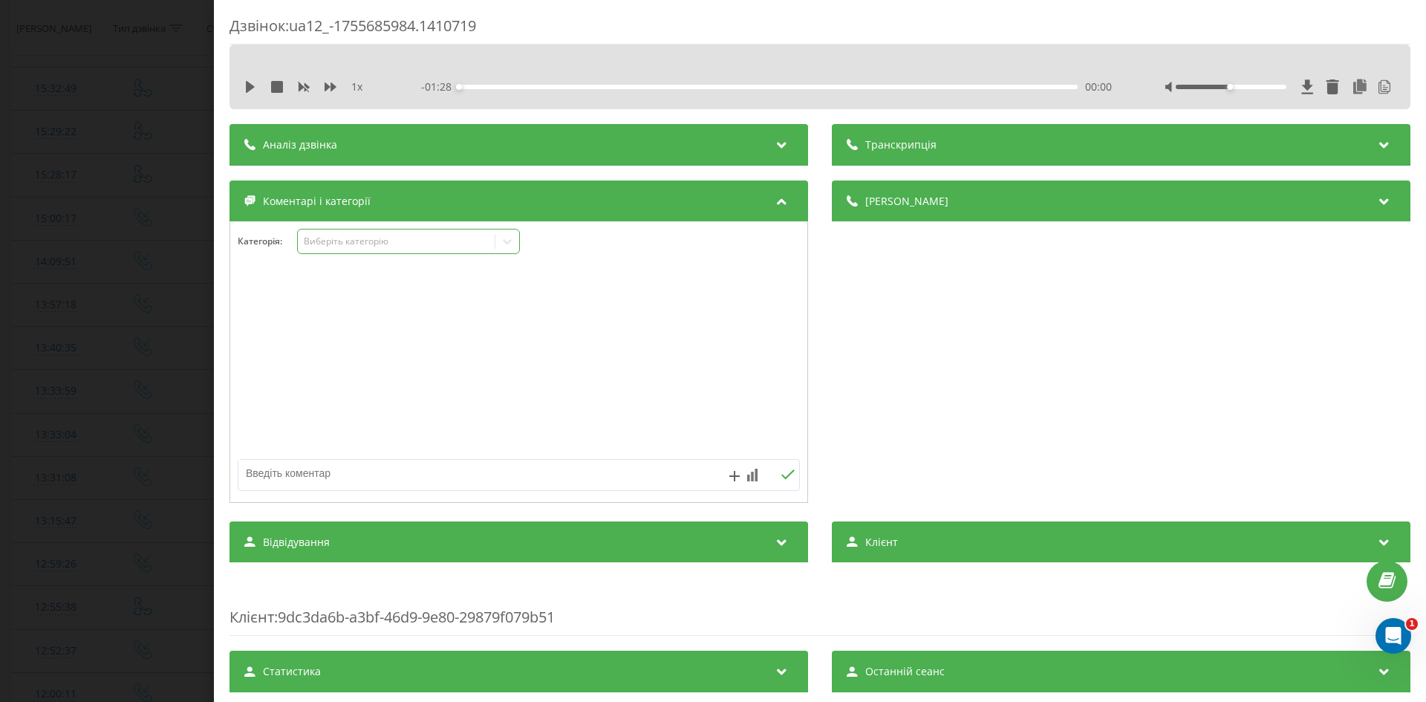
click at [429, 242] on div "Виберіть категорію" at bounding box center [397, 241] width 186 height 12
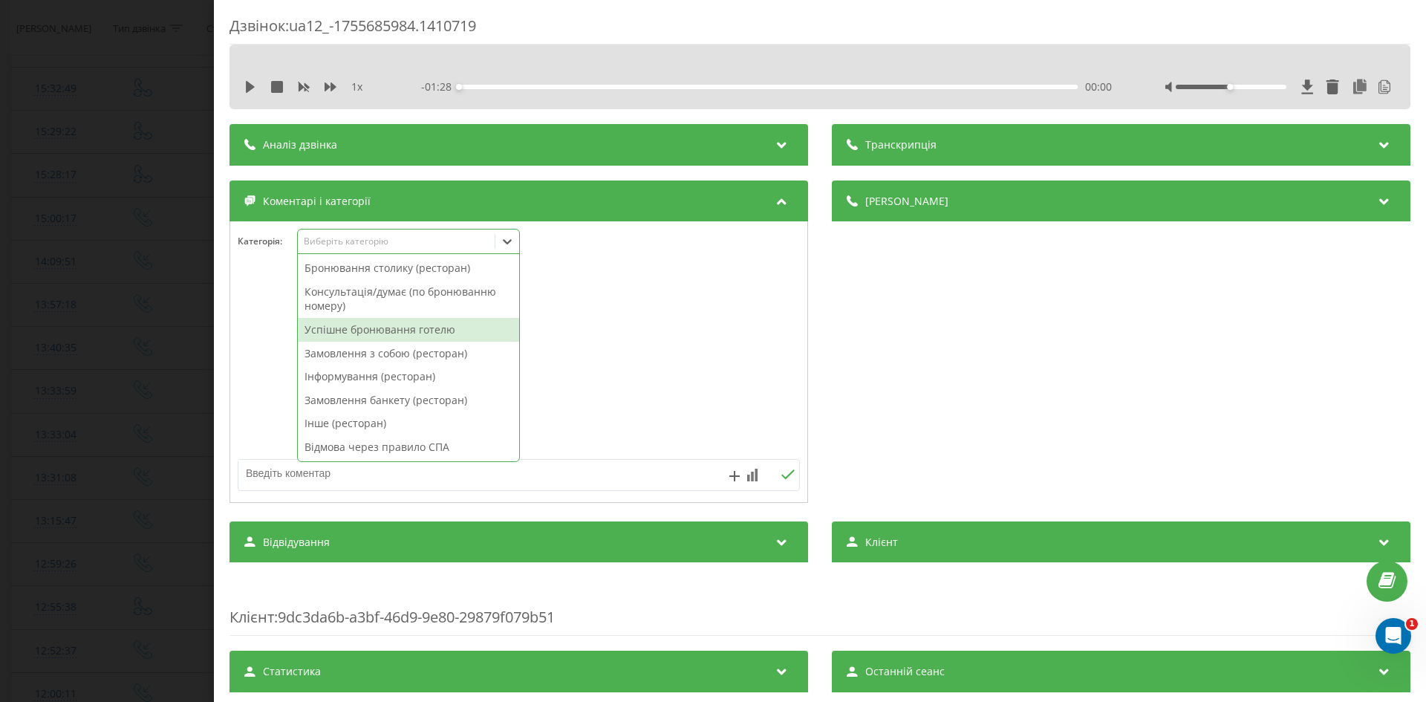
click at [392, 325] on div "Успішне бронювання готелю" at bounding box center [408, 330] width 221 height 24
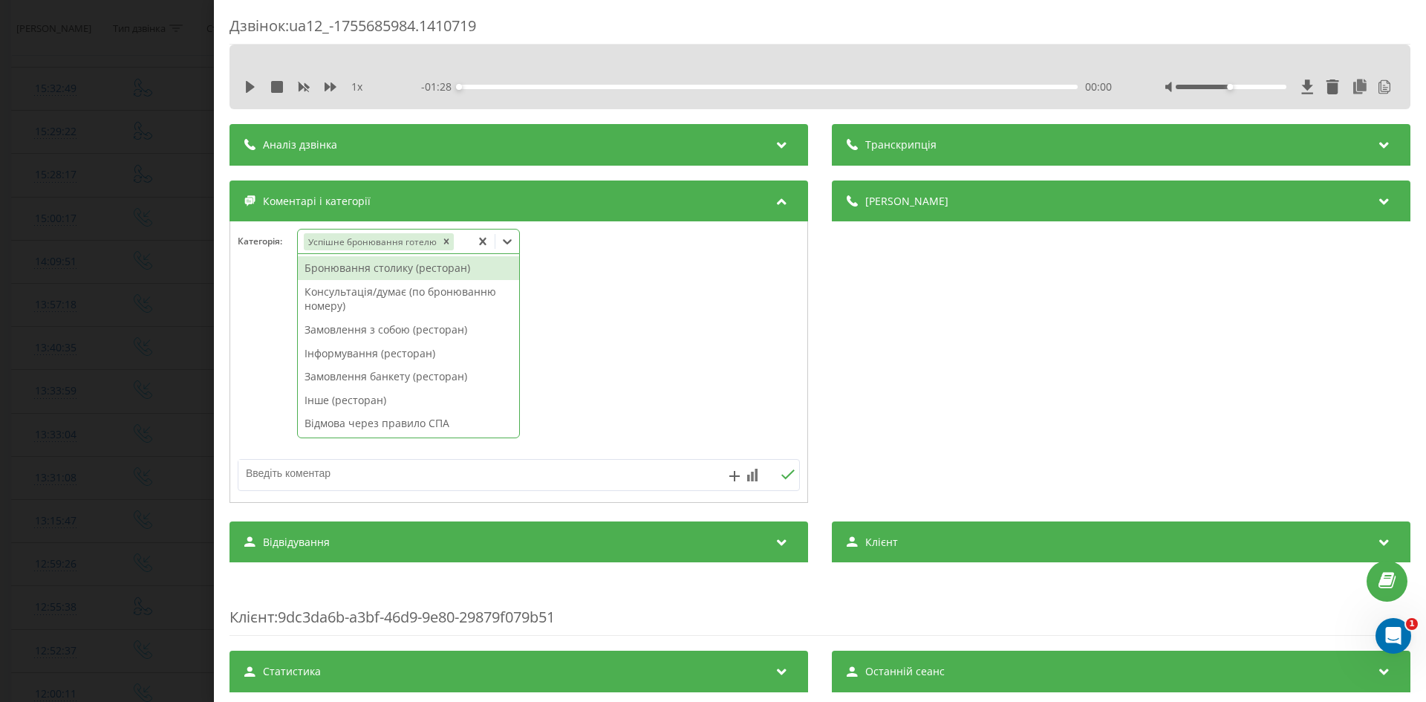
click at [268, 471] on textarea at bounding box center [462, 473] width 449 height 27
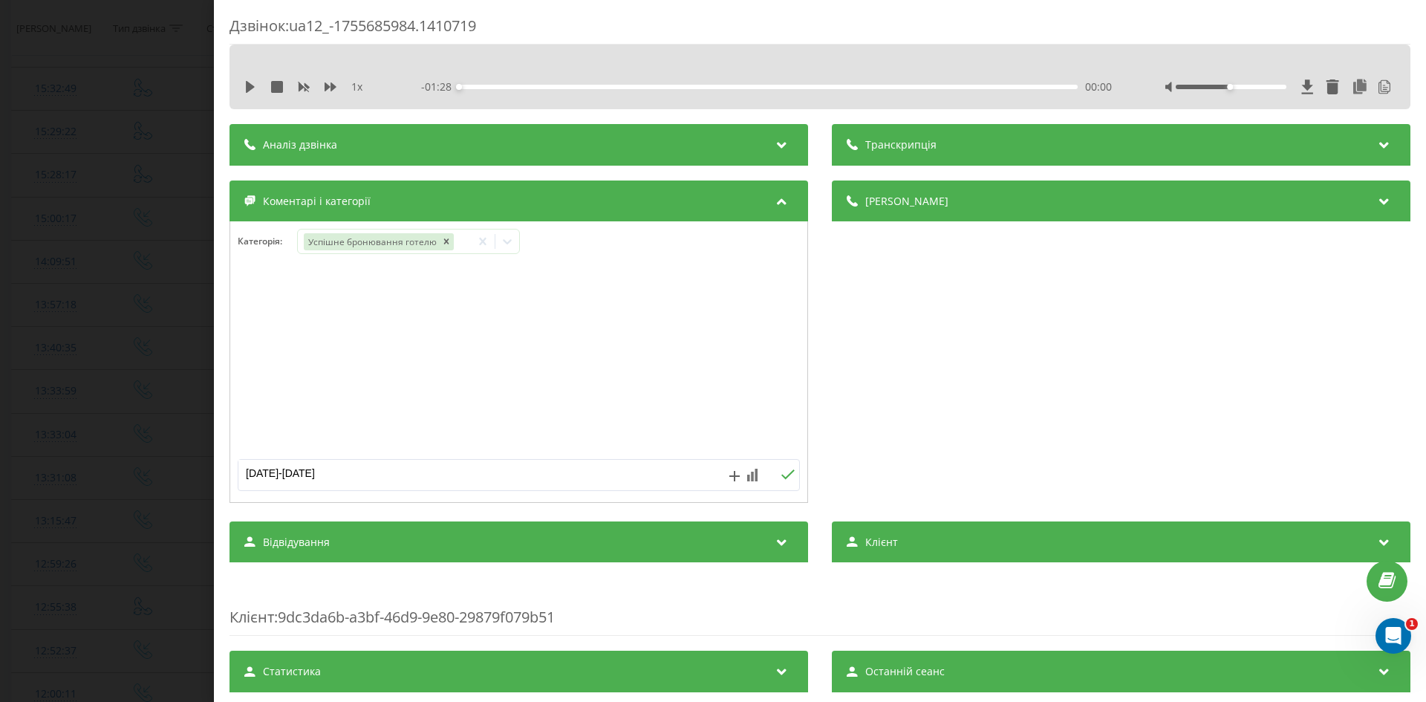
type textarea "12.09-14.09"
click at [786, 476] on icon at bounding box center [788, 474] width 14 height 10
click at [39, 218] on div "Дзвінок : ua12_-1755685984.1410719 1 x - 01:28 00:00 00:00 Транскрипція 00:00 Р…" at bounding box center [713, 351] width 1426 height 702
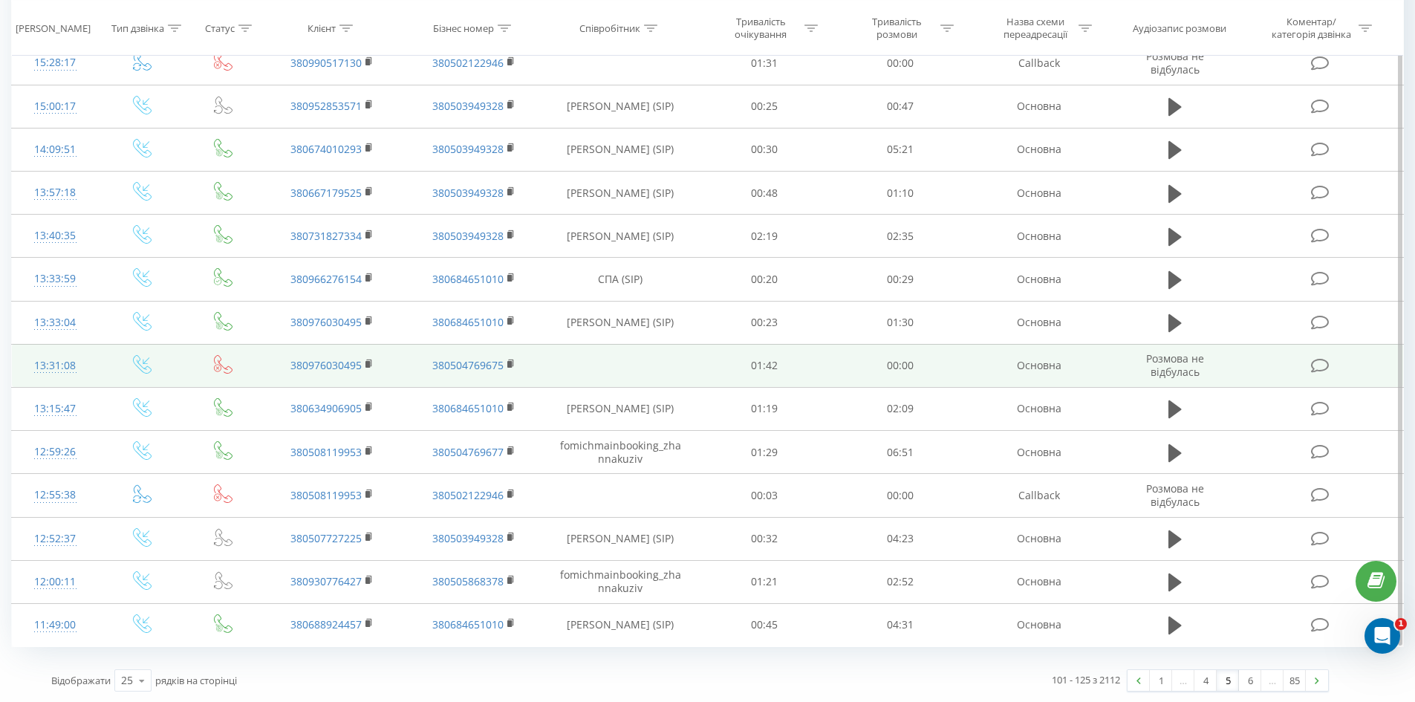
scroll to position [657, 0]
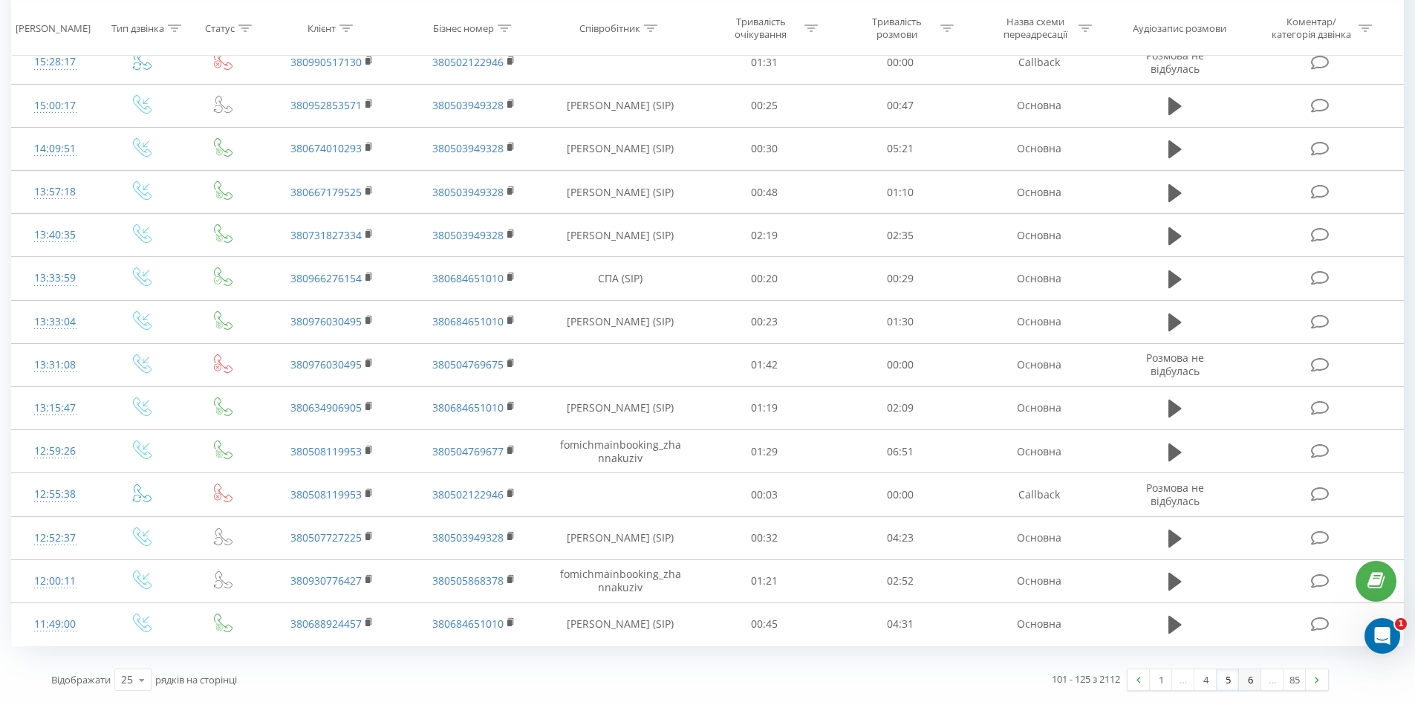
click at [1254, 680] on link "6" at bounding box center [1250, 679] width 22 height 21
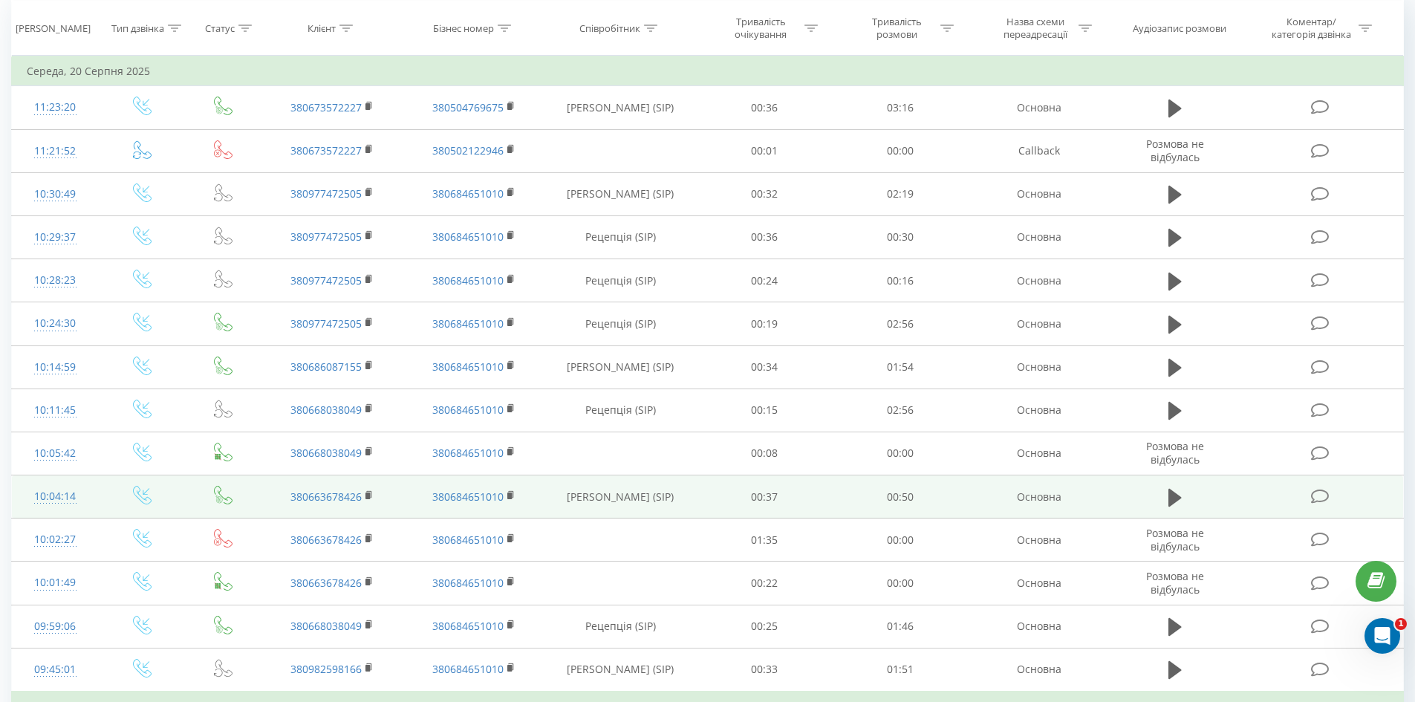
scroll to position [172, 0]
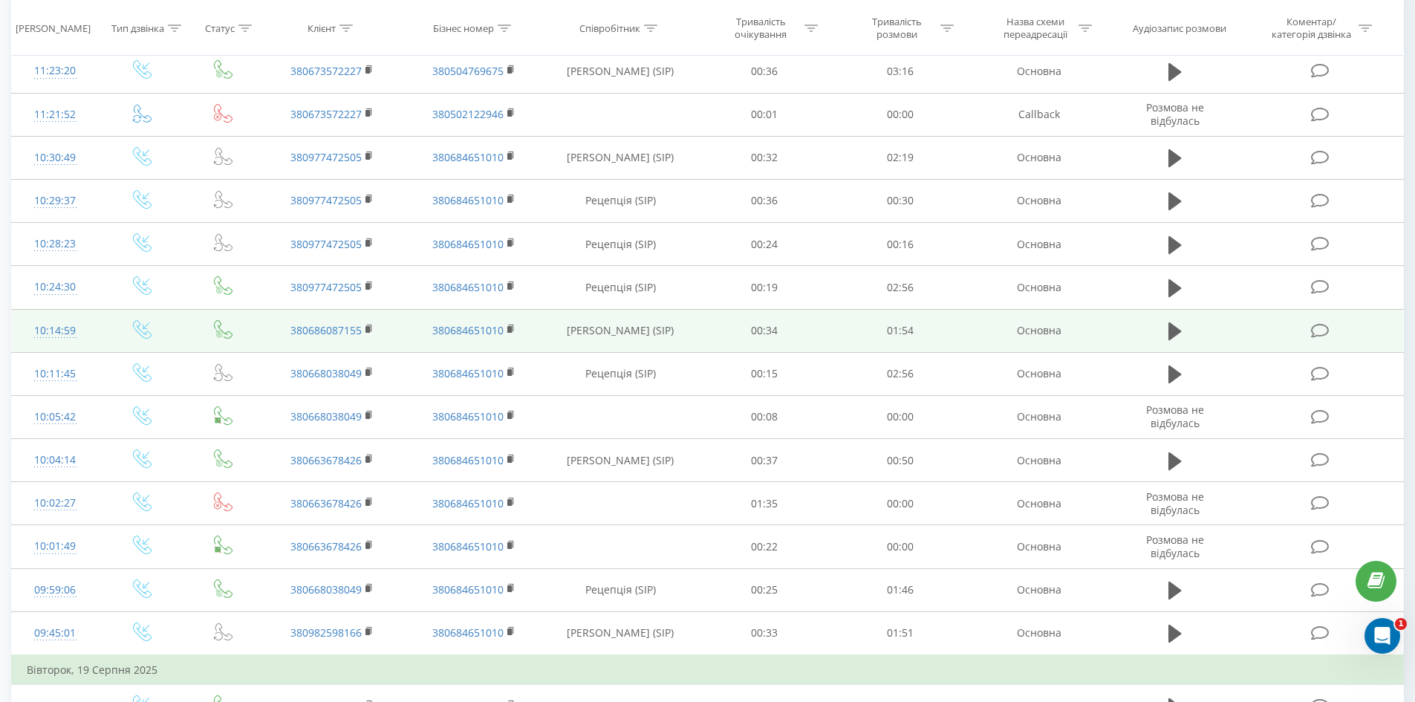
click at [367, 322] on td "380686087155" at bounding box center [331, 330] width 141 height 43
click at [367, 328] on rect at bounding box center [367, 329] width 4 height 7
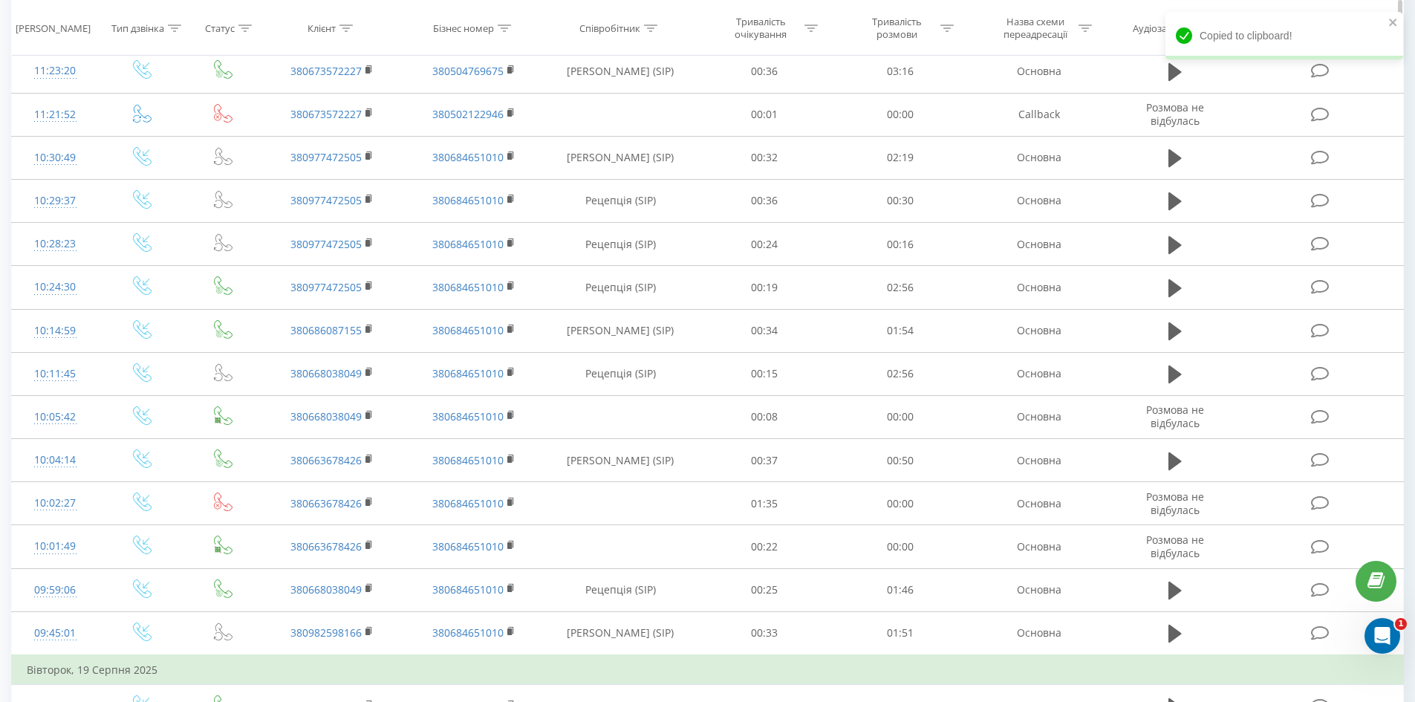
click at [711, 27] on div "Тривалість очікування" at bounding box center [765, 28] width 136 height 25
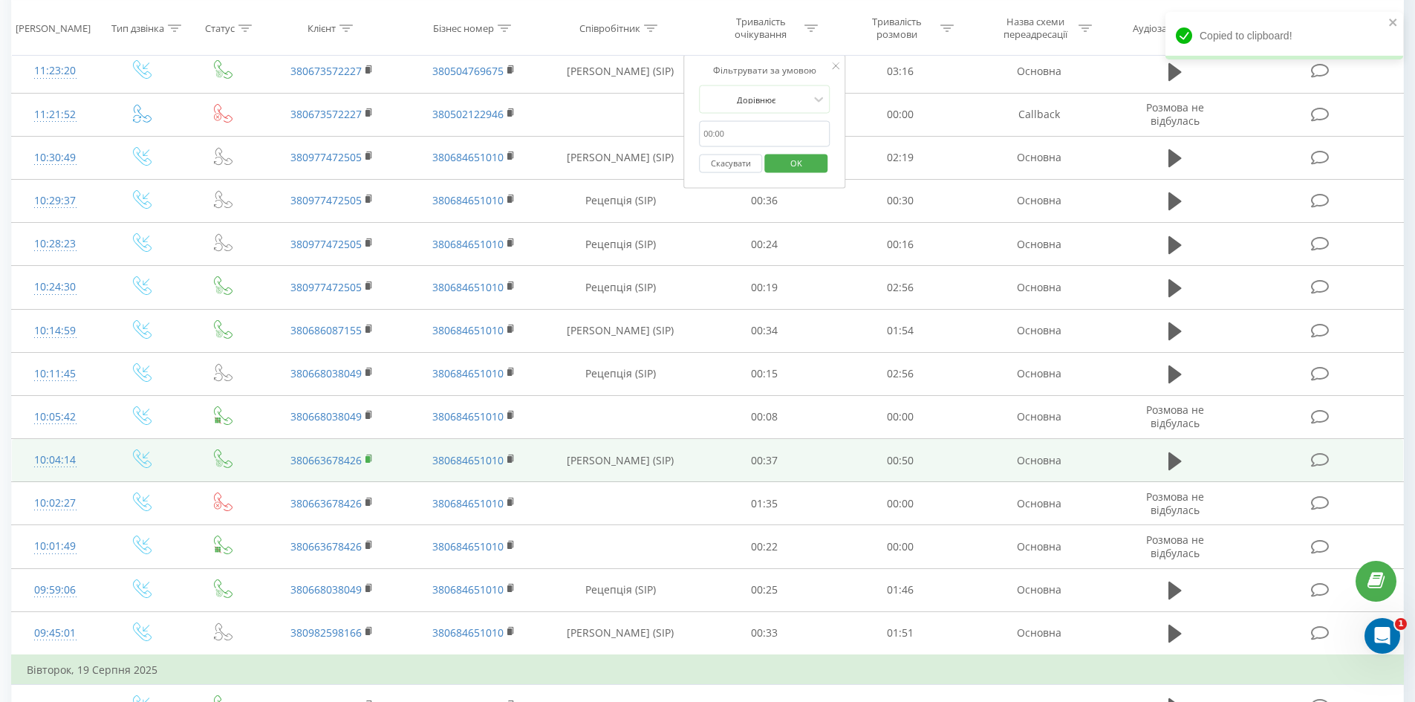
click at [368, 457] on rect at bounding box center [367, 459] width 4 height 7
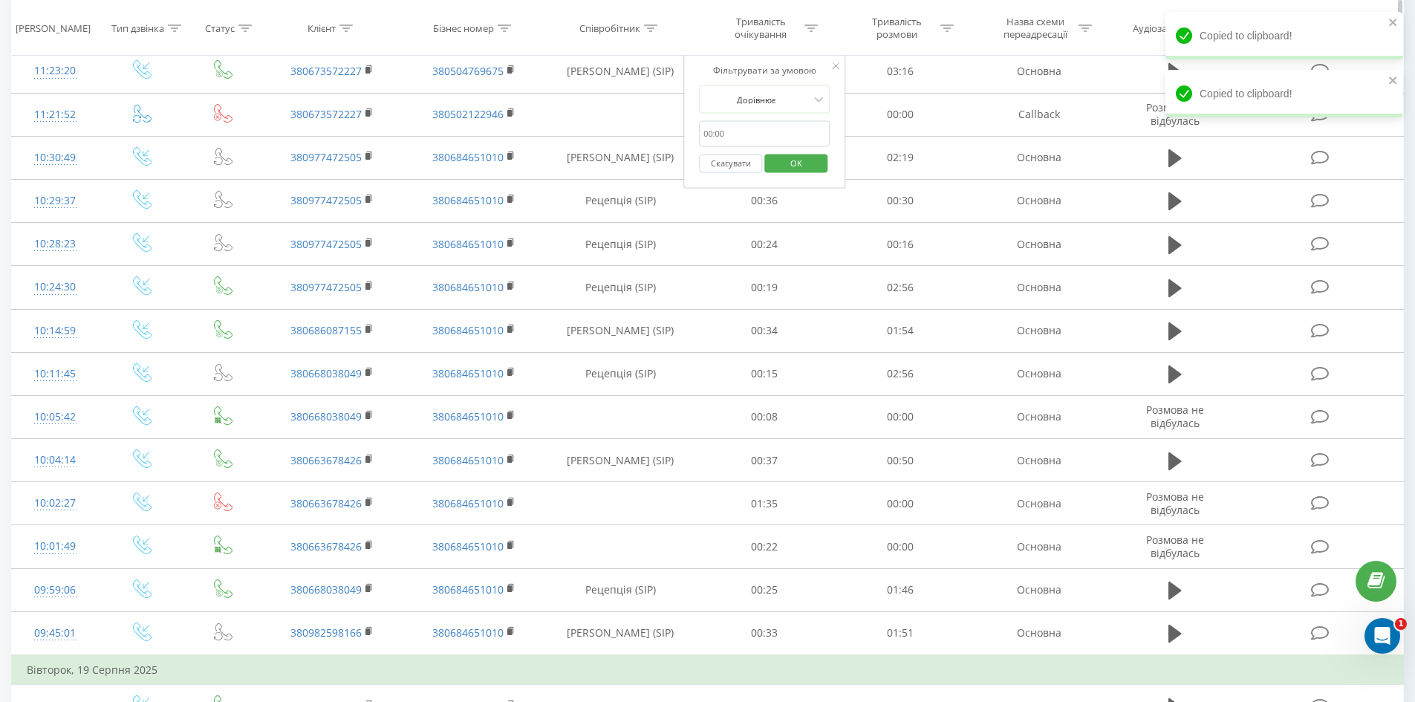
click at [397, 21] on th "Клієнт" at bounding box center [331, 28] width 141 height 55
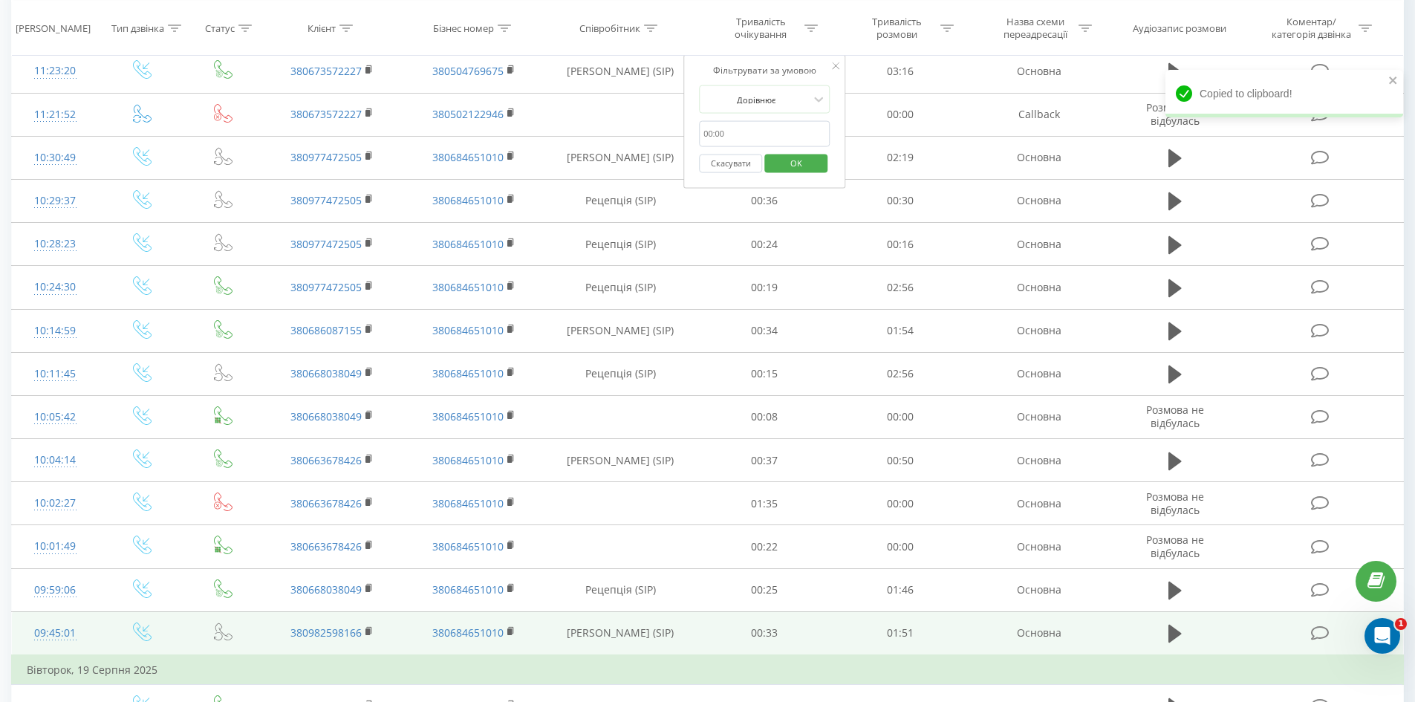
drag, startPoint x: 368, startPoint y: 631, endPoint x: 372, endPoint y: 650, distance: 18.9
click at [369, 631] on rect at bounding box center [367, 631] width 4 height 7
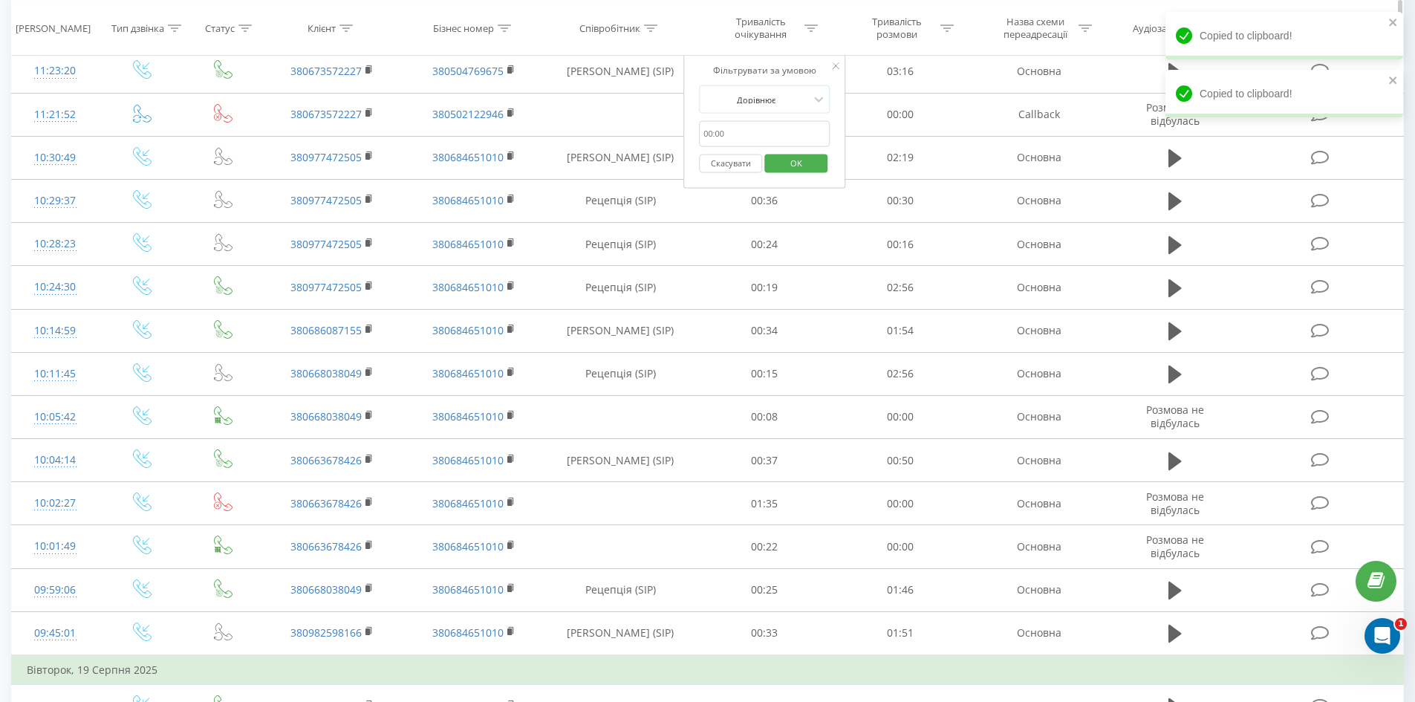
click at [712, 42] on th "Тривалість очікування" at bounding box center [765, 28] width 136 height 55
click at [830, 64] on div "Фільтрувати за умовою Дорівнює Скасувати OK" at bounding box center [764, 122] width 162 height 134
click at [840, 62] on div "Фільтрувати за умовою Дорівнює Скасувати OK" at bounding box center [764, 122] width 162 height 134
click at [835, 63] on icon at bounding box center [835, 65] width 7 height 7
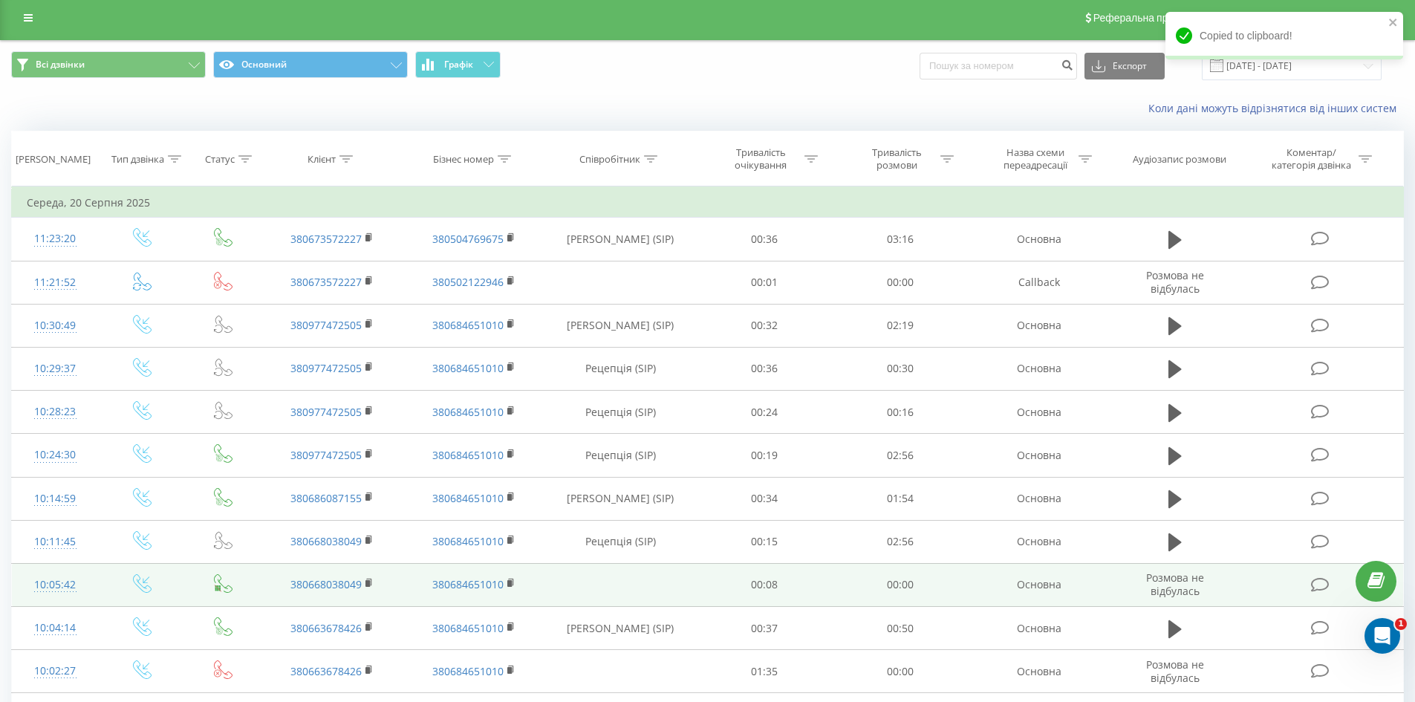
scroll to position [0, 0]
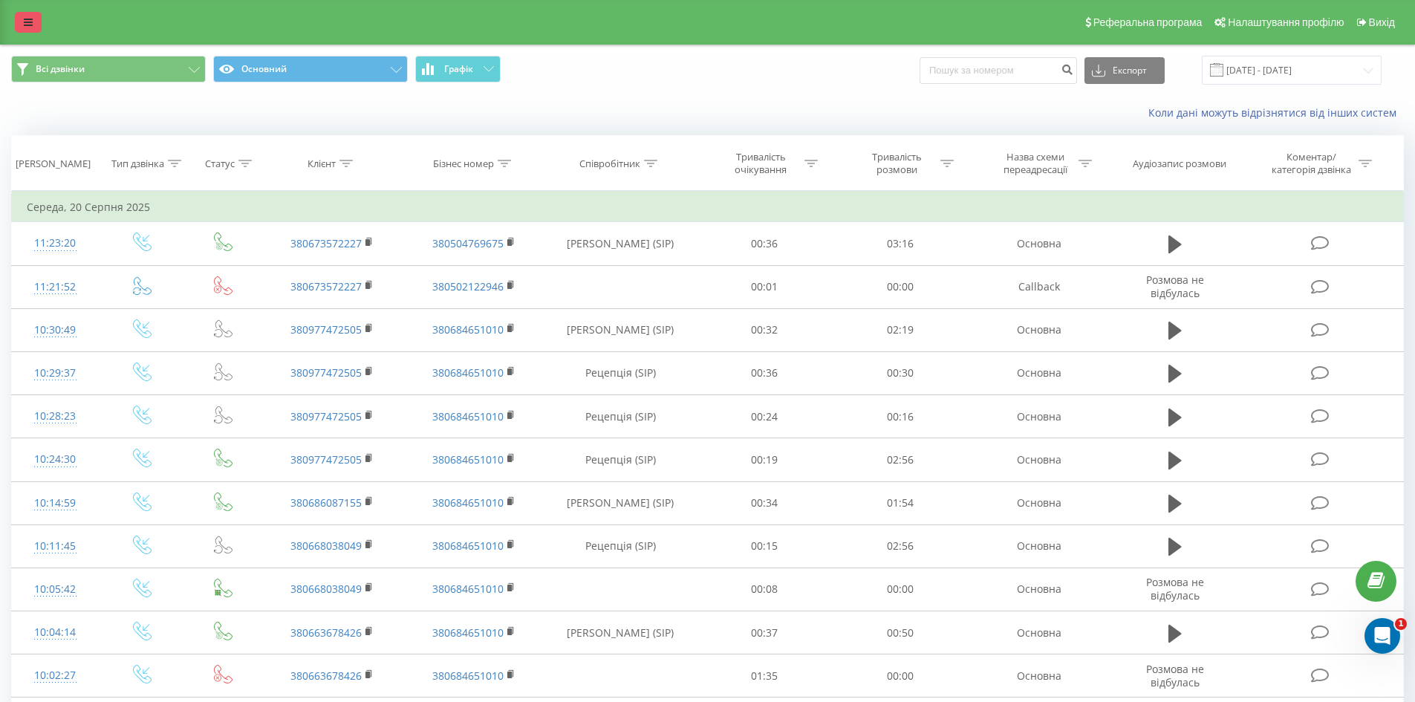
click at [33, 17] on link at bounding box center [28, 22] width 27 height 21
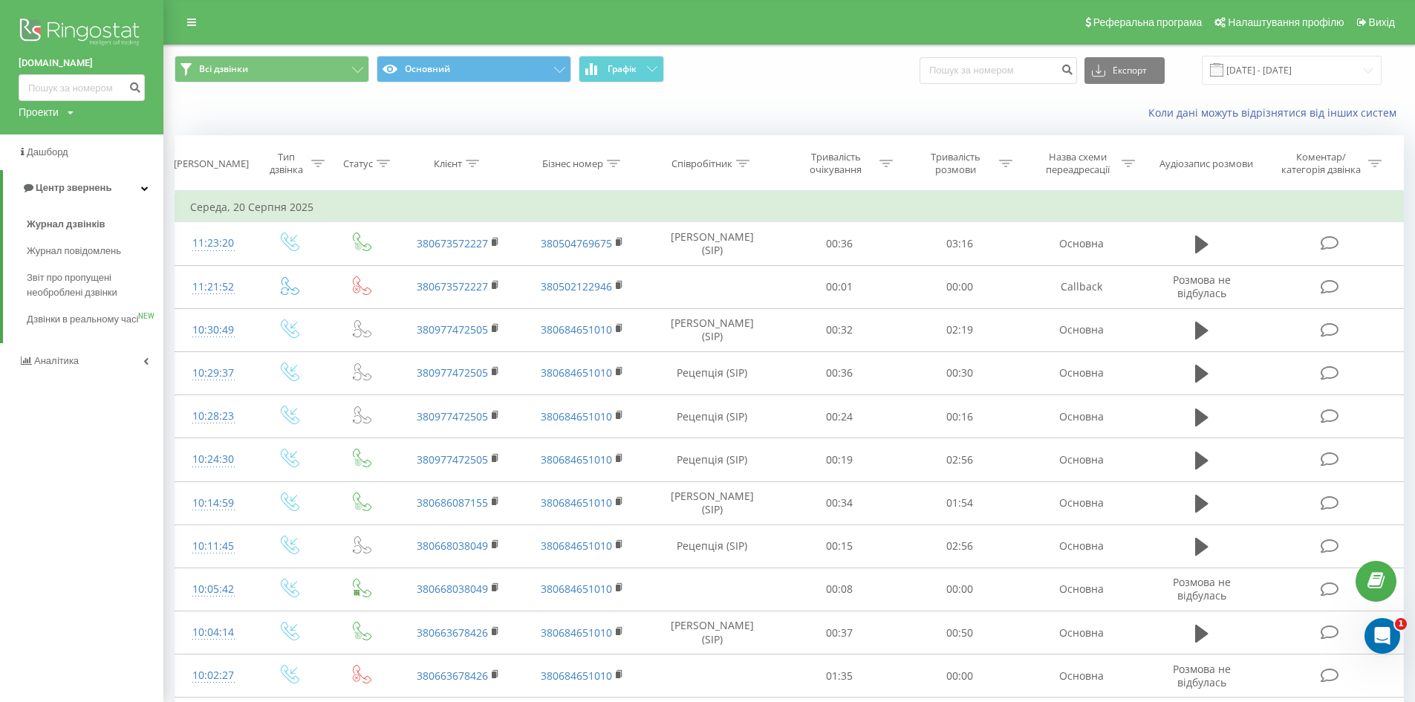
click at [68, 27] on img at bounding box center [82, 33] width 126 height 37
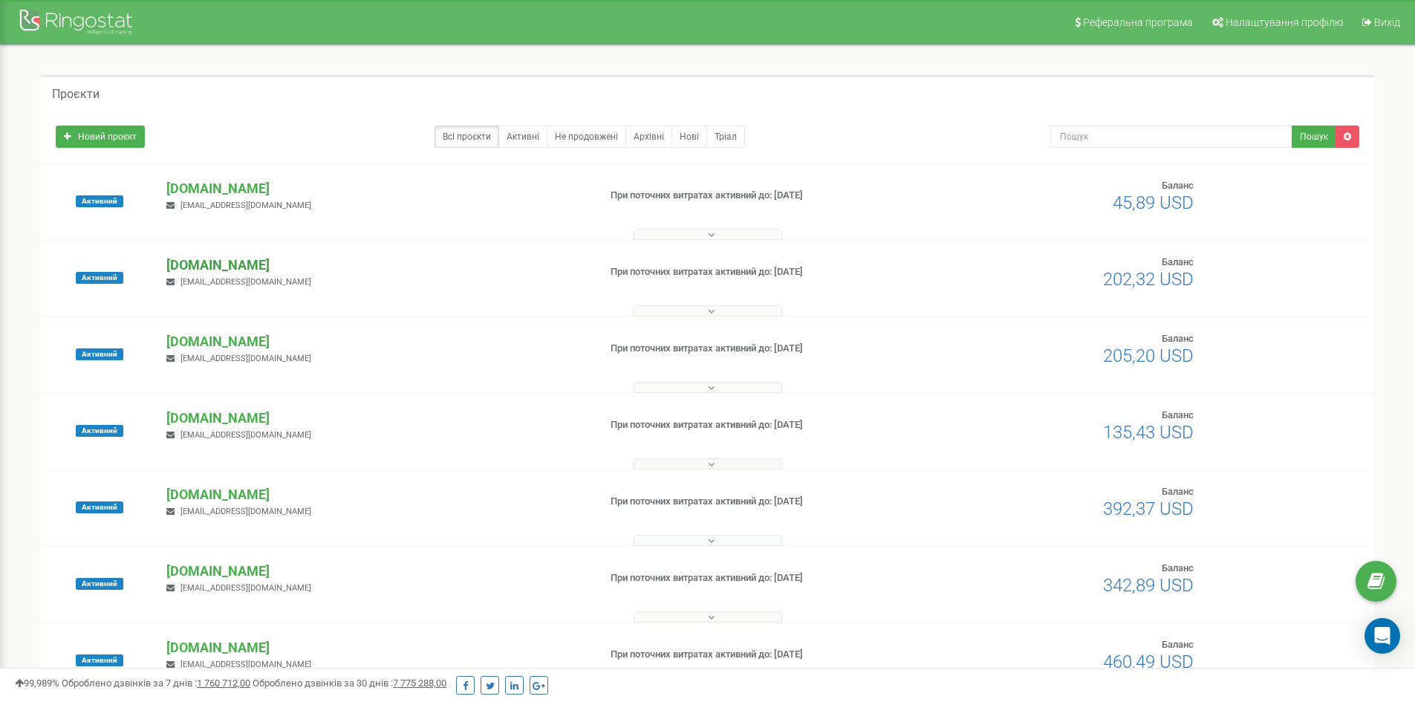
click at [203, 264] on p "[DOMAIN_NAME]" at bounding box center [376, 264] width 420 height 19
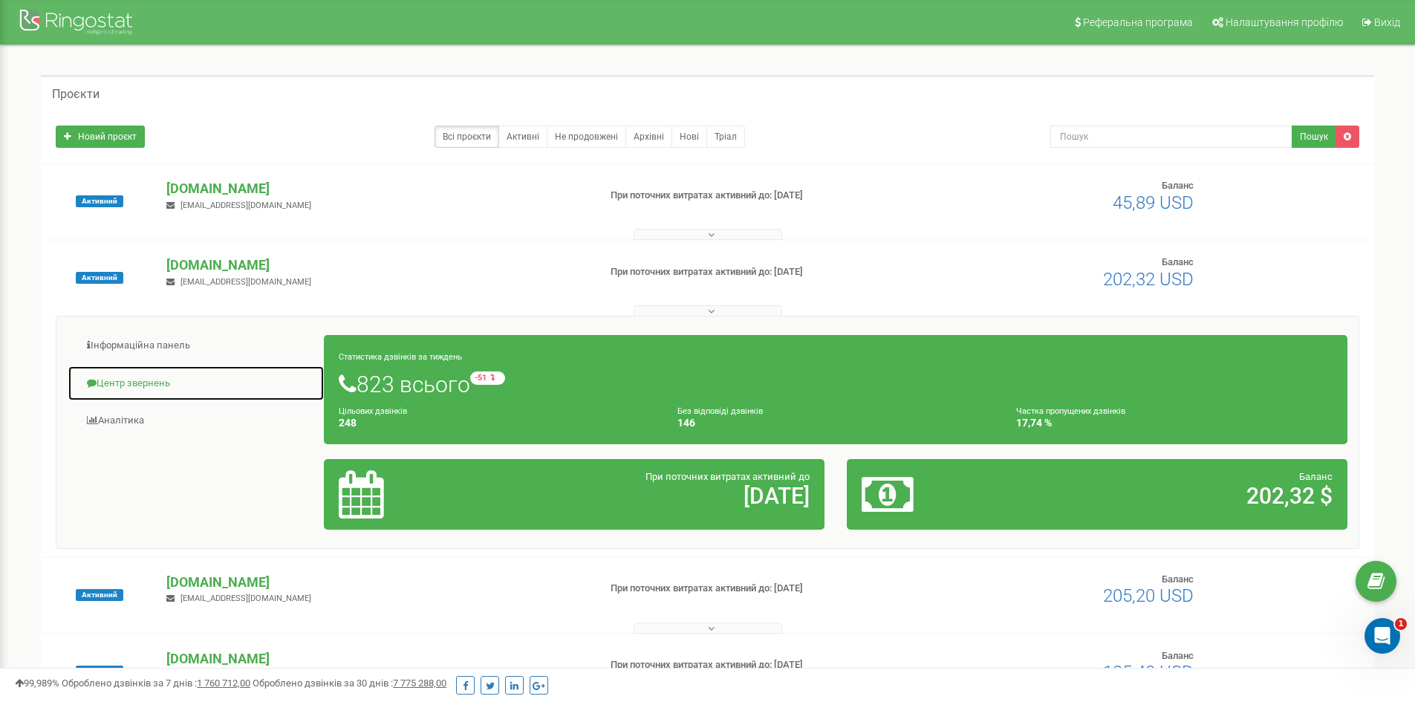
click at [143, 382] on link "Центр звернень" at bounding box center [196, 383] width 257 height 36
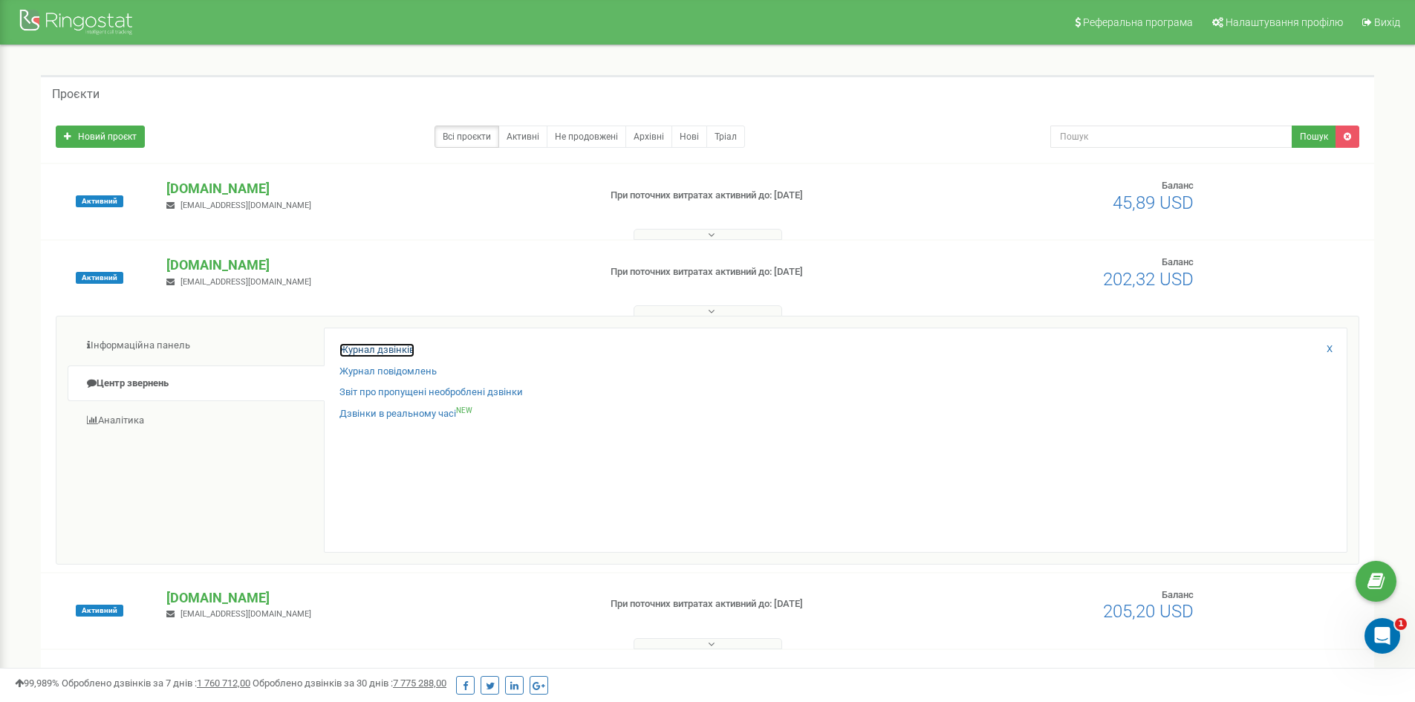
click at [379, 345] on link "Журнал дзвінків" at bounding box center [376, 350] width 75 height 14
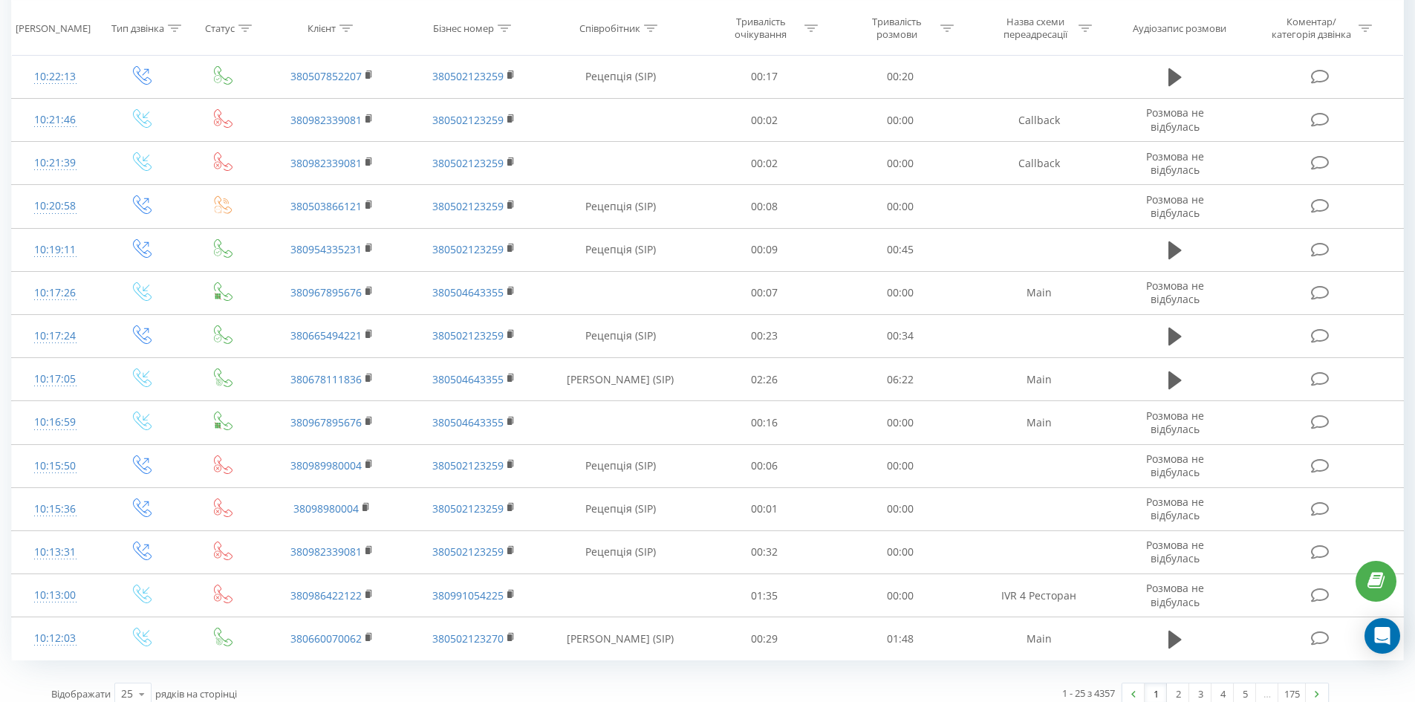
scroll to position [668, 0]
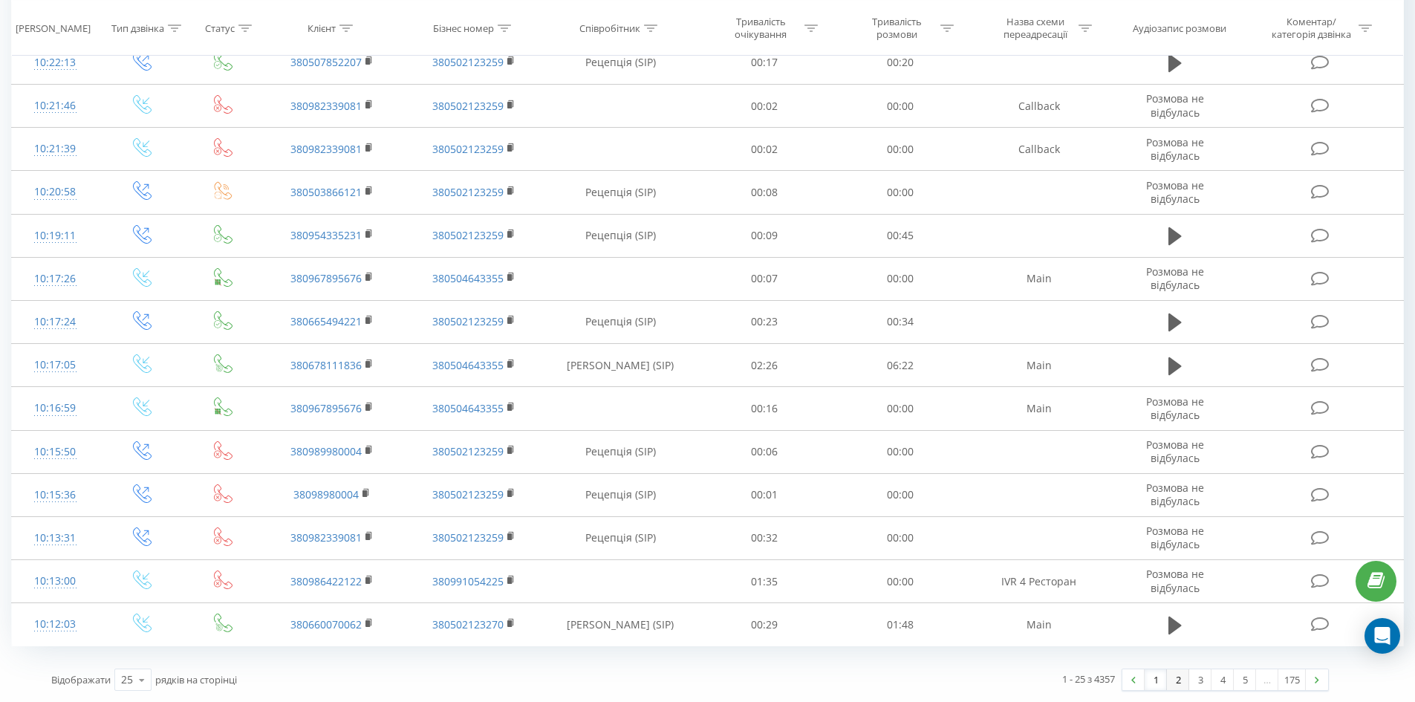
click at [1182, 682] on link "2" at bounding box center [1178, 679] width 22 height 21
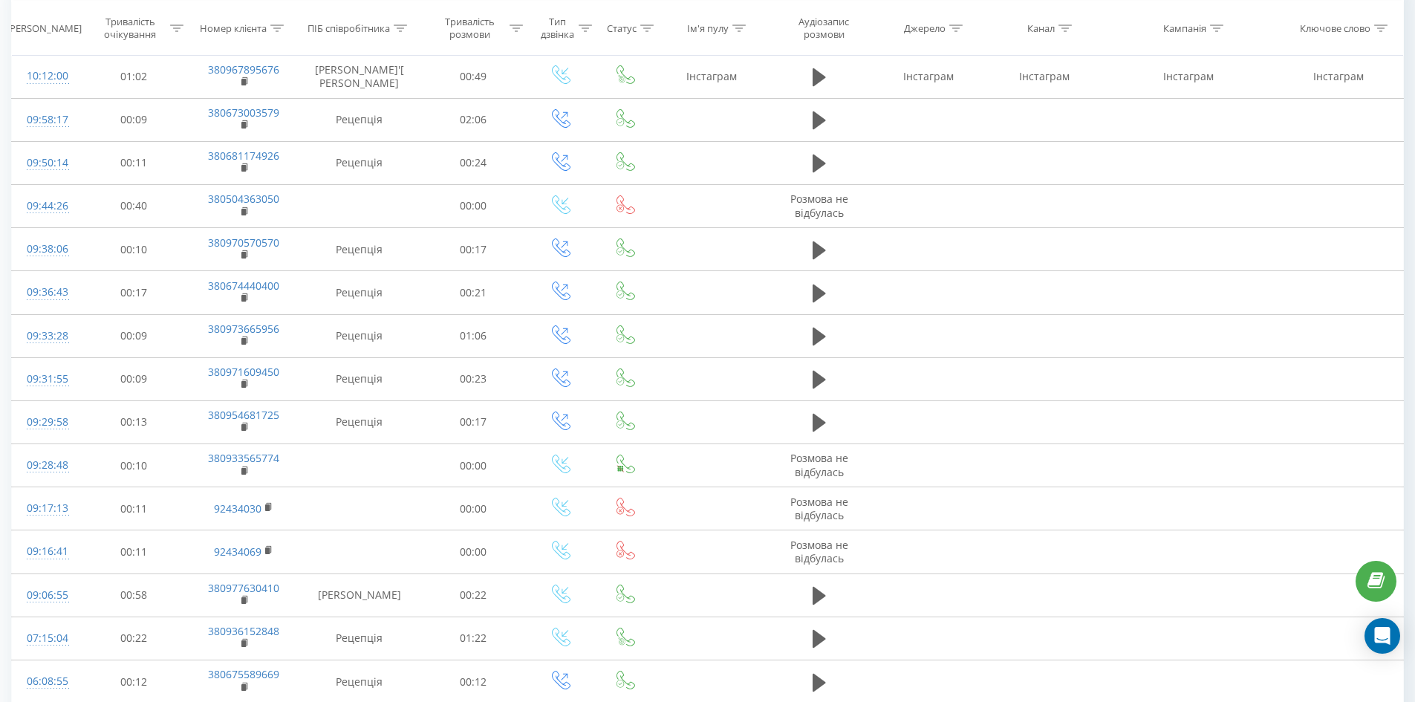
scroll to position [18, 0]
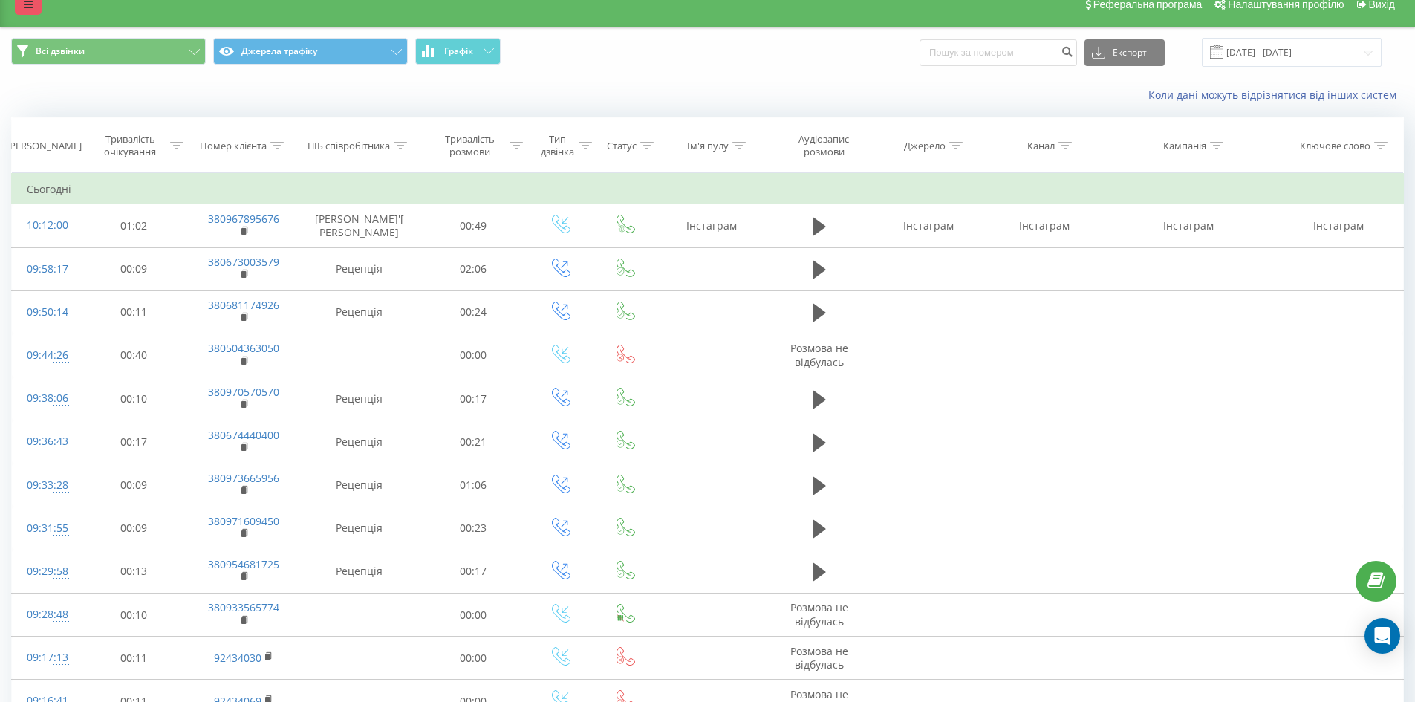
click at [30, 8] on icon at bounding box center [28, 4] width 9 height 10
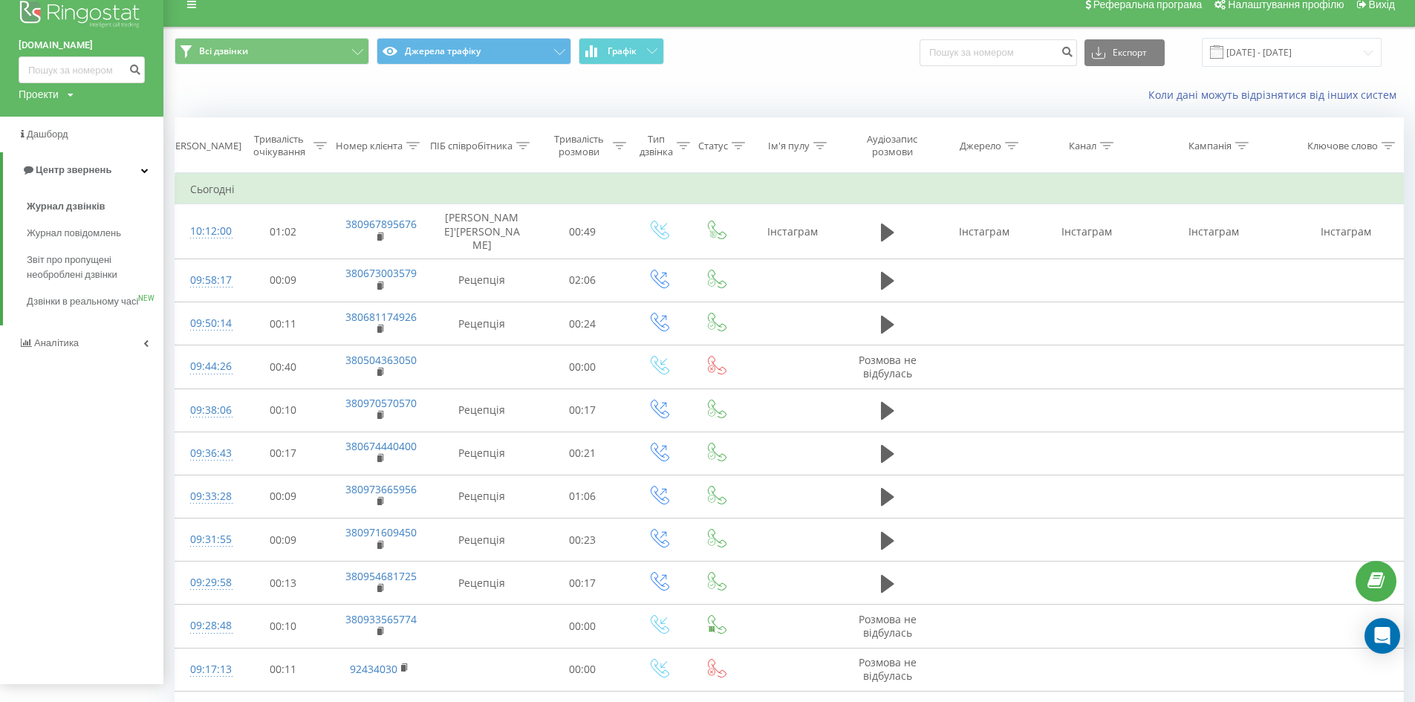
click at [71, 22] on img at bounding box center [82, 15] width 126 height 37
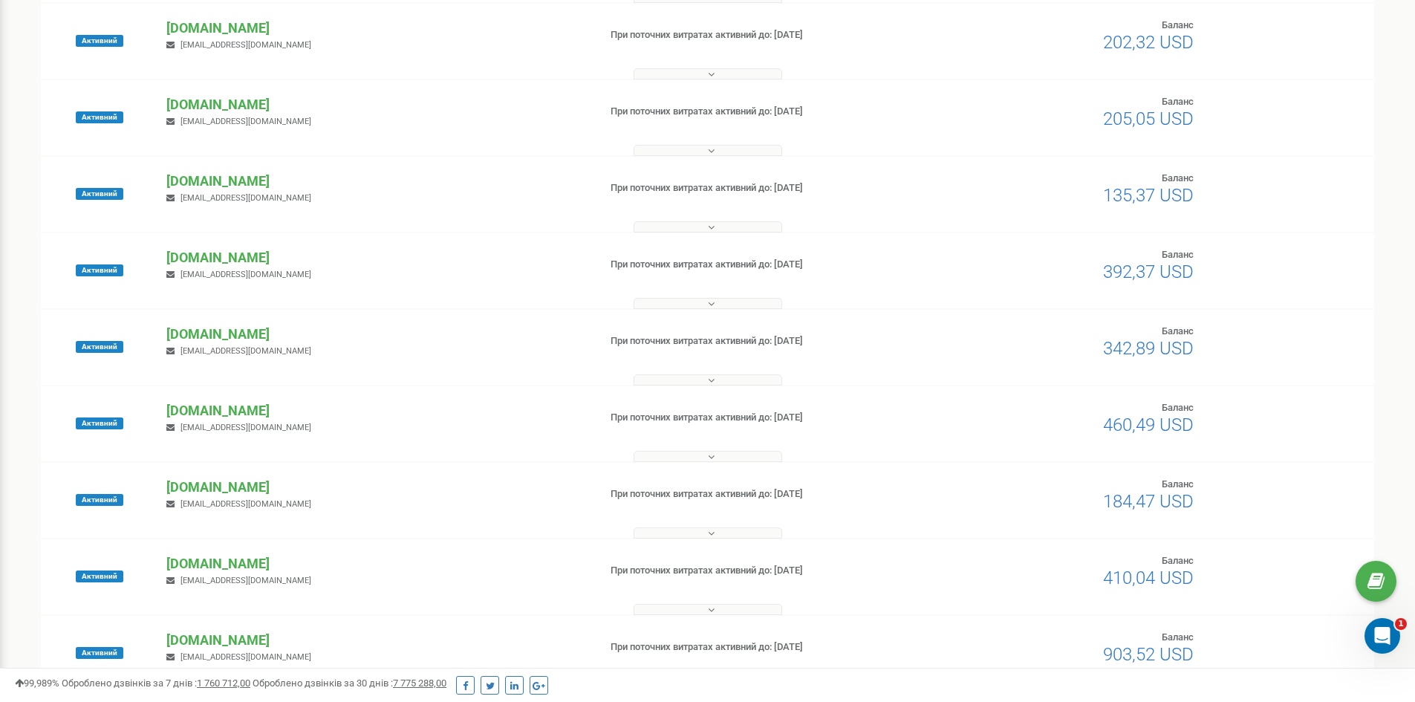
scroll to position [223, 0]
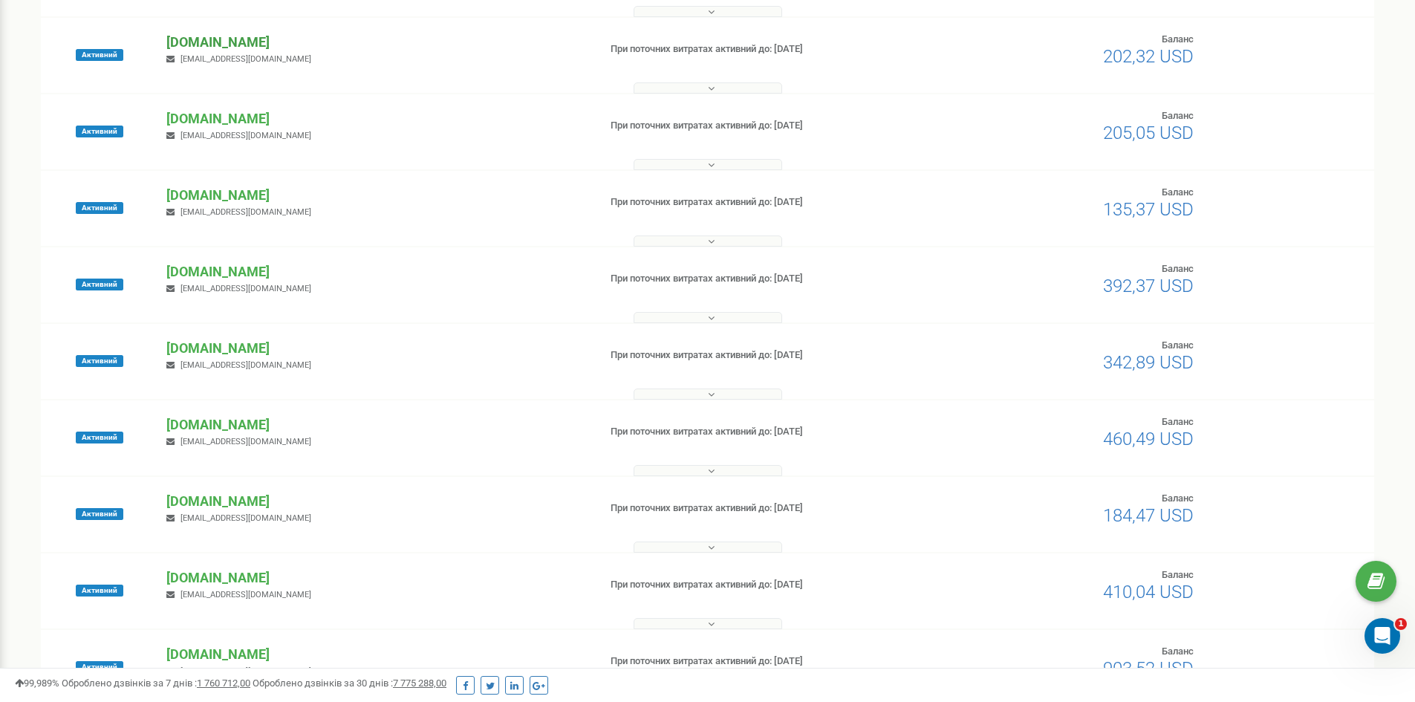
click at [224, 44] on p "[DOMAIN_NAME]" at bounding box center [376, 42] width 420 height 19
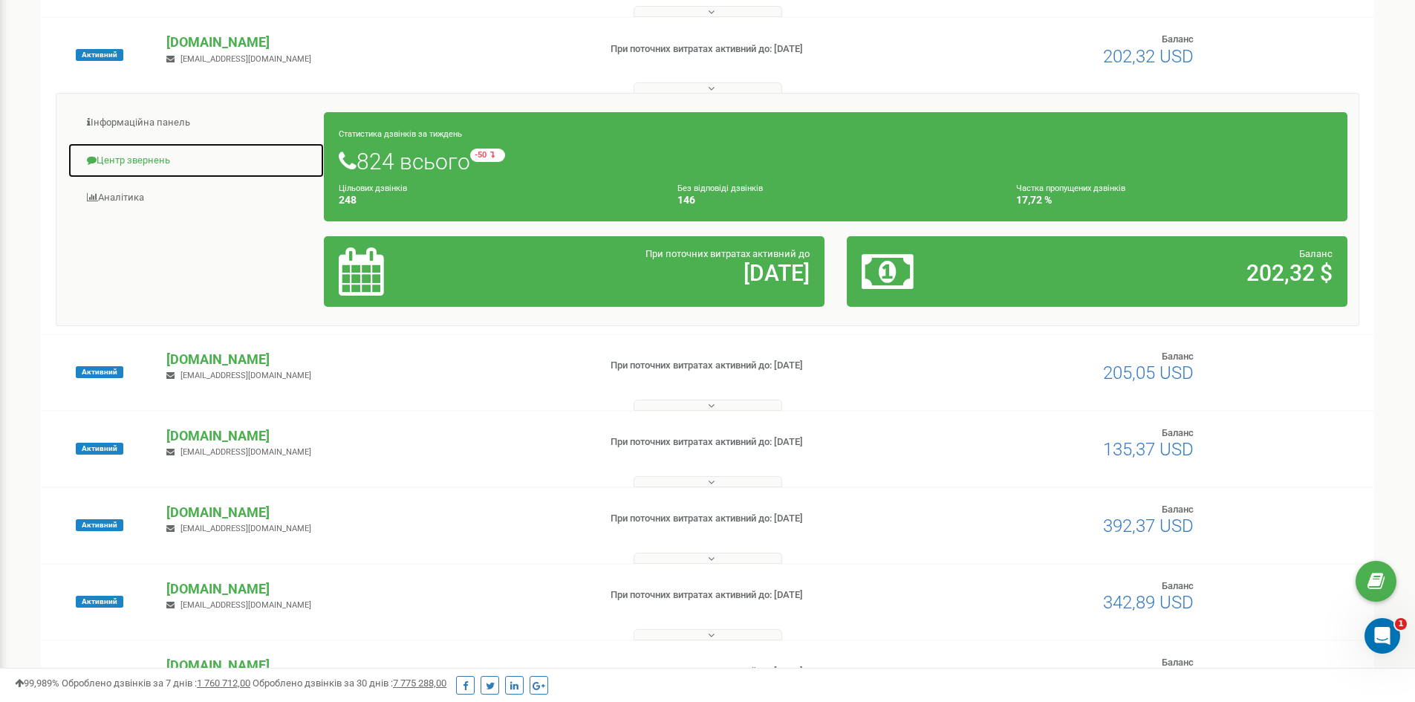
click at [175, 166] on link "Центр звернень" at bounding box center [196, 161] width 257 height 36
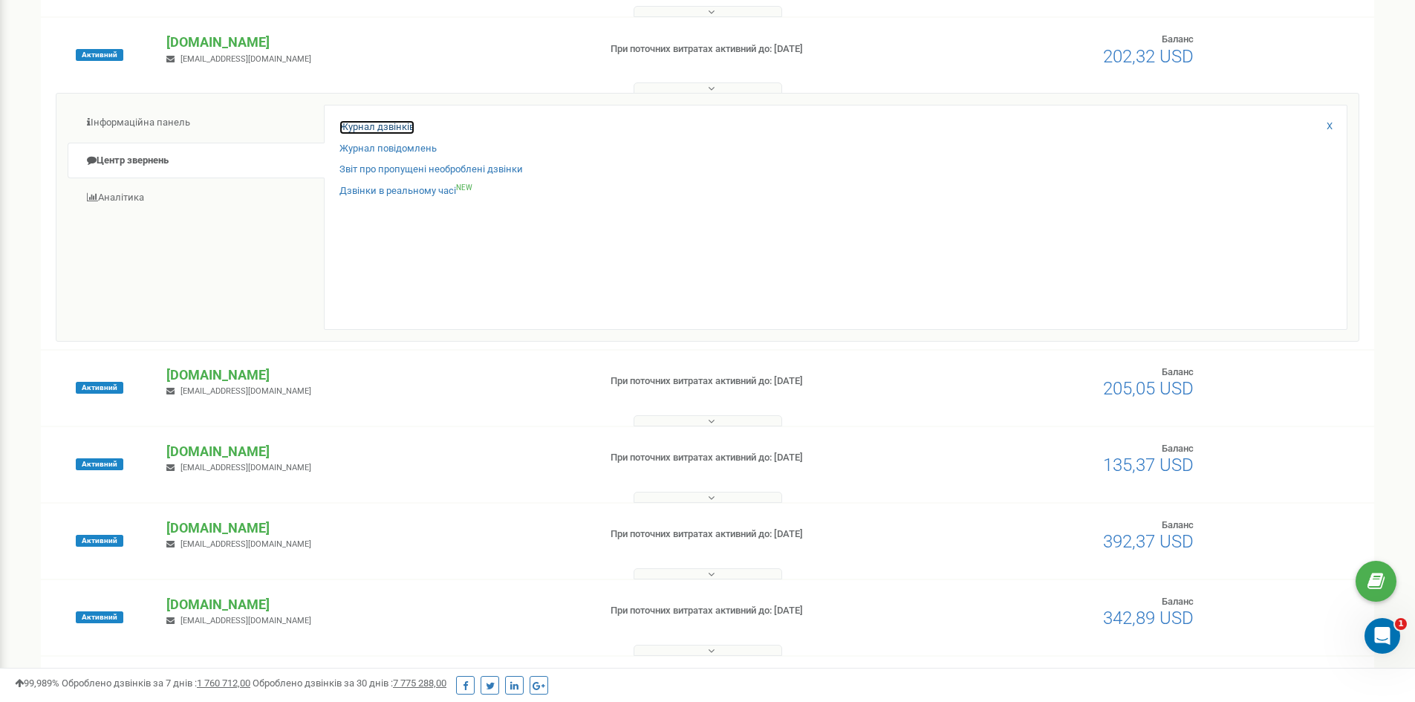
click at [371, 124] on link "Журнал дзвінків" at bounding box center [376, 127] width 75 height 14
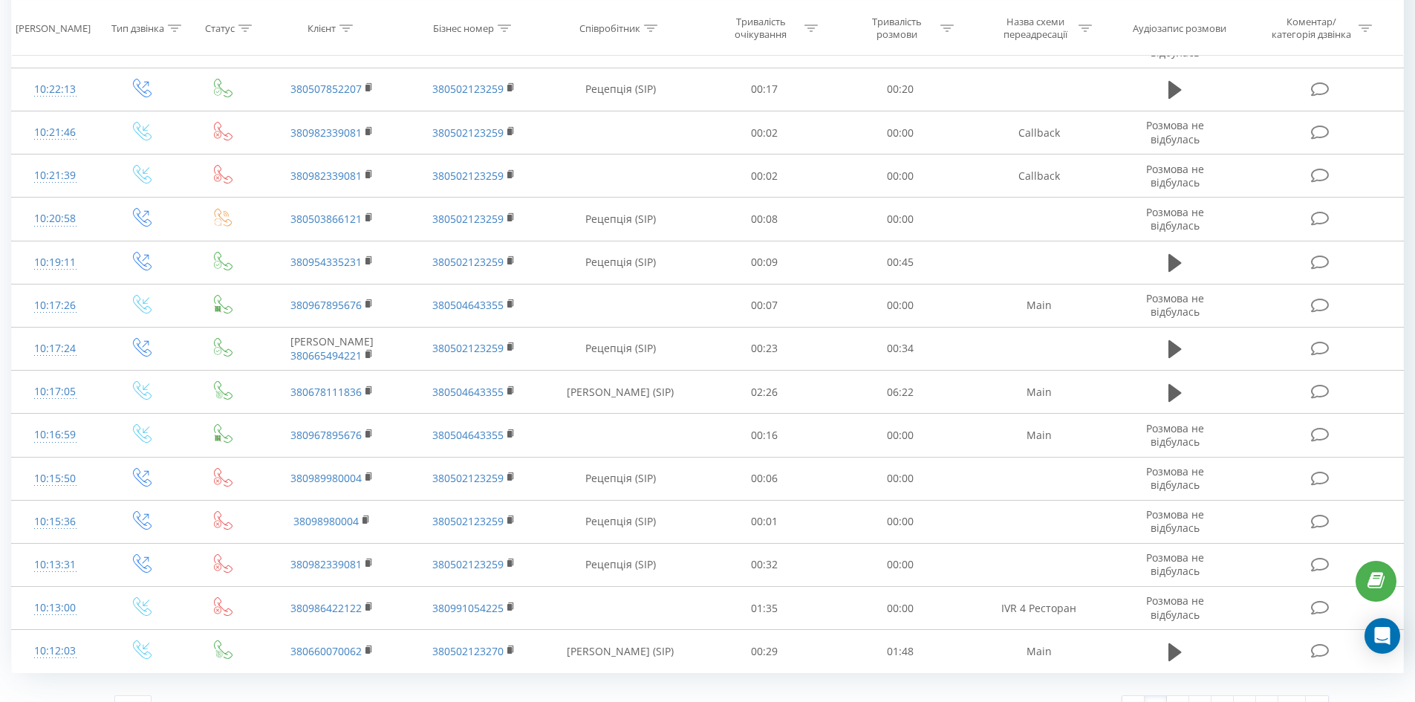
scroll to position [668, 0]
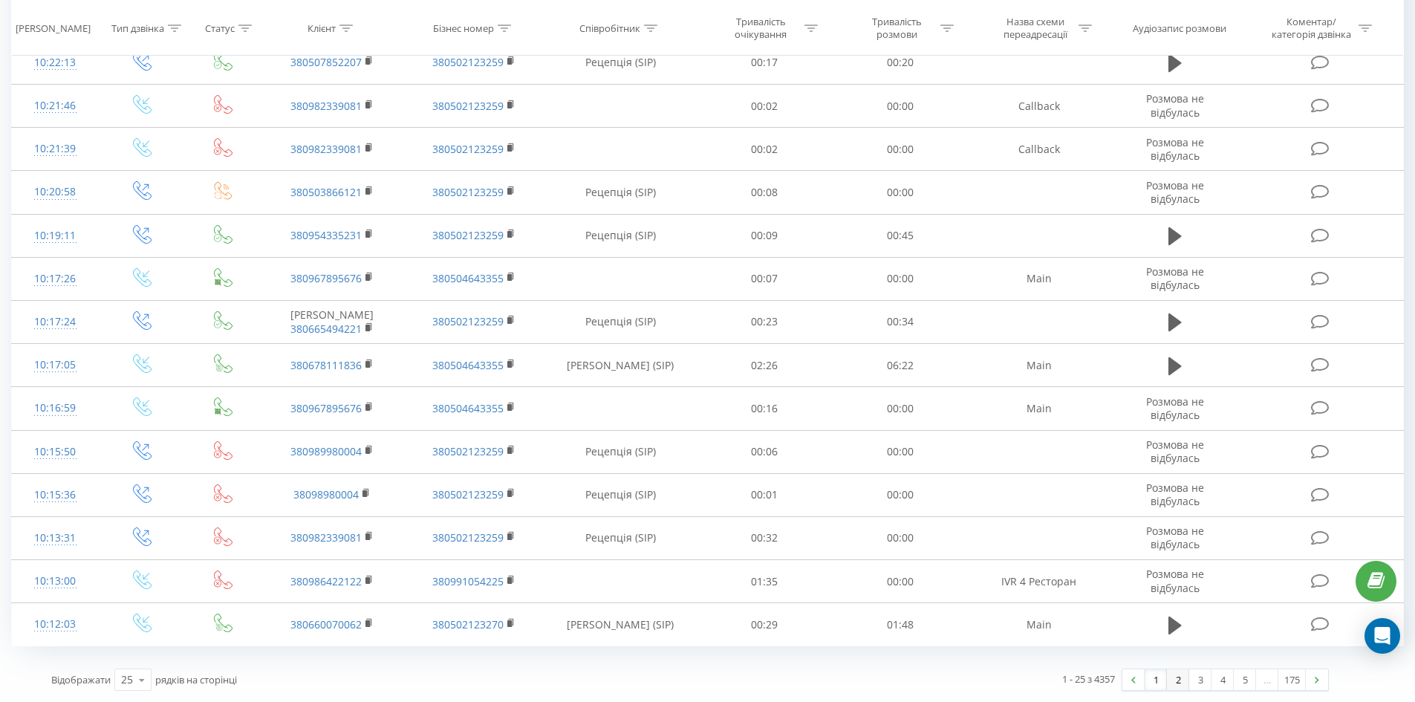
click at [1173, 675] on link "2" at bounding box center [1178, 679] width 22 height 21
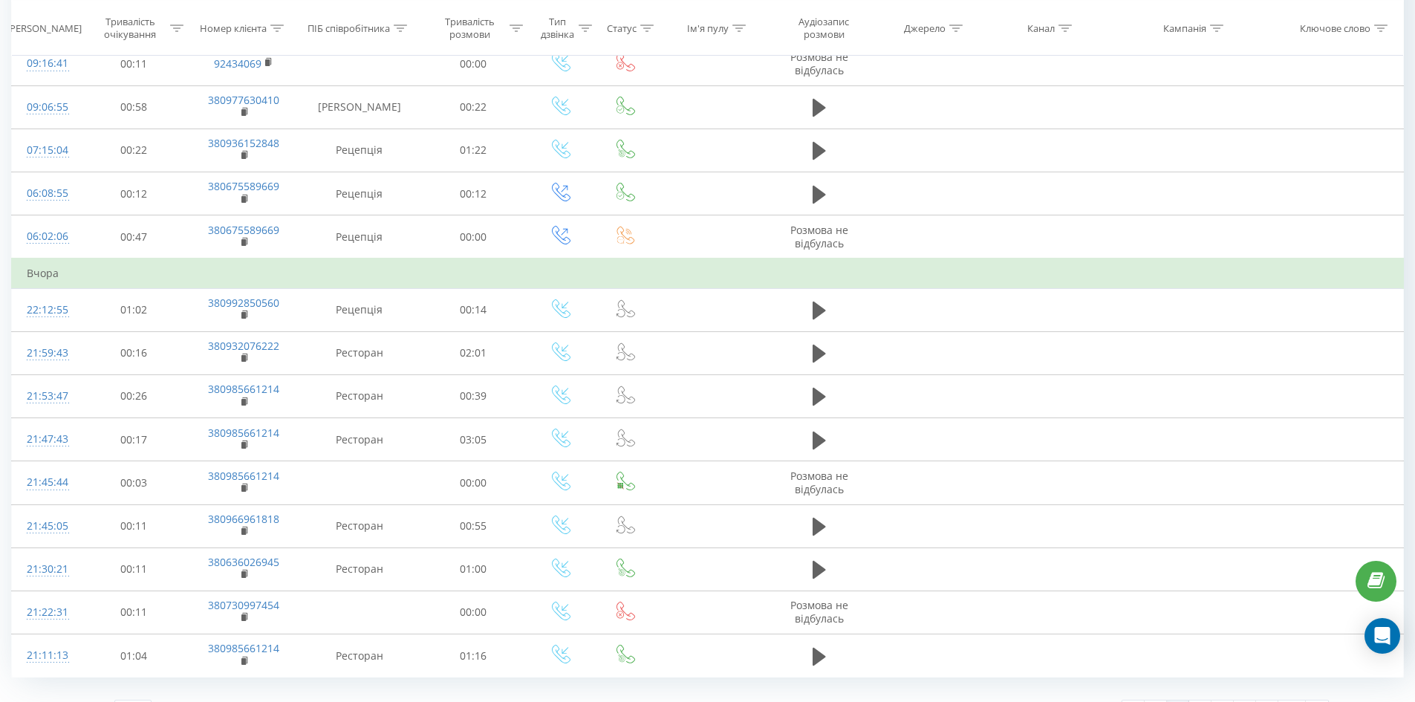
scroll to position [686, 0]
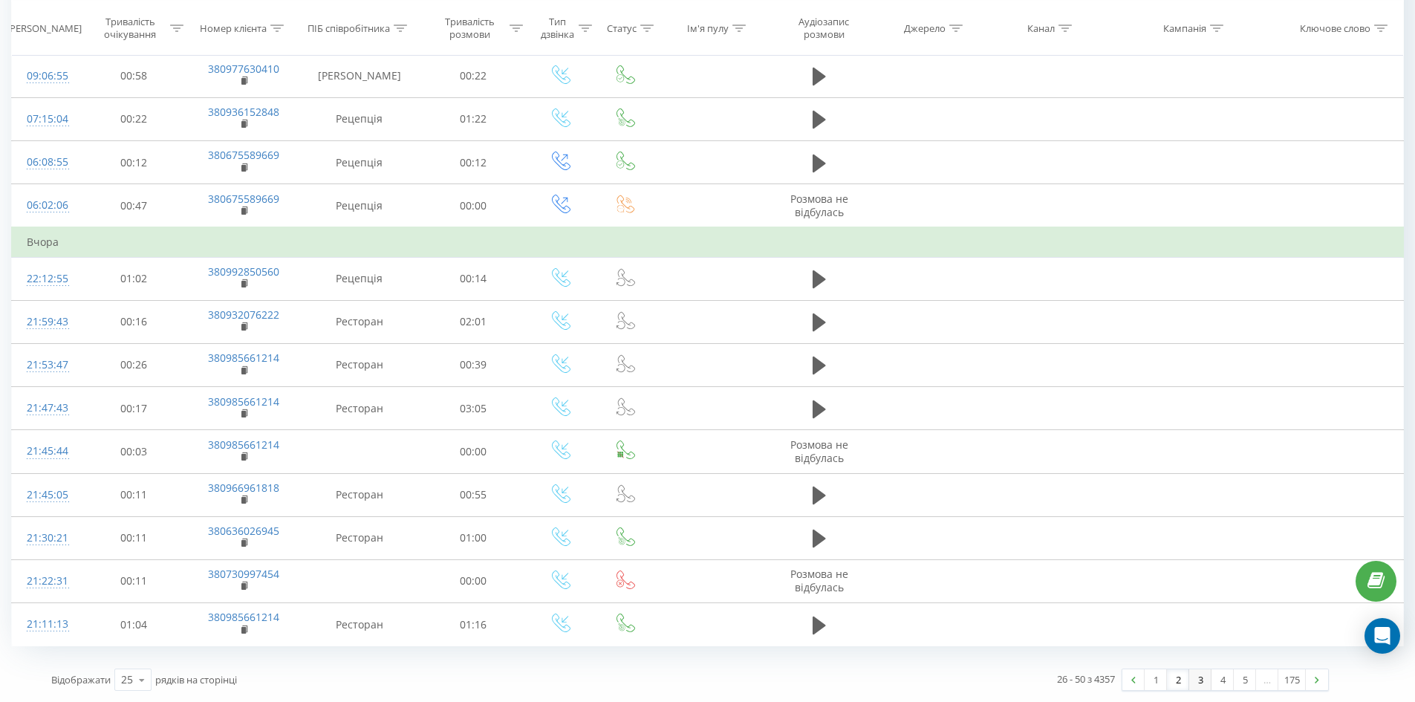
click at [1192, 675] on link "3" at bounding box center [1200, 679] width 22 height 21
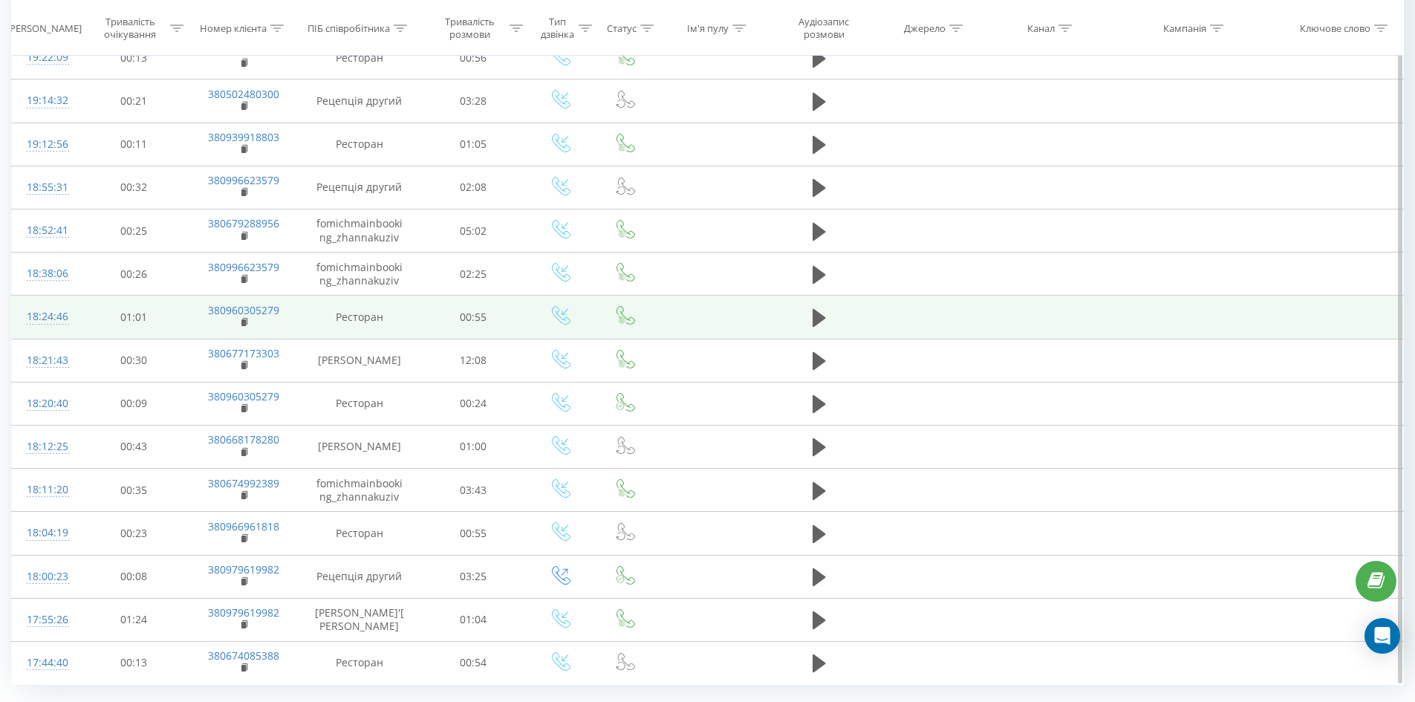
scroll to position [657, 0]
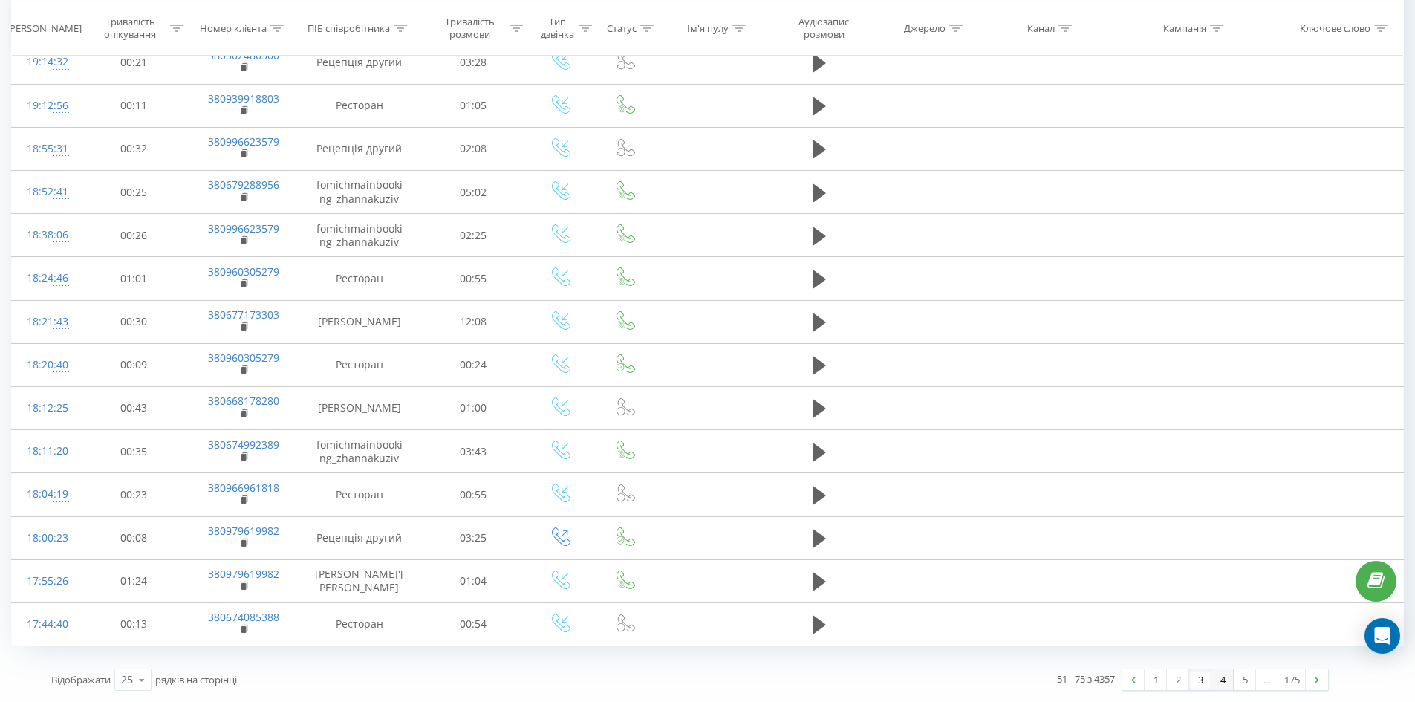
click at [1225, 681] on link "4" at bounding box center [1222, 679] width 22 height 21
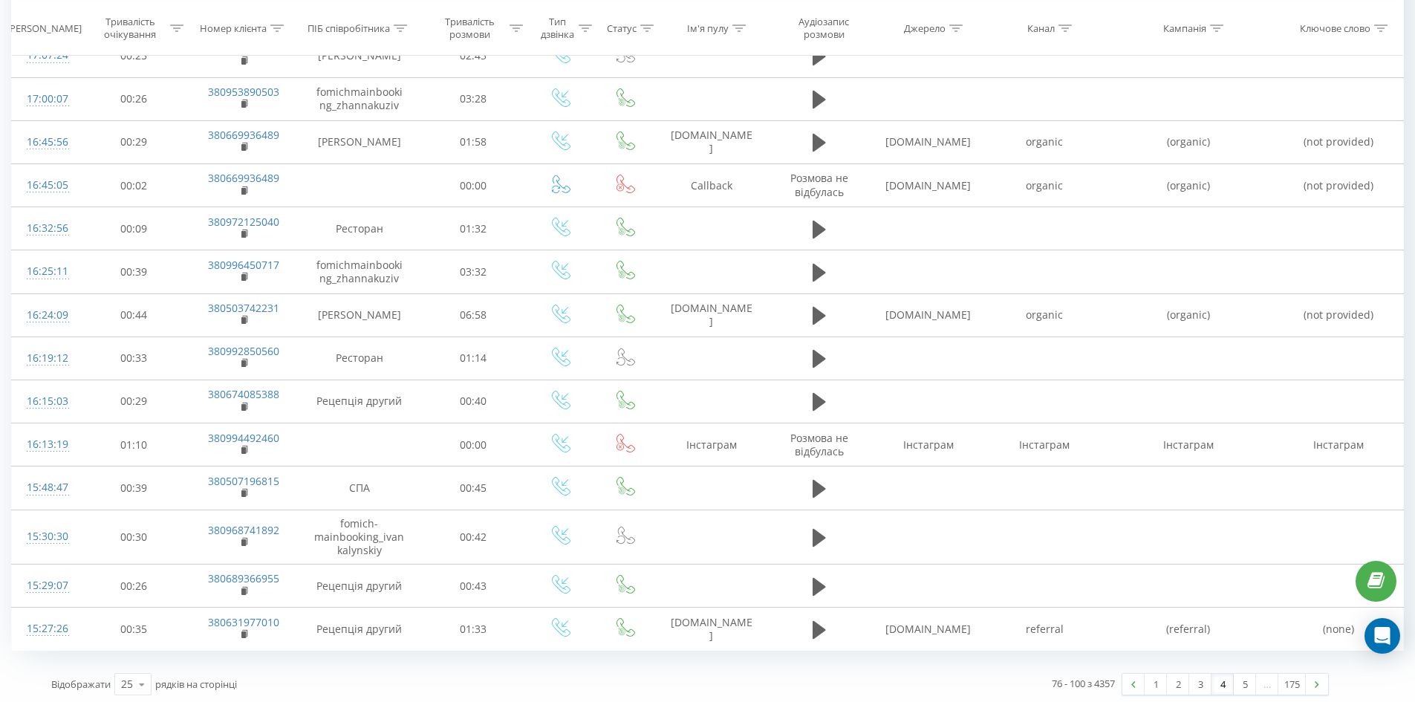
scroll to position [668, 0]
click at [1244, 683] on link "5" at bounding box center [1245, 679] width 22 height 21
